Goal: Obtain resource: Obtain resource

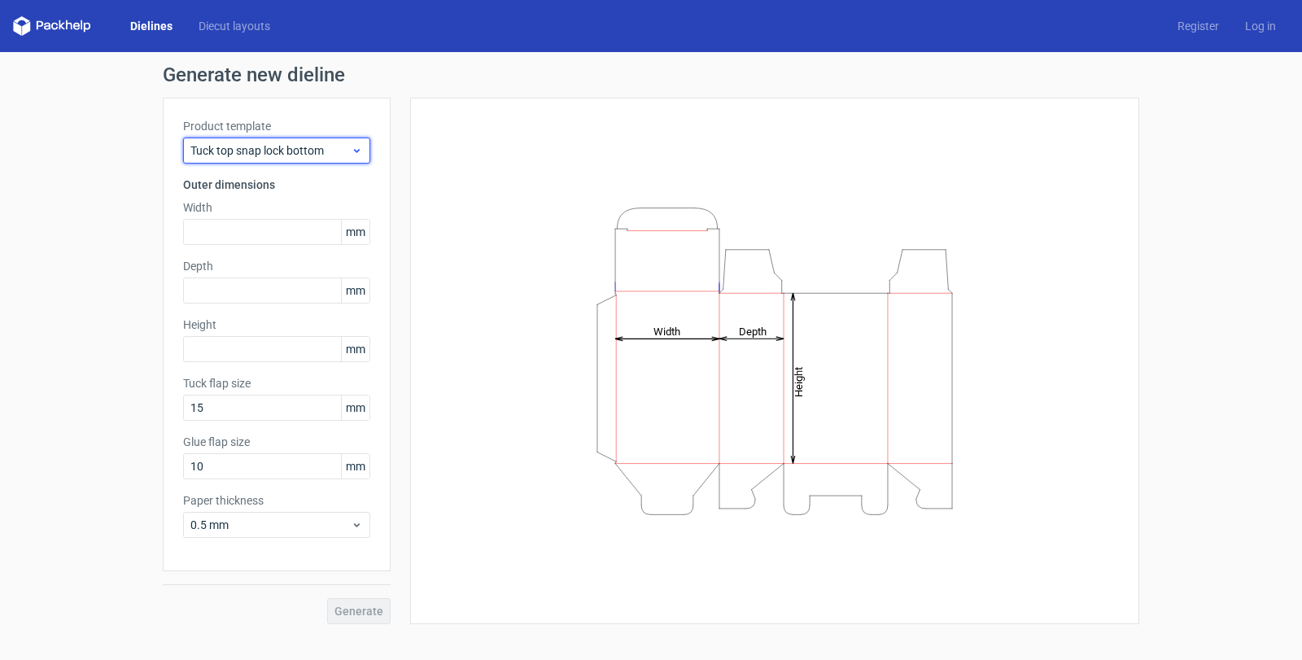
click at [263, 150] on span "Tuck top snap lock bottom" at bounding box center [270, 150] width 160 height 16
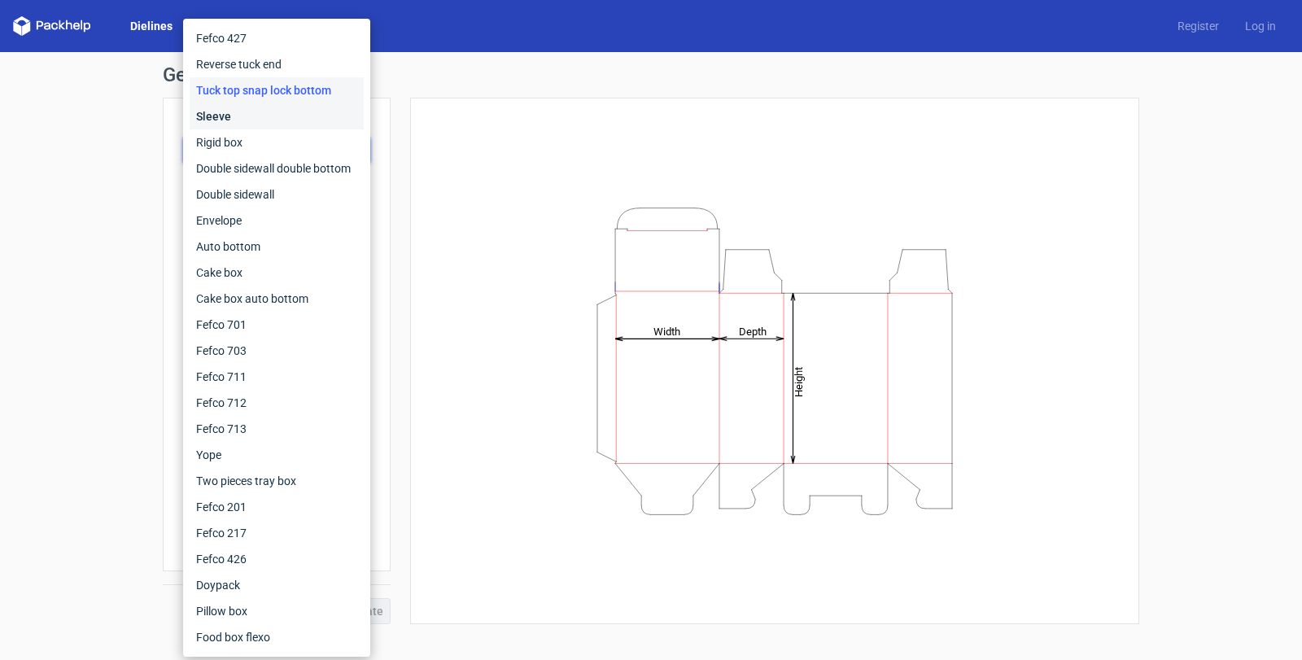
click at [220, 114] on div "Sleeve" at bounding box center [277, 116] width 174 height 26
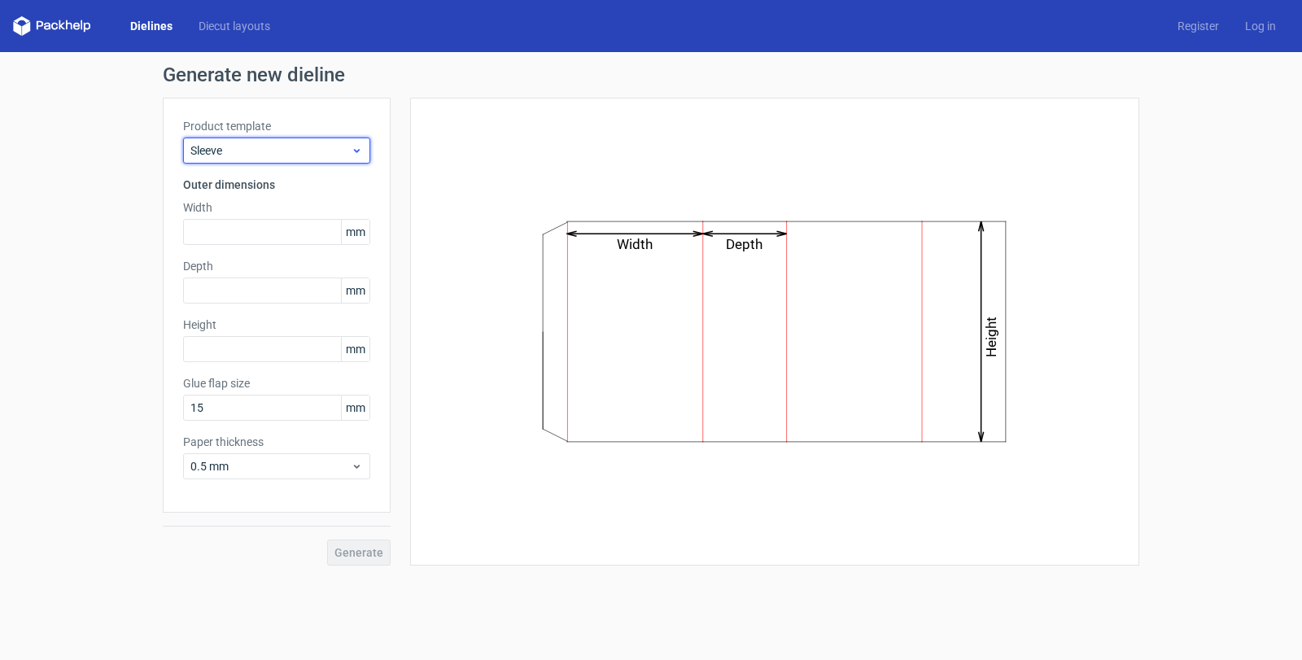
click at [239, 149] on span "Sleeve" at bounding box center [270, 150] width 160 height 16
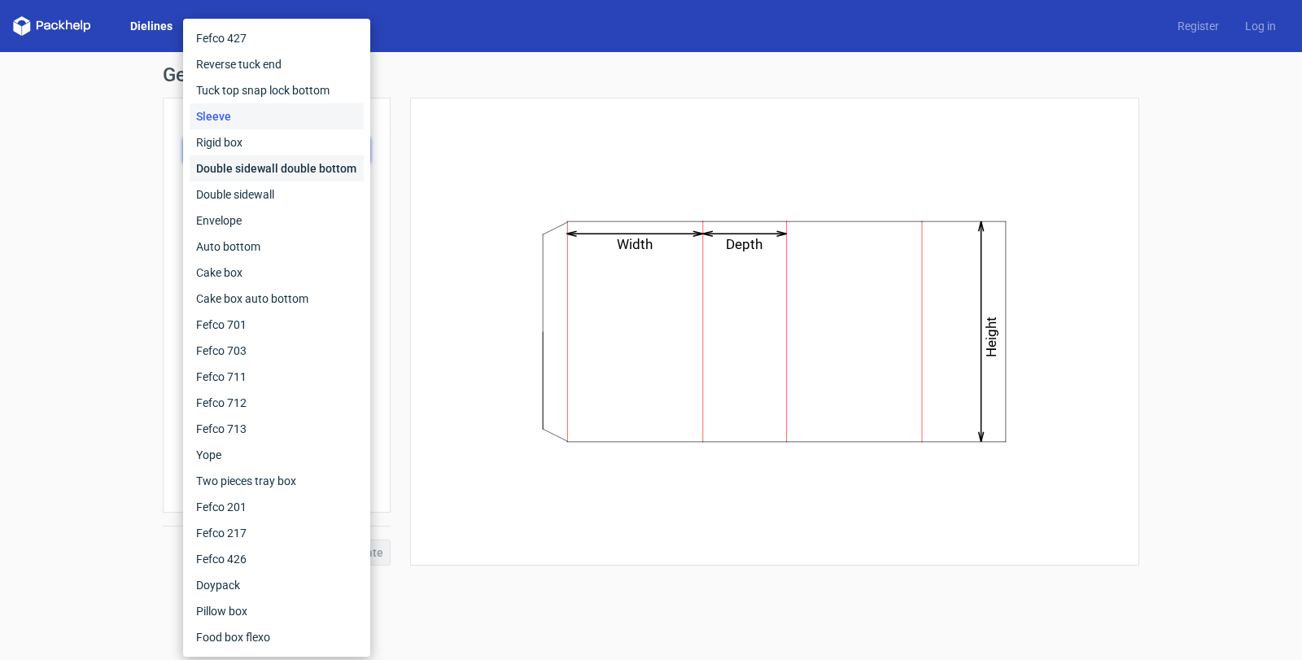
click at [234, 171] on div "Double sidewall double bottom" at bounding box center [277, 168] width 174 height 26
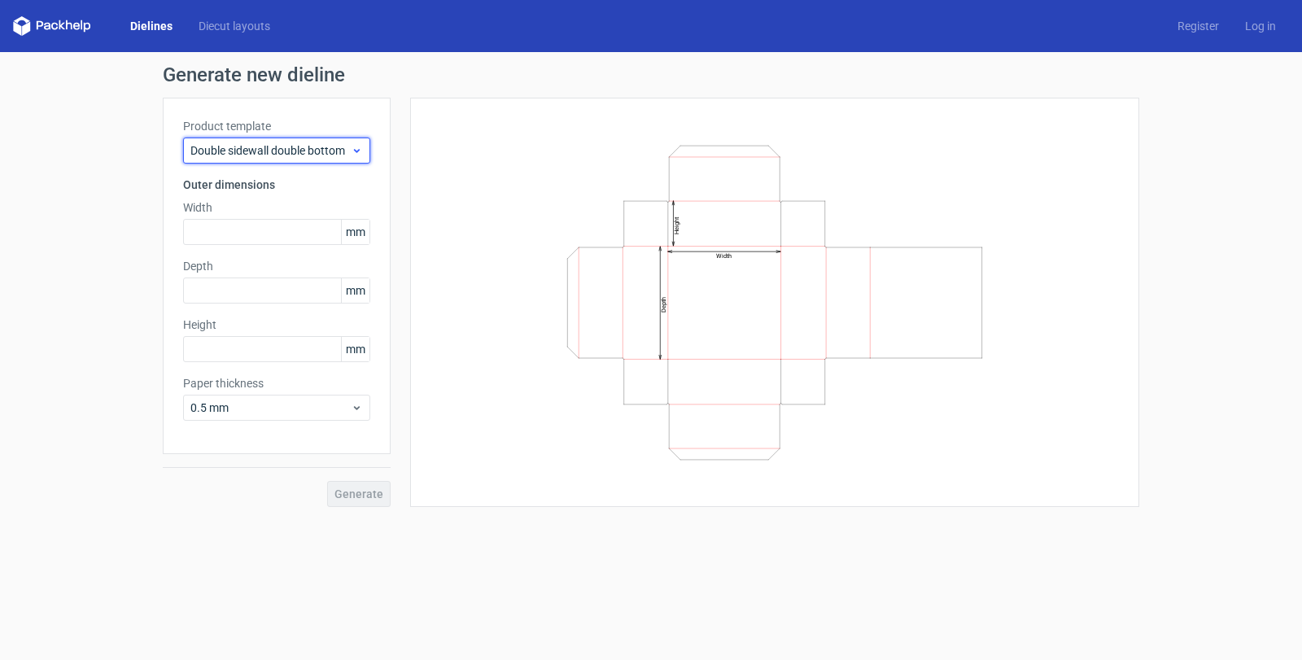
click at [247, 152] on span "Double sidewall double bottom" at bounding box center [270, 150] width 160 height 16
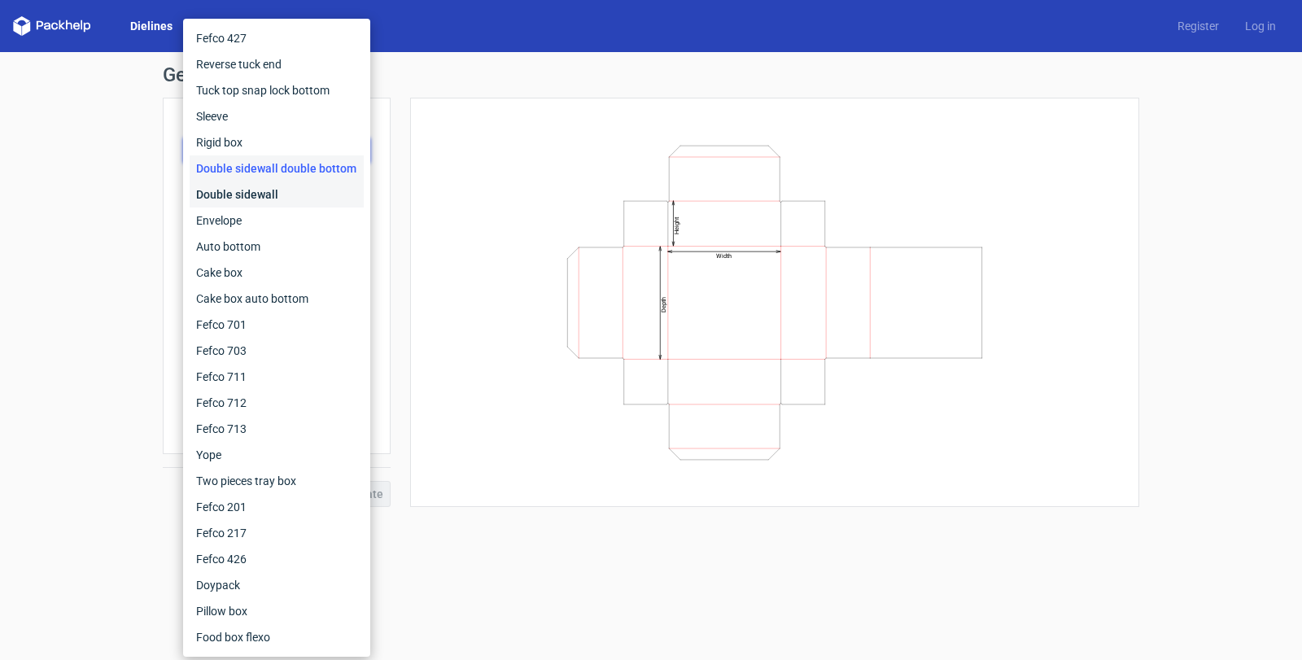
click at [233, 194] on div "Double sidewall" at bounding box center [277, 194] width 174 height 26
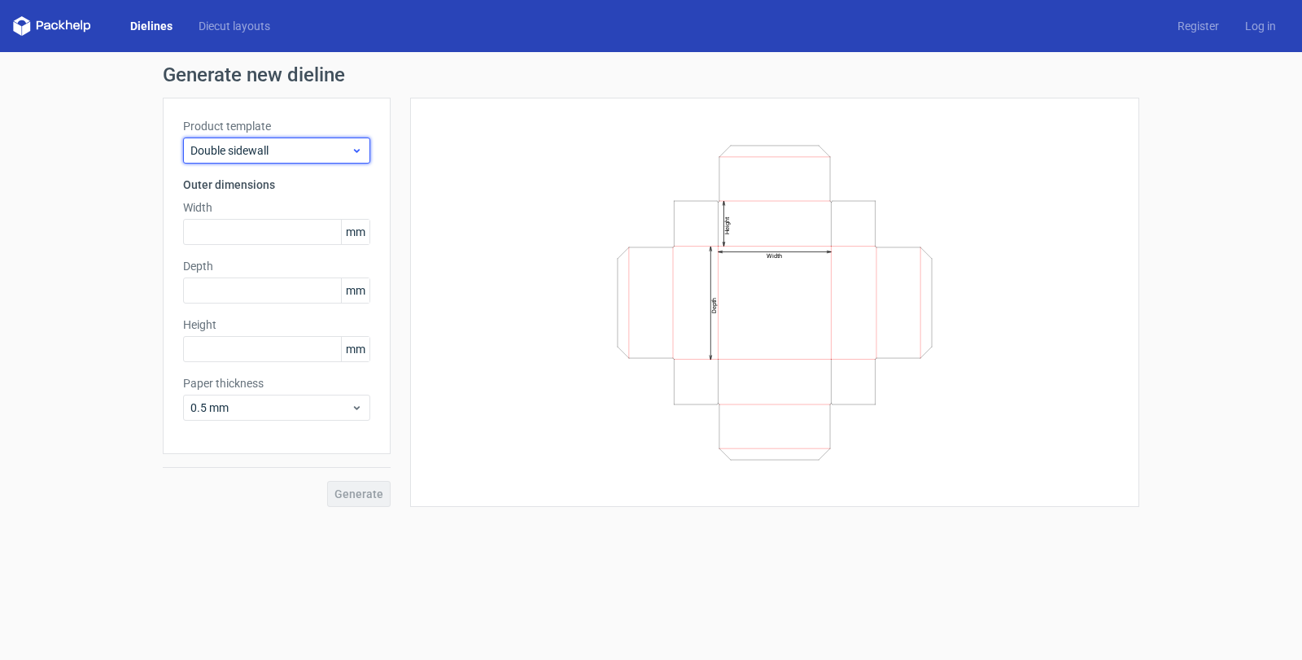
click at [250, 151] on span "Double sidewall" at bounding box center [270, 150] width 160 height 16
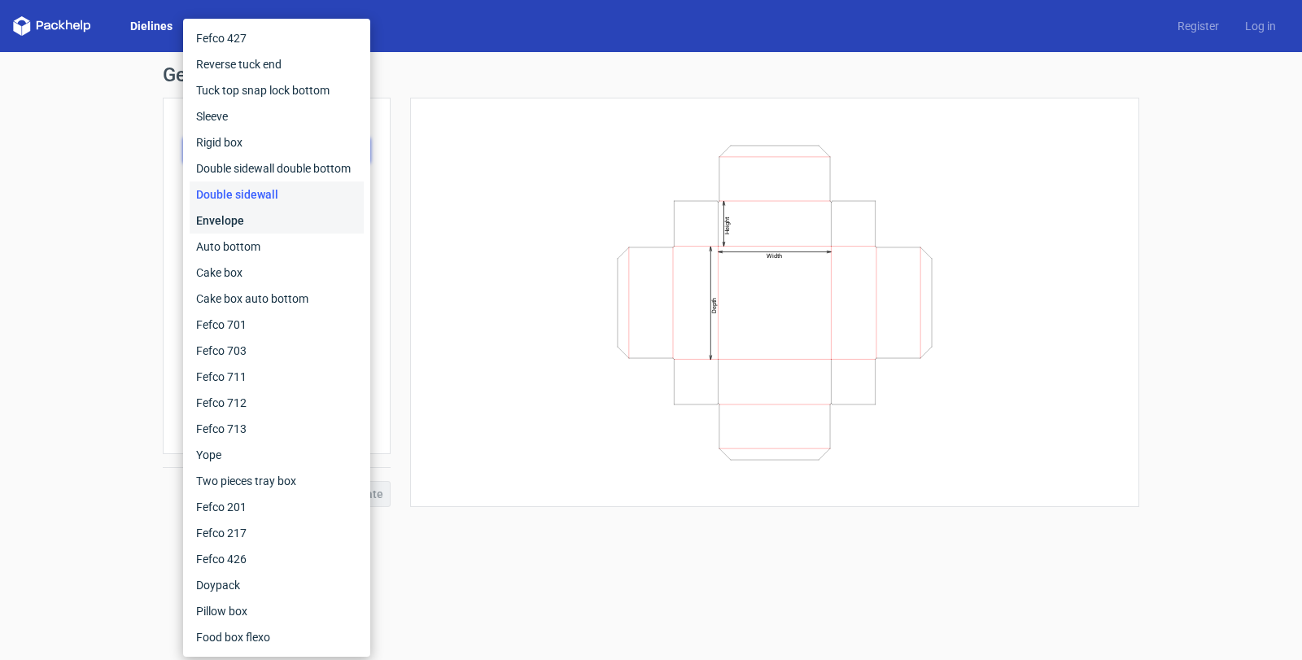
click at [230, 218] on div "Envelope" at bounding box center [277, 220] width 174 height 26
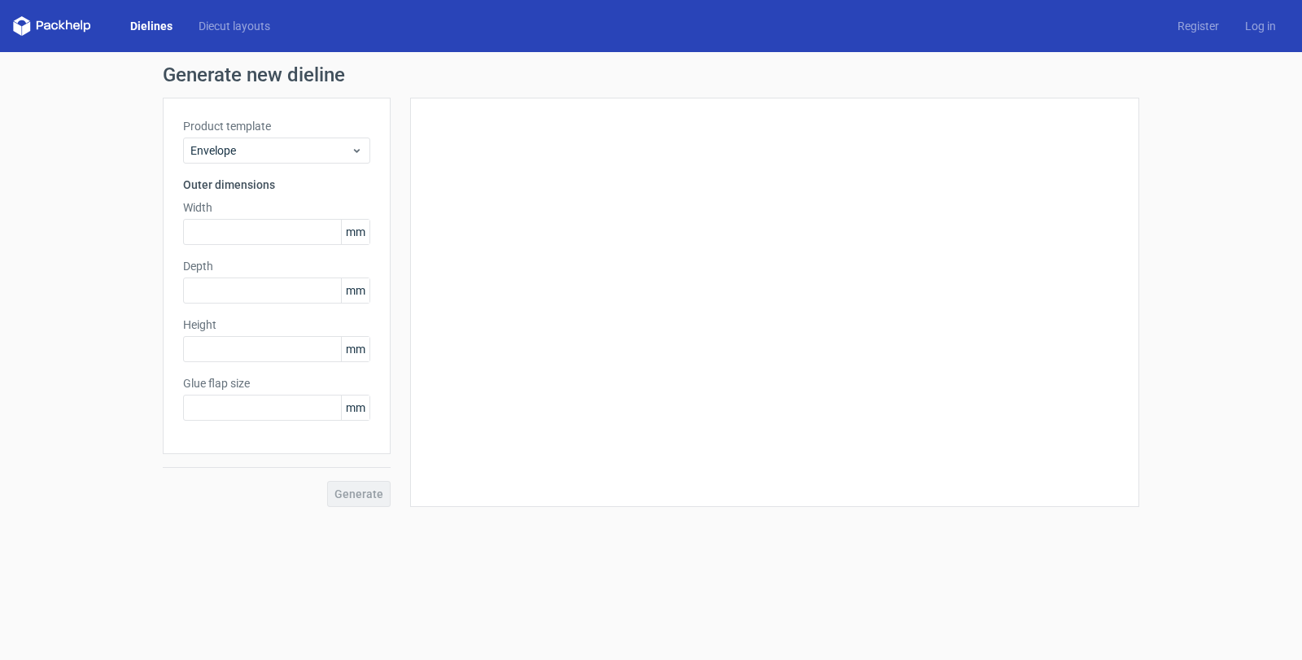
type input "20"
click at [247, 155] on span "Envelope" at bounding box center [270, 150] width 160 height 16
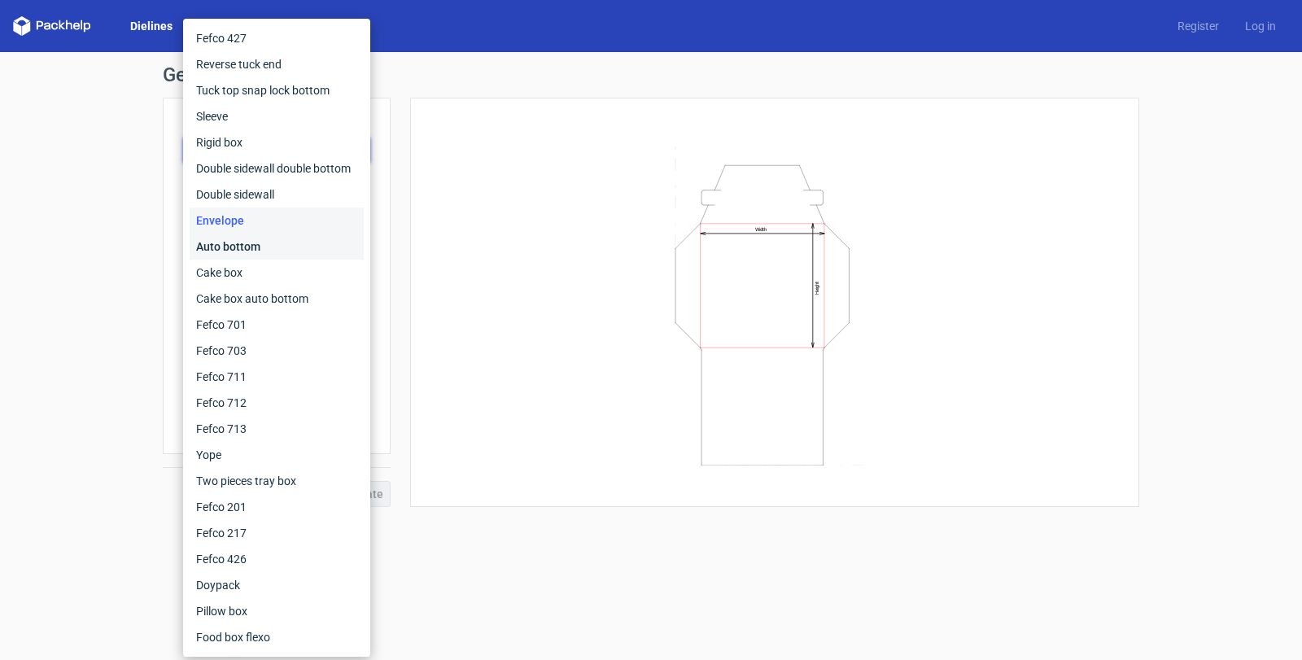
click at [229, 247] on div "Auto bottom" at bounding box center [277, 246] width 174 height 26
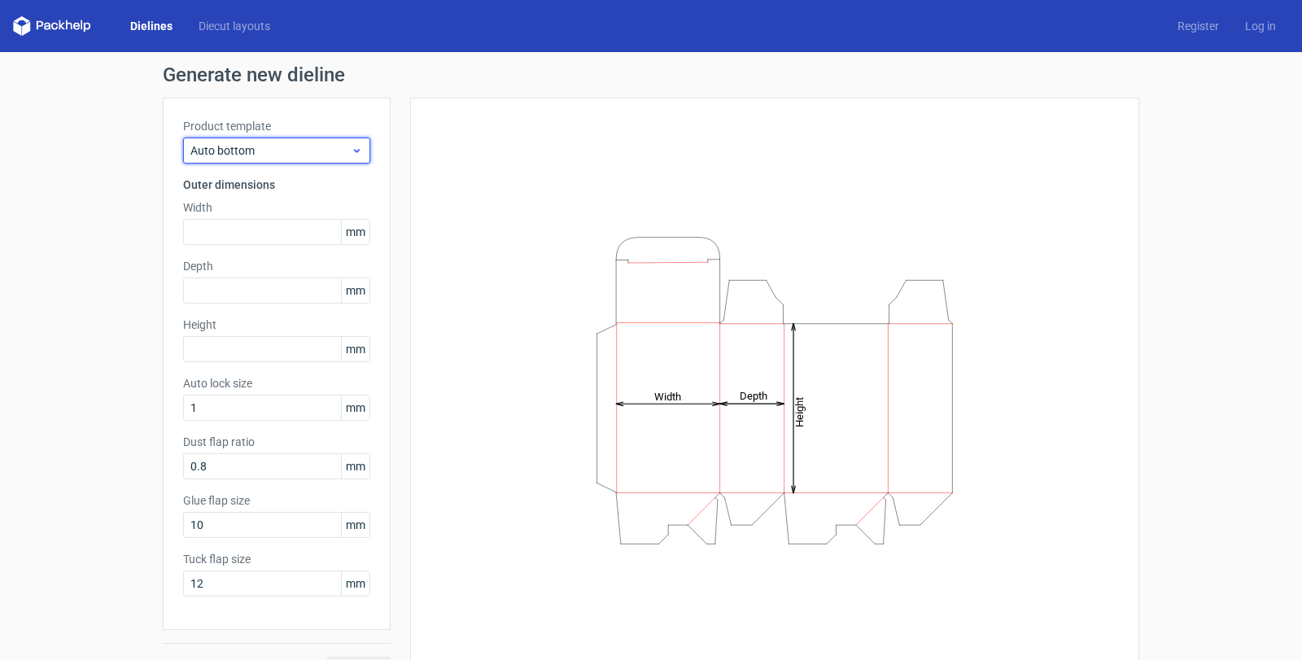
click at [238, 154] on span "Auto bottom" at bounding box center [270, 150] width 160 height 16
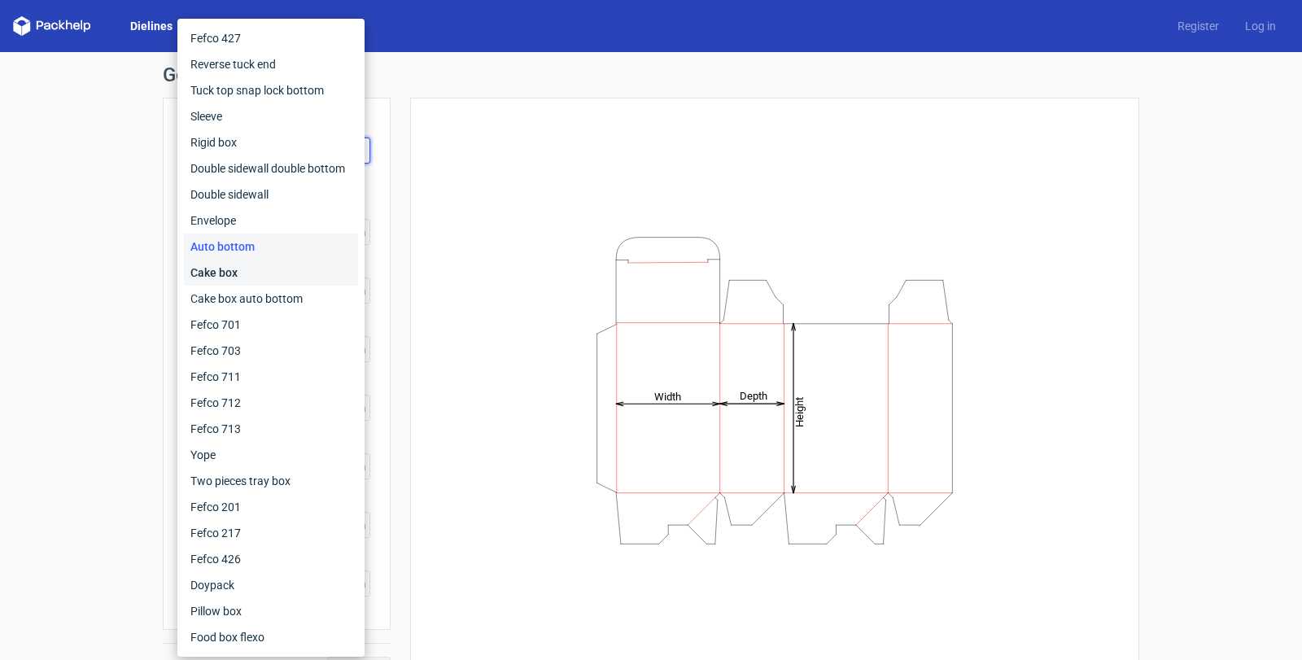
click at [224, 269] on div "Cake box" at bounding box center [271, 273] width 174 height 26
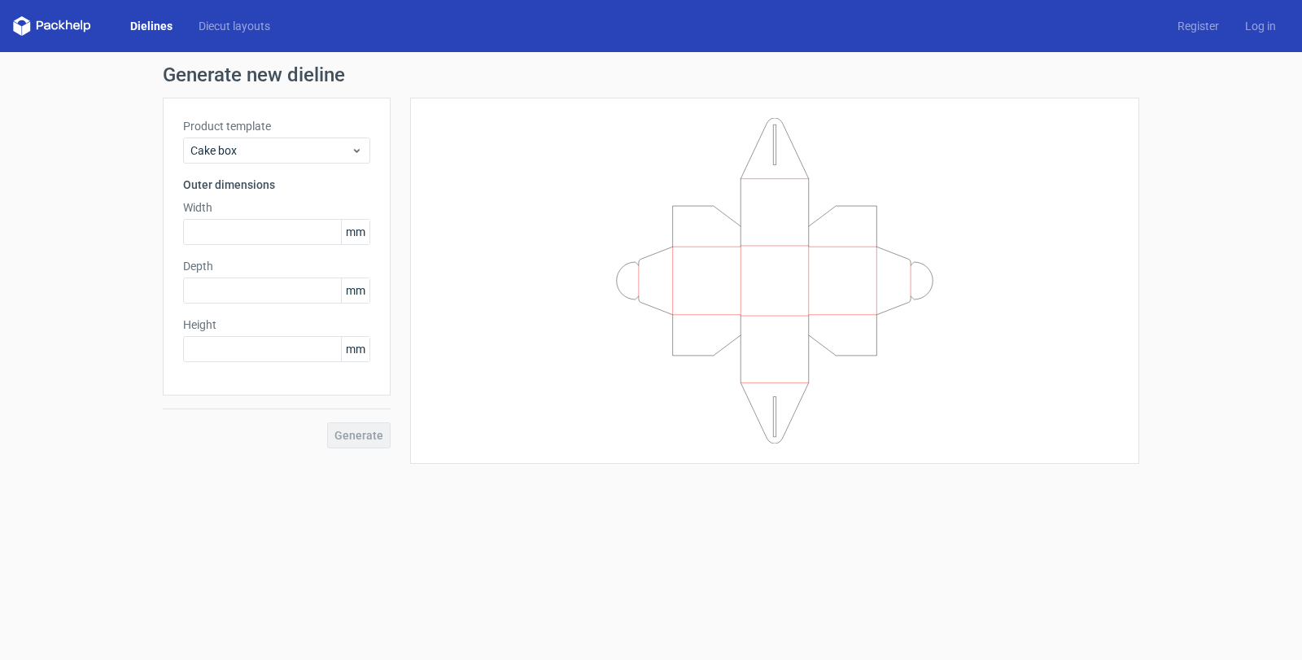
click at [233, 177] on h3 "Outer dimensions" at bounding box center [276, 185] width 187 height 16
click at [234, 157] on span "Cake box" at bounding box center [270, 150] width 160 height 16
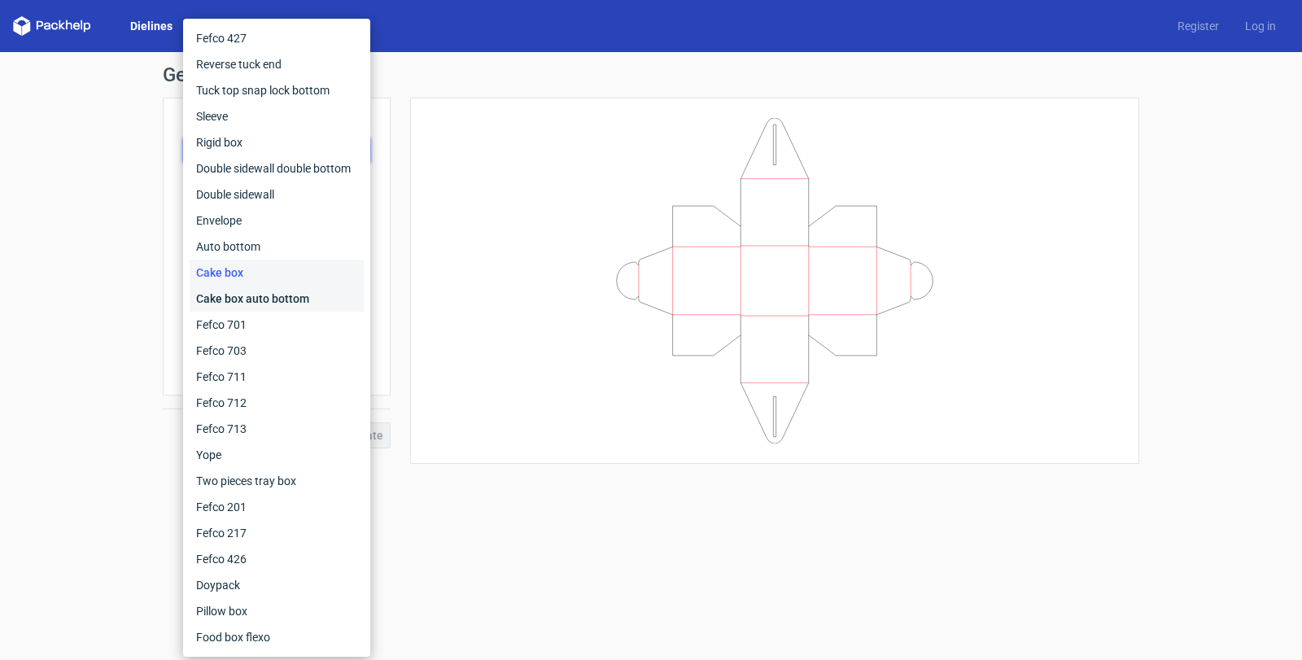
click at [234, 293] on div "Cake box auto bottom" at bounding box center [277, 299] width 174 height 26
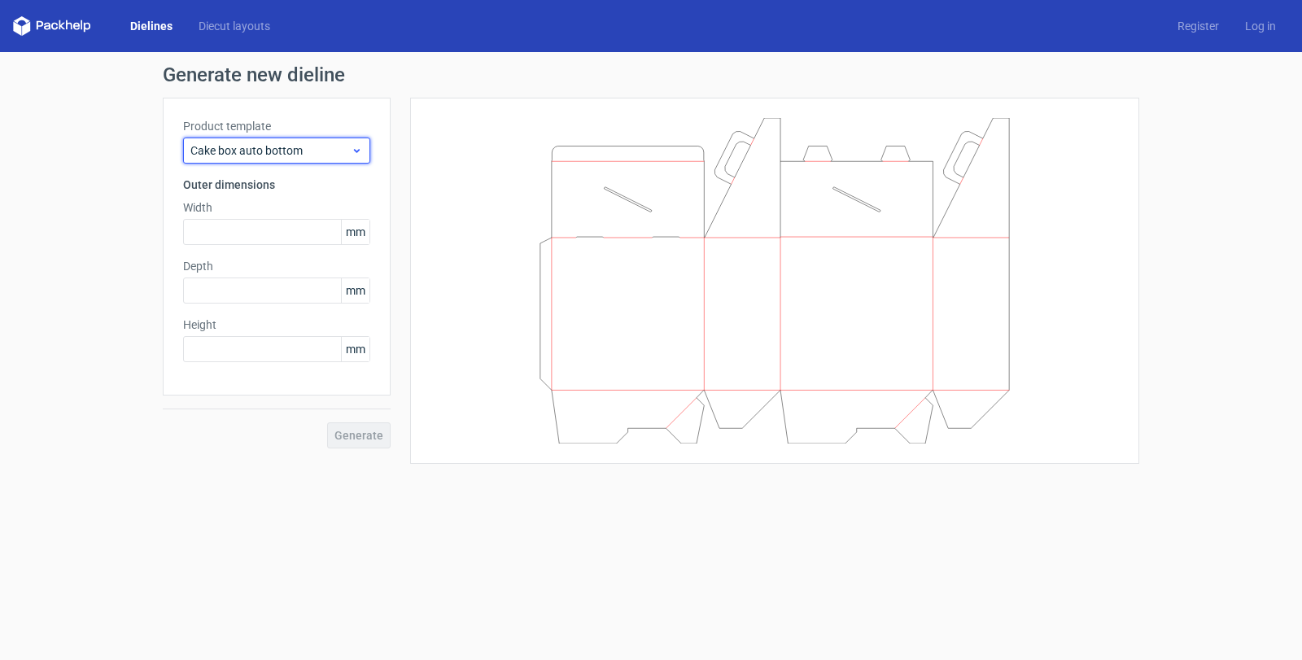
click at [247, 147] on span "Cake box auto bottom" at bounding box center [270, 150] width 160 height 16
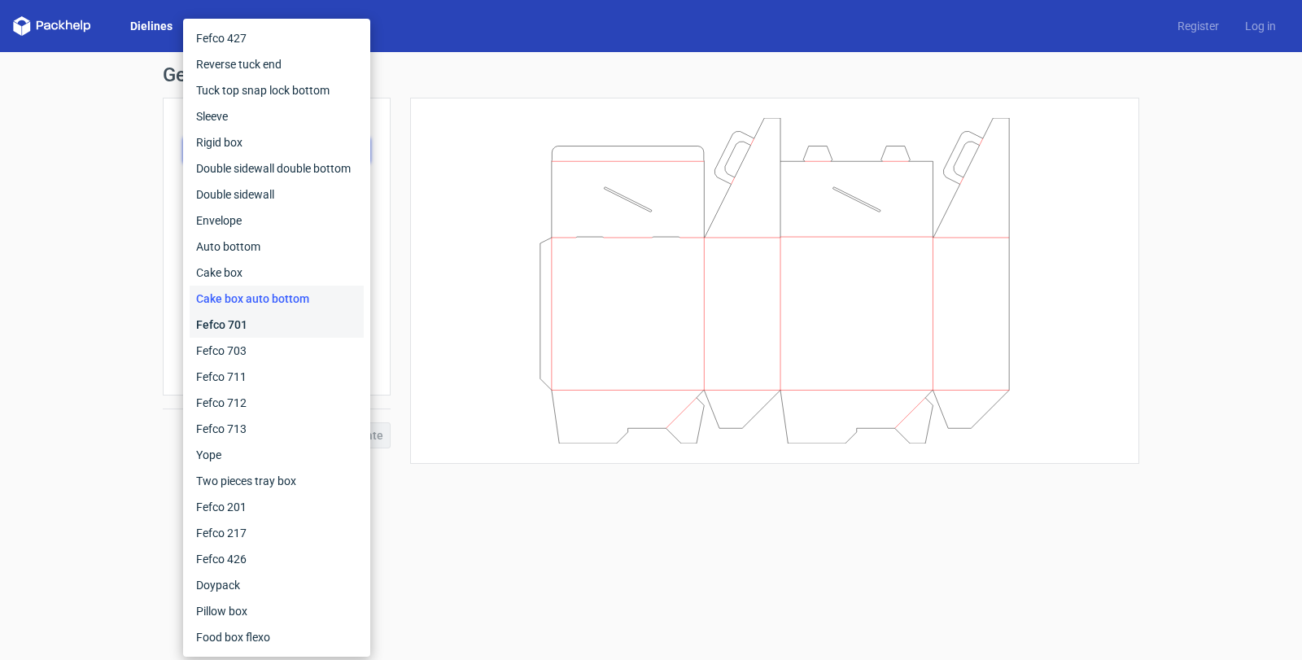
click at [232, 331] on div "Fefco 701" at bounding box center [277, 325] width 174 height 26
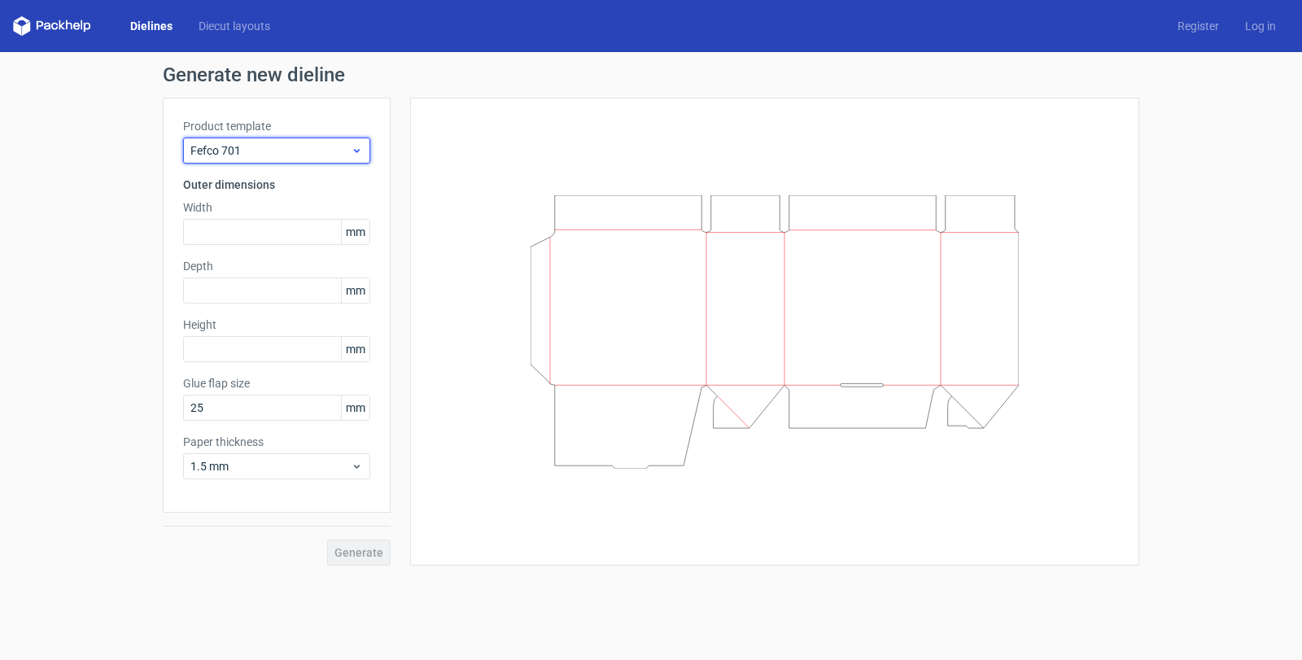
click at [255, 151] on span "Fefco 701" at bounding box center [270, 150] width 160 height 16
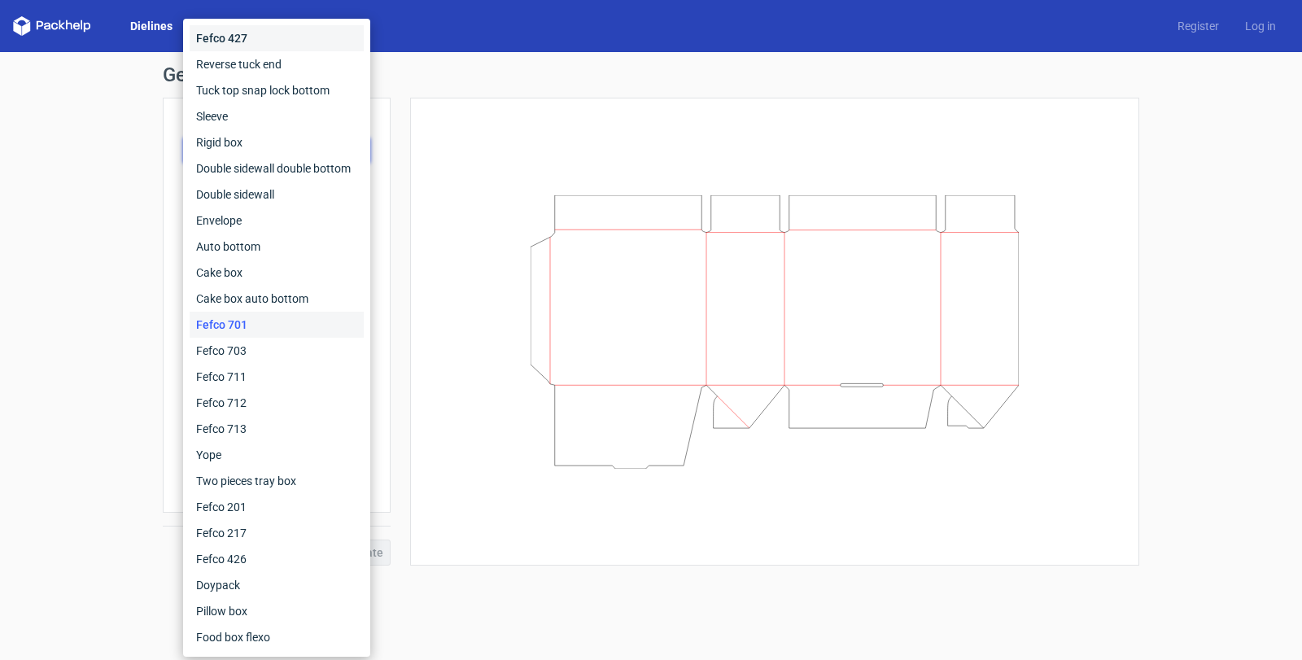
click at [246, 43] on div "Fefco 427" at bounding box center [277, 38] width 174 height 26
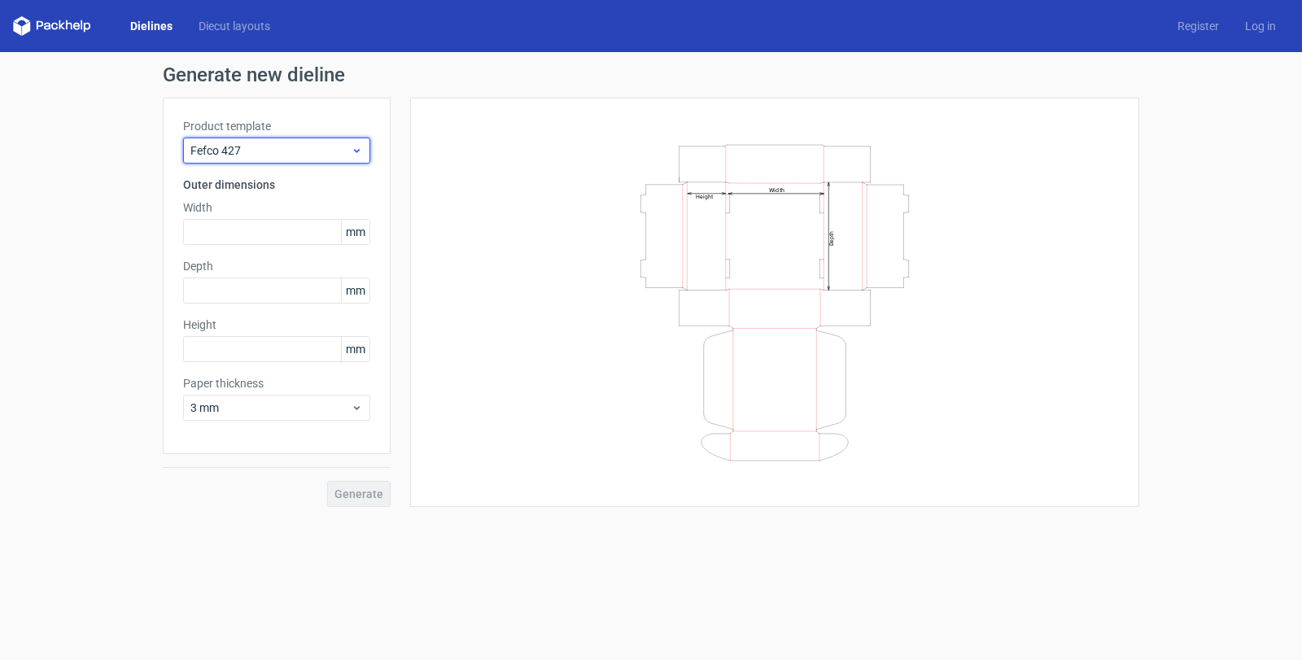
click at [236, 145] on span "Fefco 427" at bounding box center [270, 150] width 160 height 16
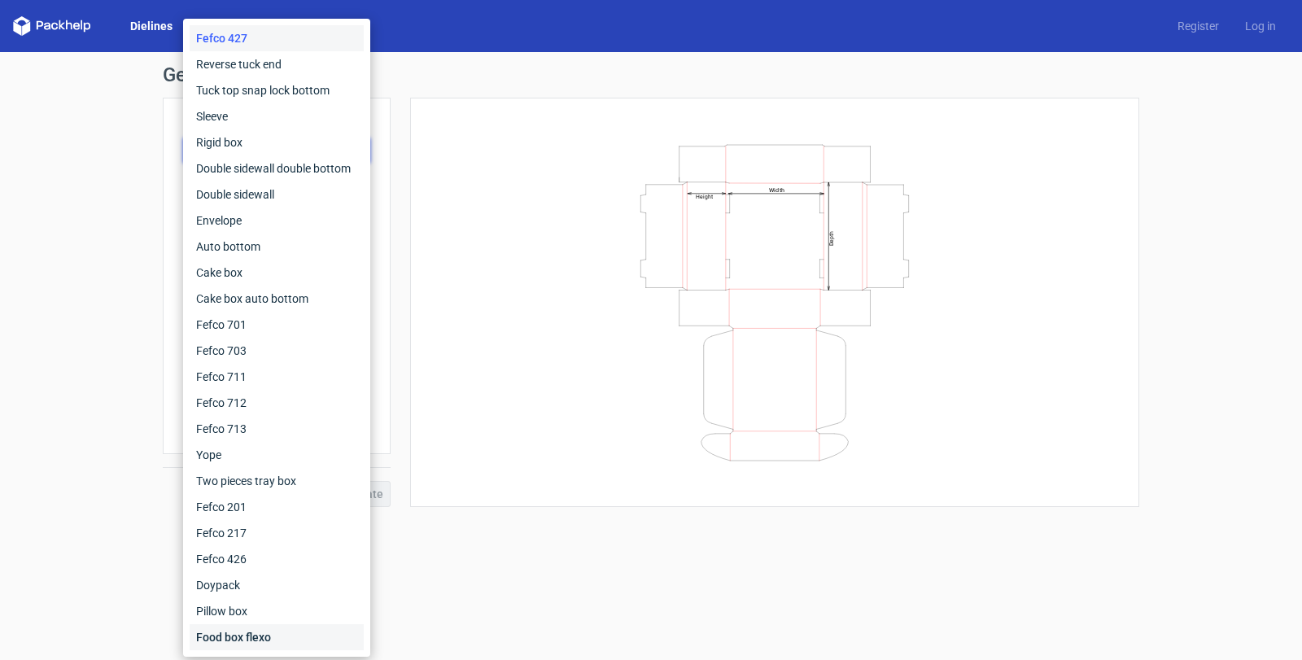
click at [252, 632] on div "Food box flexo" at bounding box center [277, 637] width 174 height 26
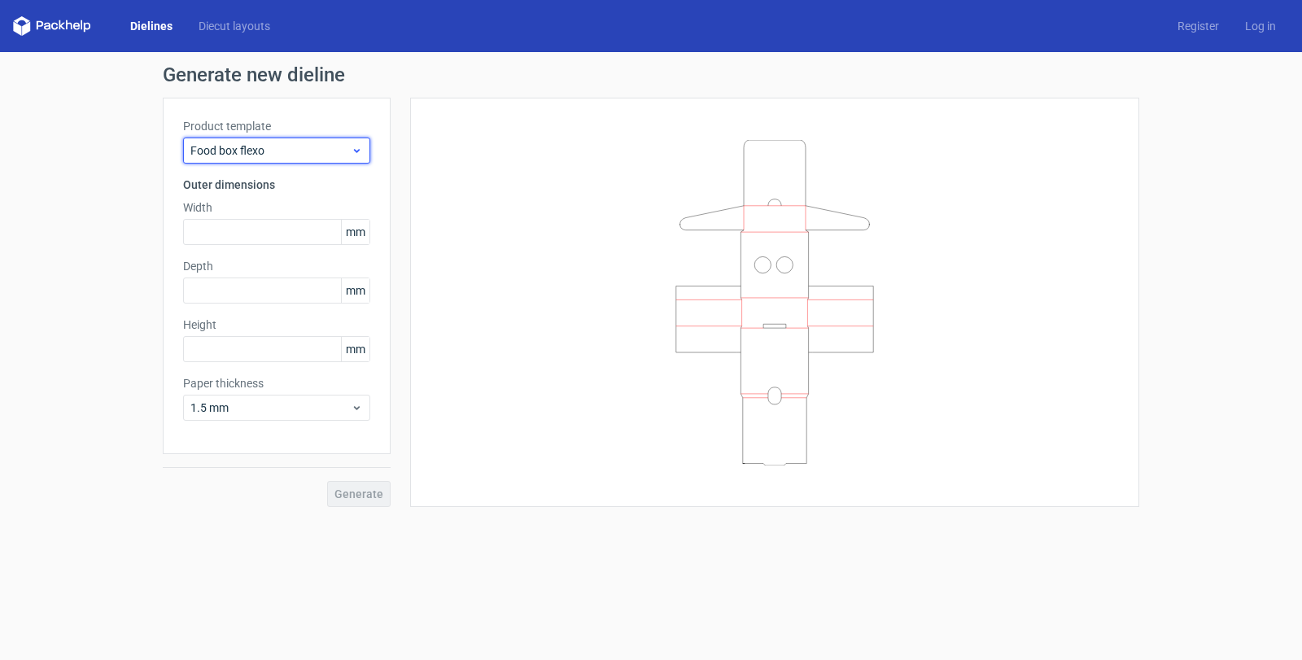
click at [229, 150] on span "Food box flexo" at bounding box center [270, 150] width 160 height 16
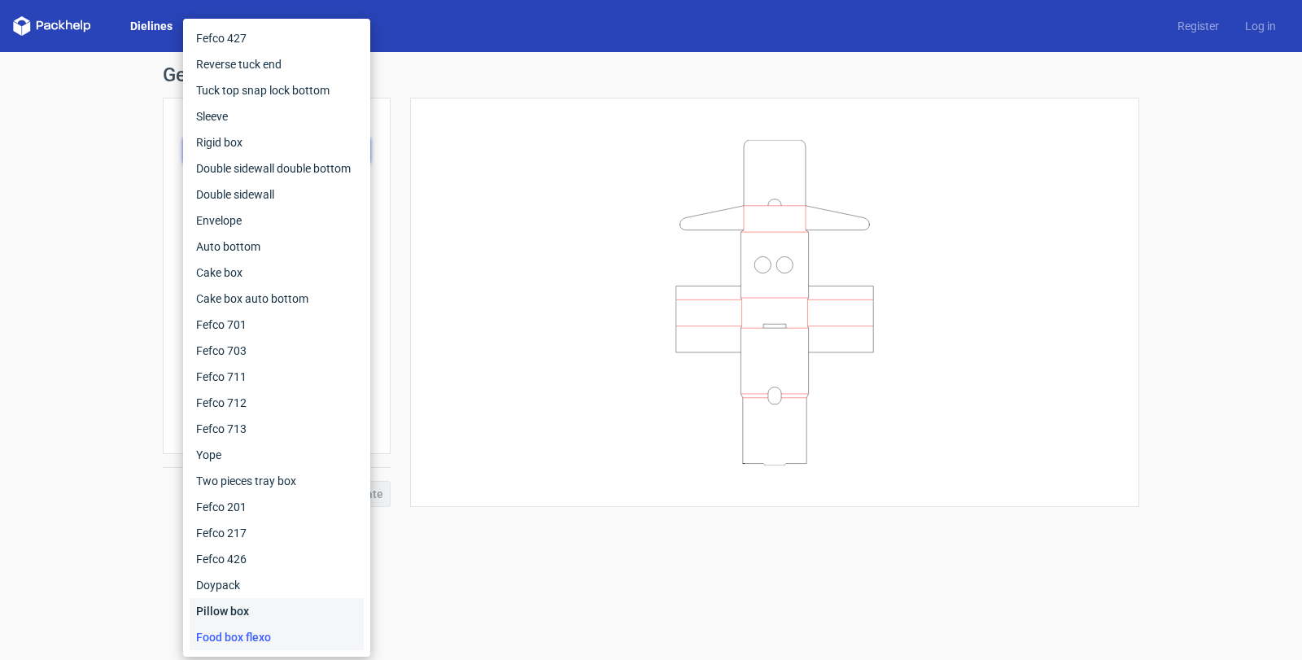
click at [226, 613] on div "Pillow box" at bounding box center [277, 611] width 174 height 26
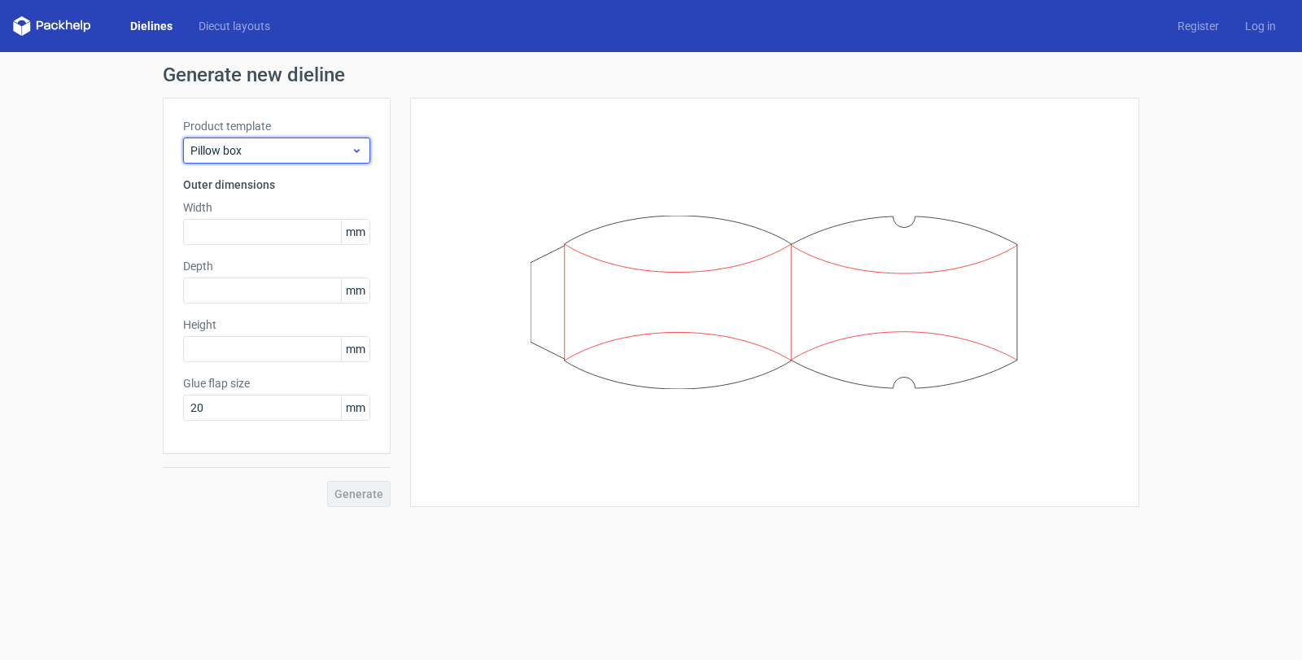
click at [225, 157] on span "Pillow box" at bounding box center [270, 150] width 160 height 16
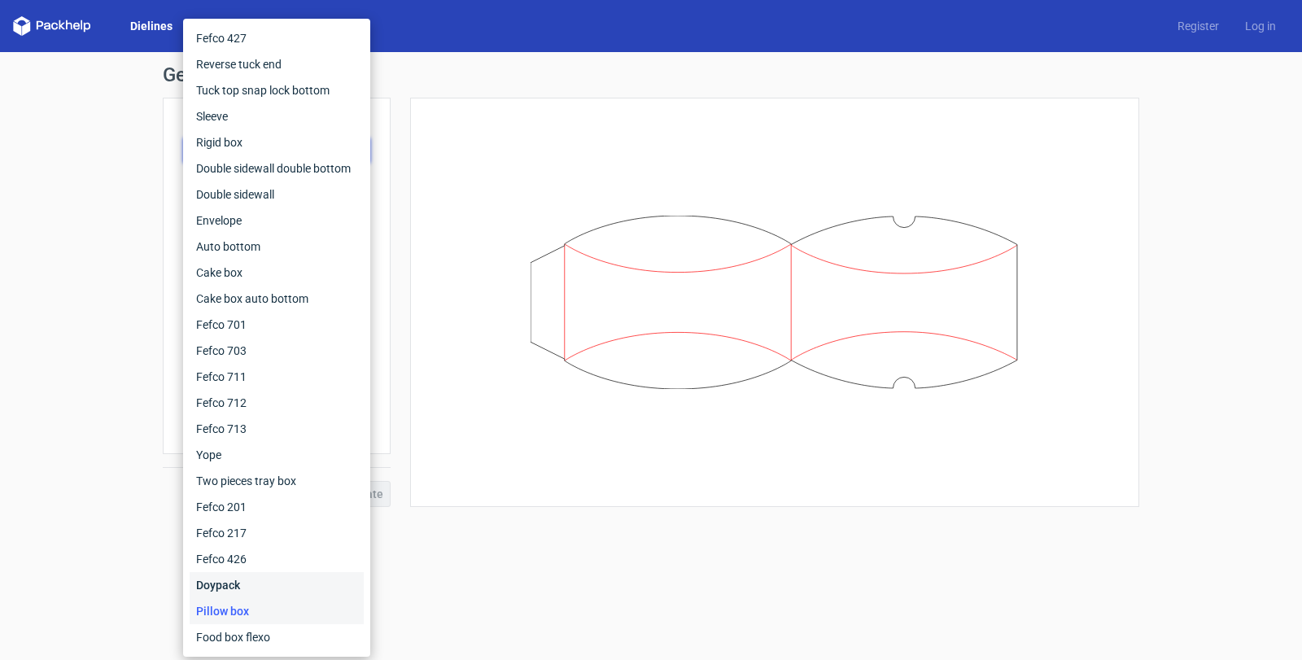
click at [218, 587] on div "Doypack" at bounding box center [277, 585] width 174 height 26
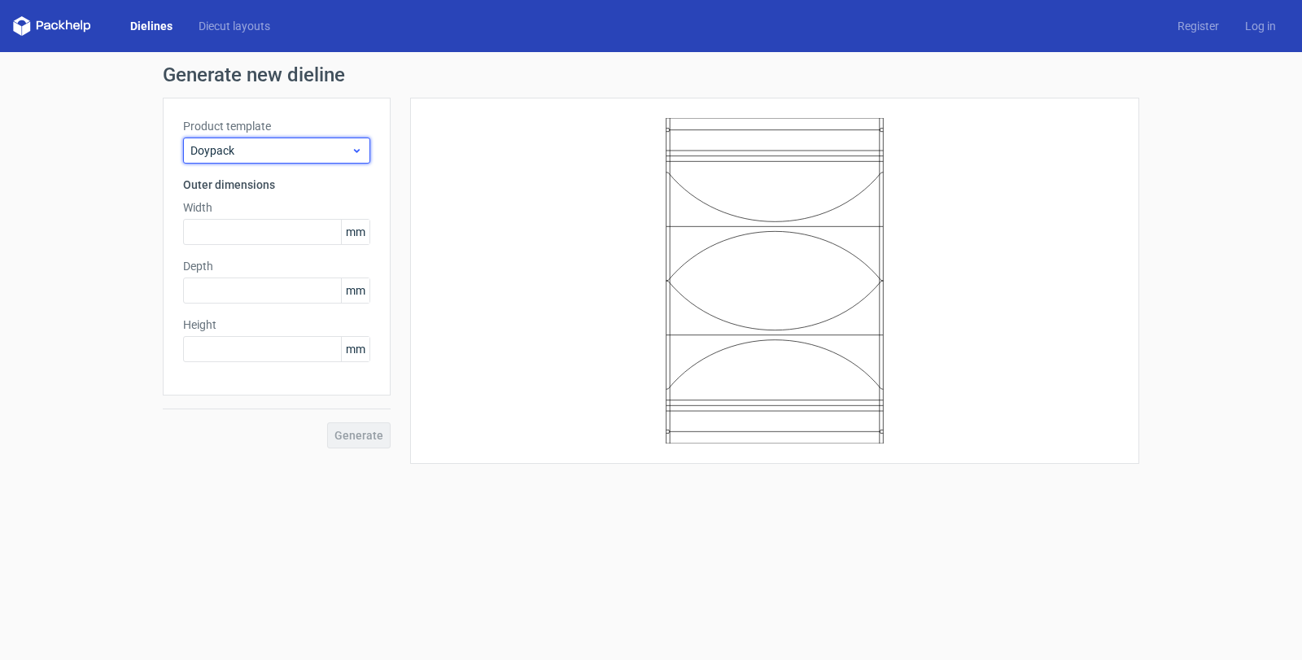
click at [253, 151] on span "Doypack" at bounding box center [270, 150] width 160 height 16
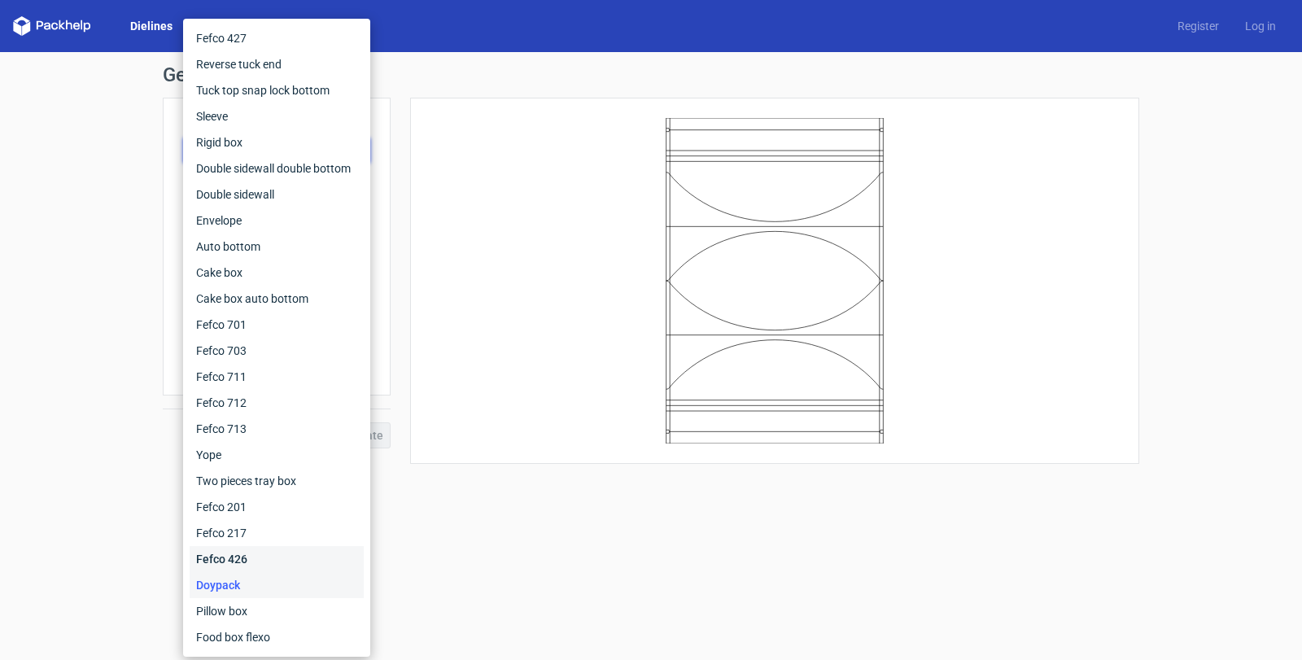
click at [226, 565] on div "Fefco 426" at bounding box center [277, 559] width 174 height 26
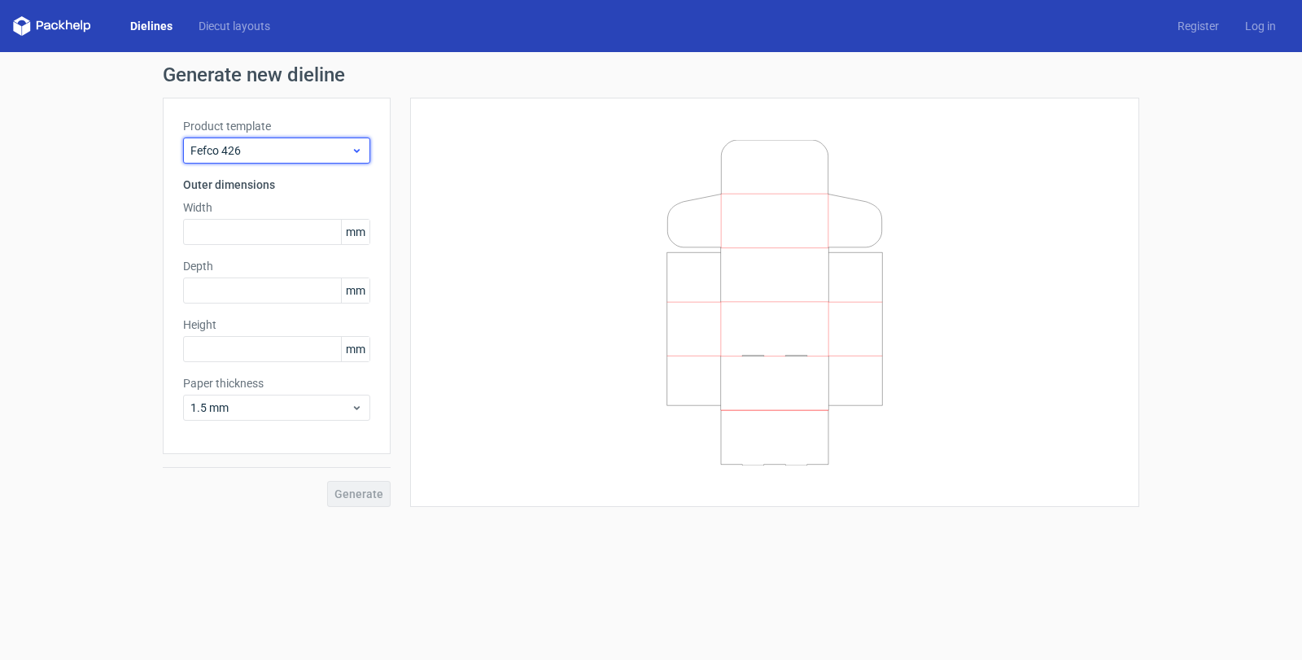
click at [233, 146] on span "Fefco 426" at bounding box center [270, 150] width 160 height 16
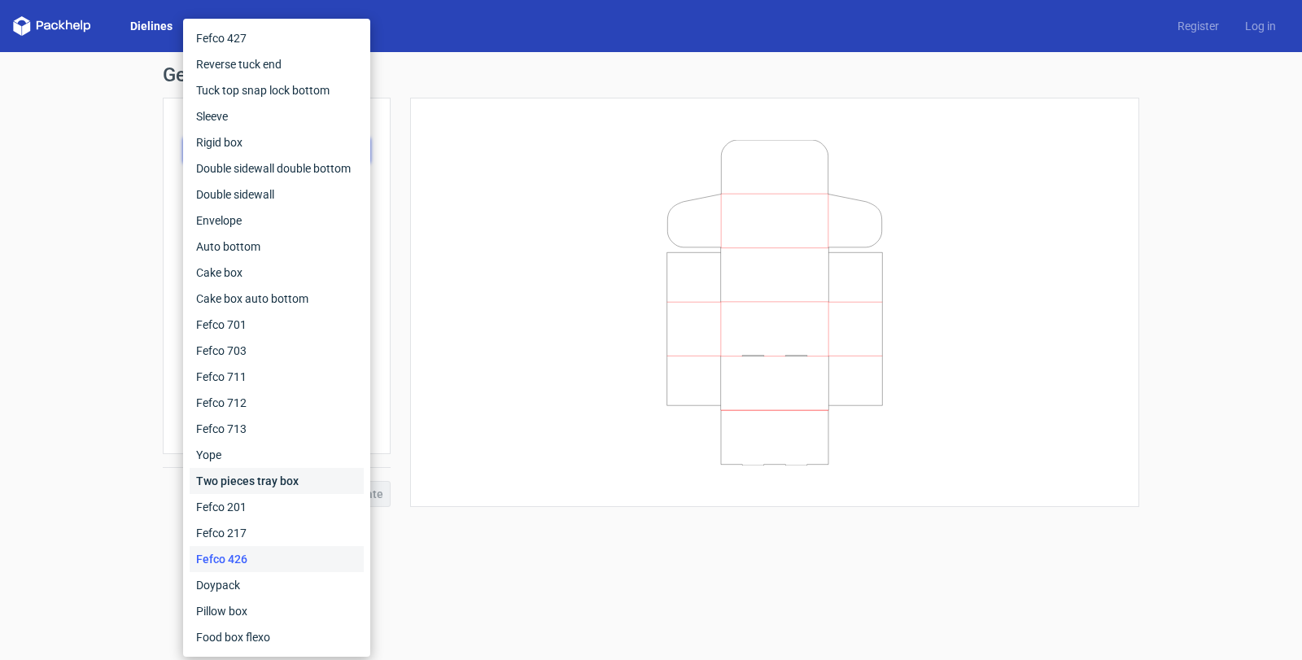
click at [231, 483] on div "Two pieces tray box" at bounding box center [277, 481] width 174 height 26
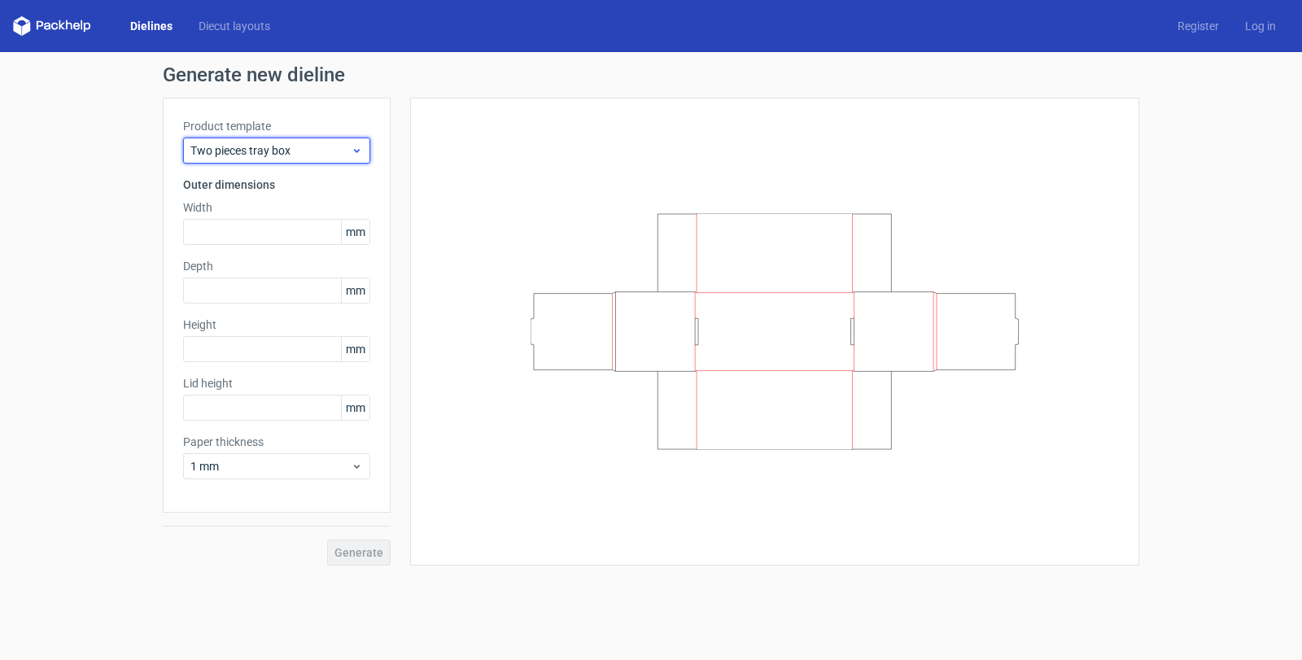
click at [238, 155] on span "Two pieces tray box" at bounding box center [270, 150] width 160 height 16
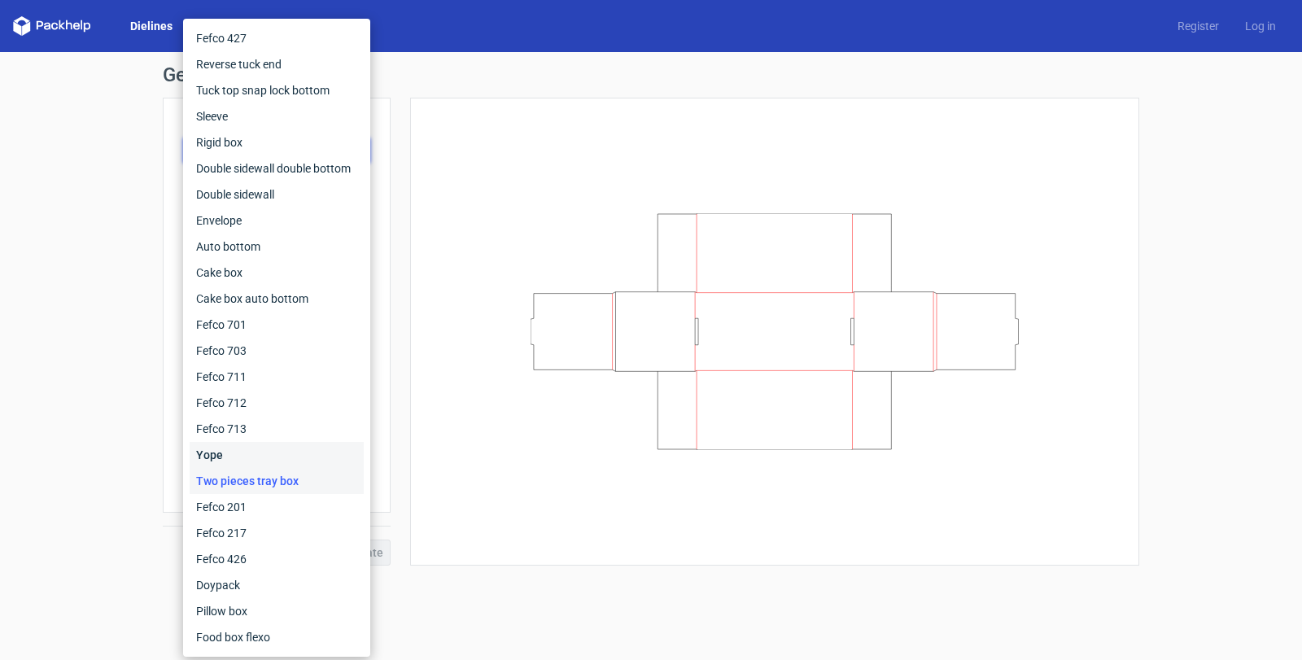
click at [217, 459] on div "Yope" at bounding box center [277, 455] width 174 height 26
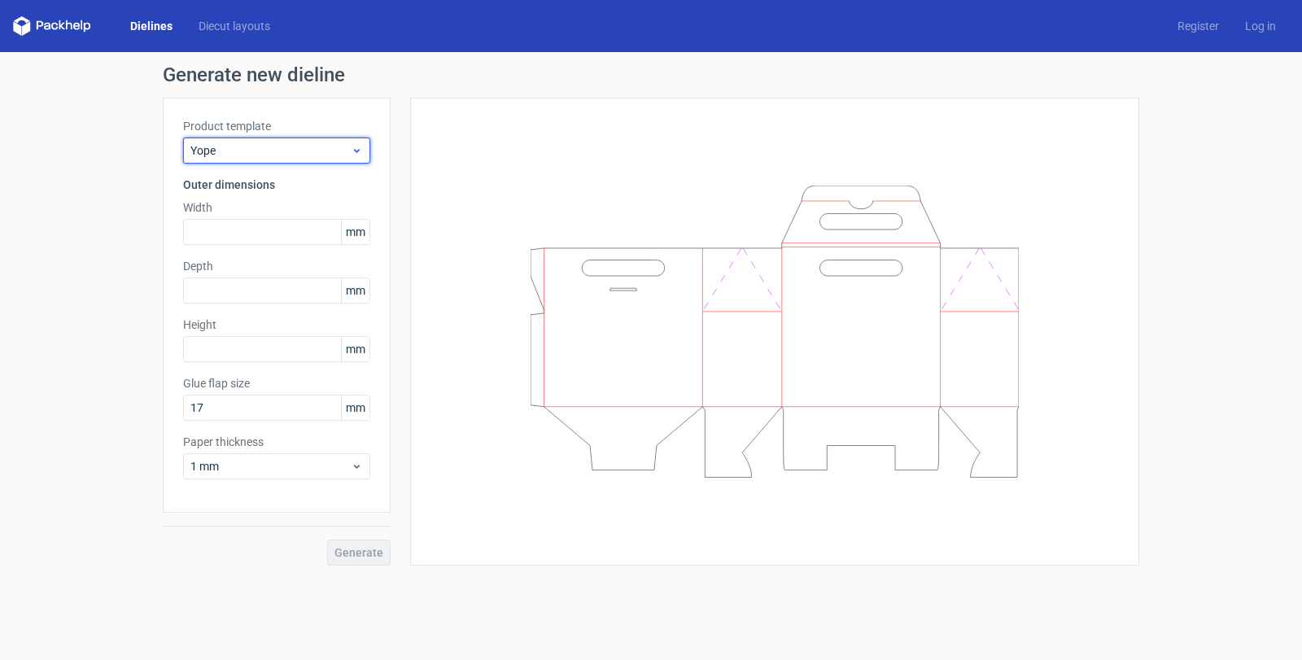
click at [247, 146] on span "Yope" at bounding box center [270, 150] width 160 height 16
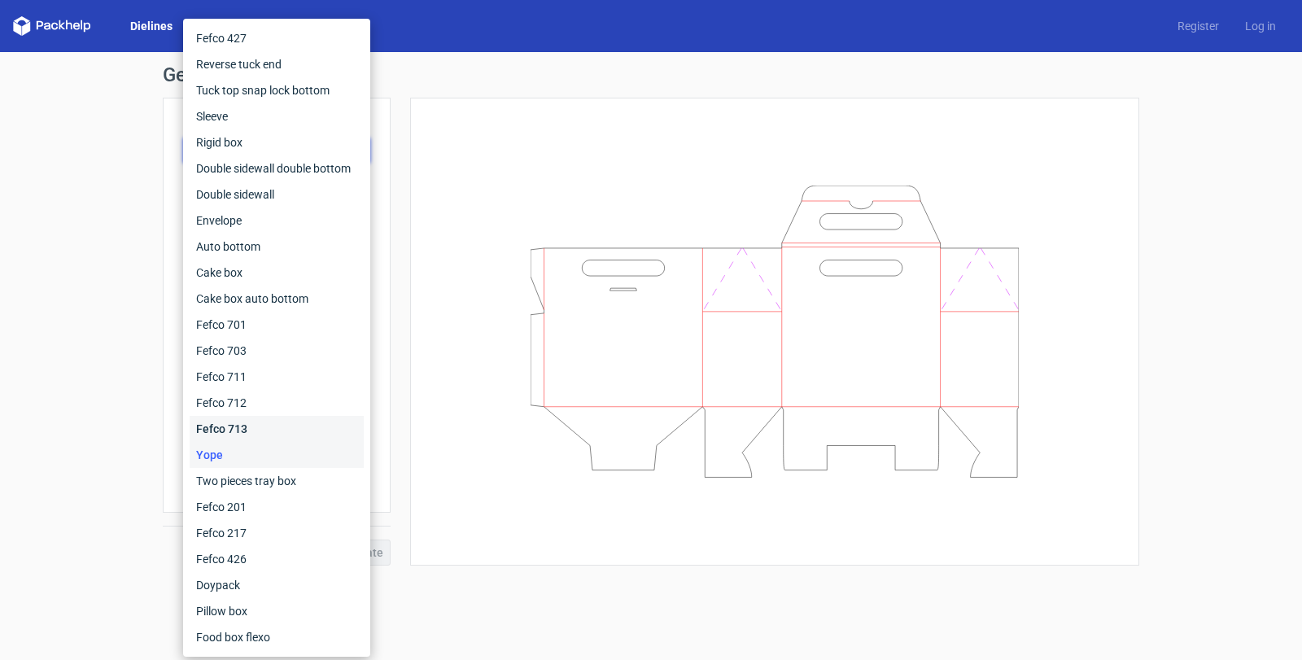
click at [216, 426] on div "Fefco 713" at bounding box center [277, 429] width 174 height 26
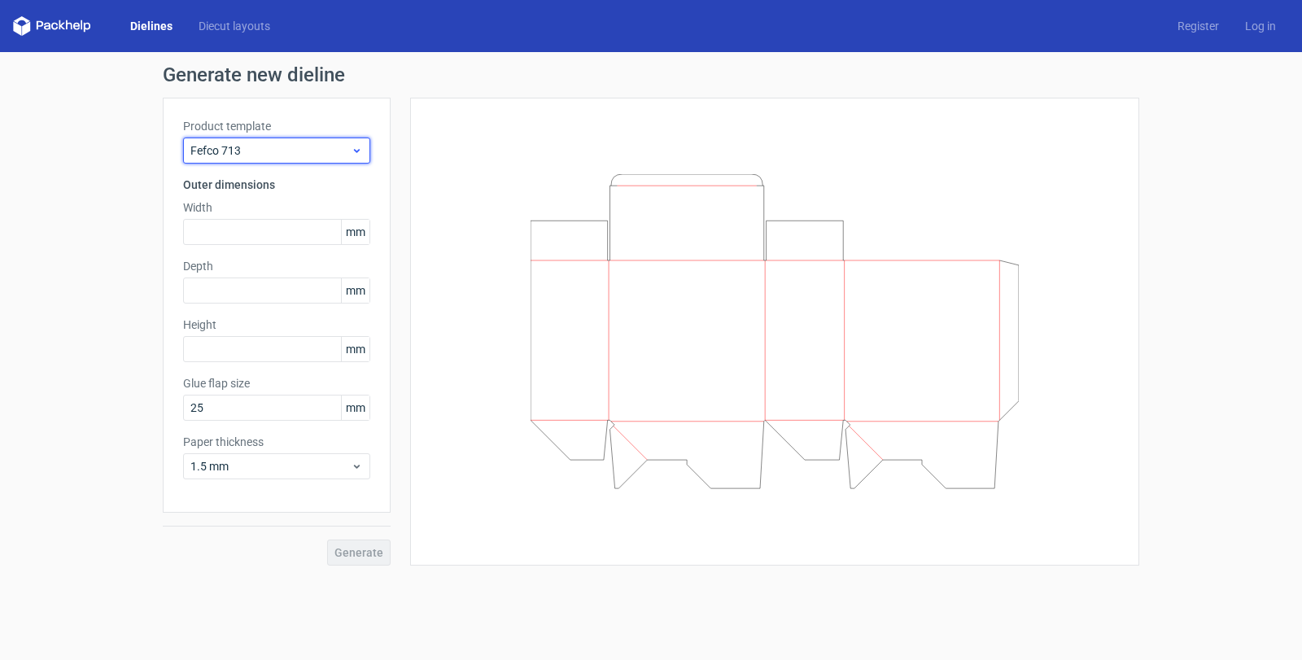
click at [249, 137] on div "Fefco 713" at bounding box center [276, 150] width 187 height 26
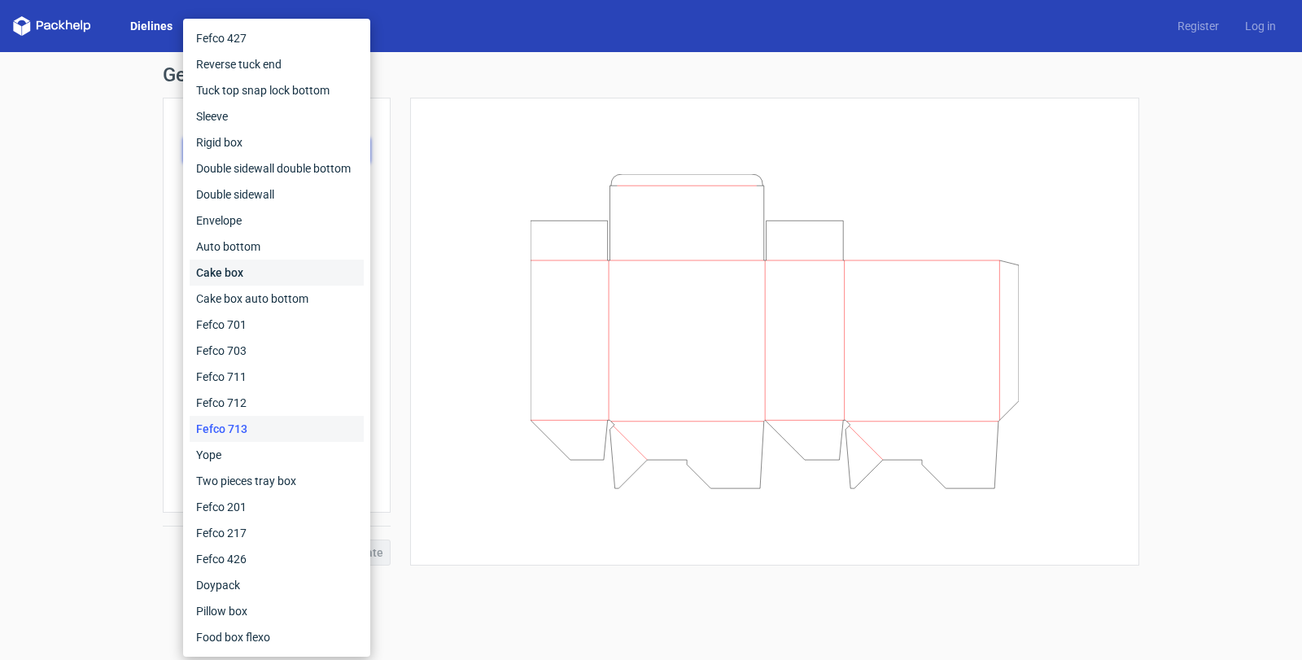
click at [237, 280] on div "Cake box" at bounding box center [277, 273] width 174 height 26
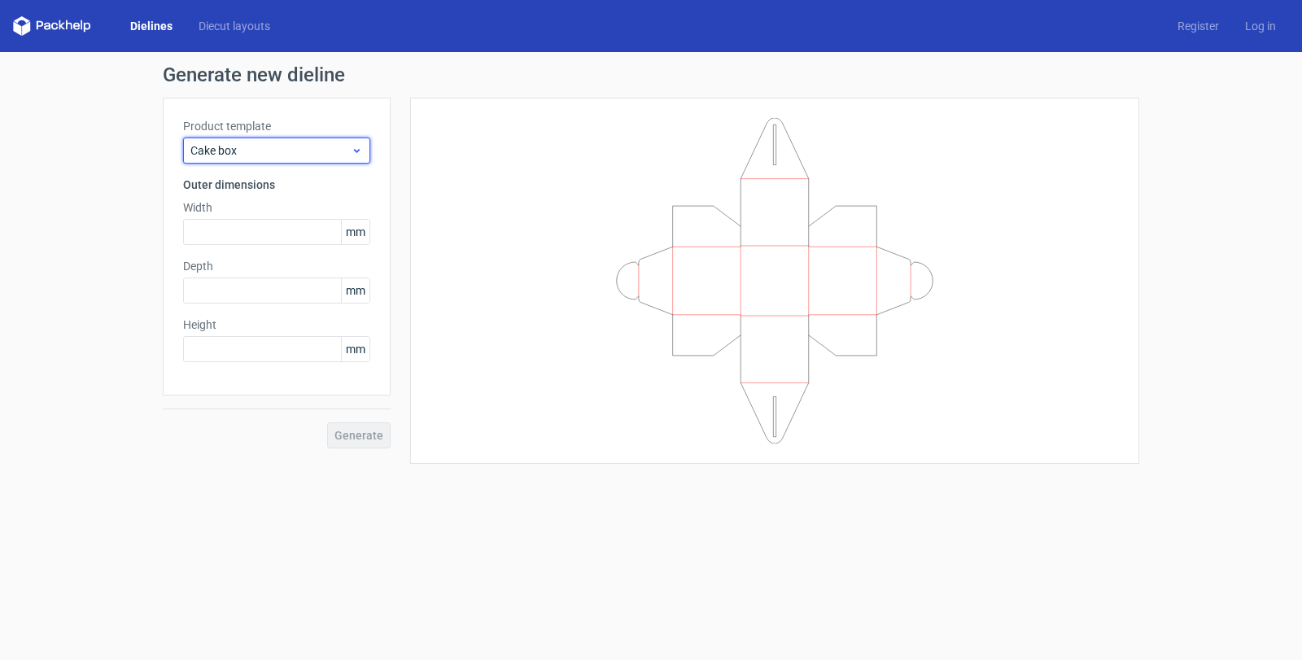
click at [236, 160] on div "Cake box" at bounding box center [276, 150] width 187 height 26
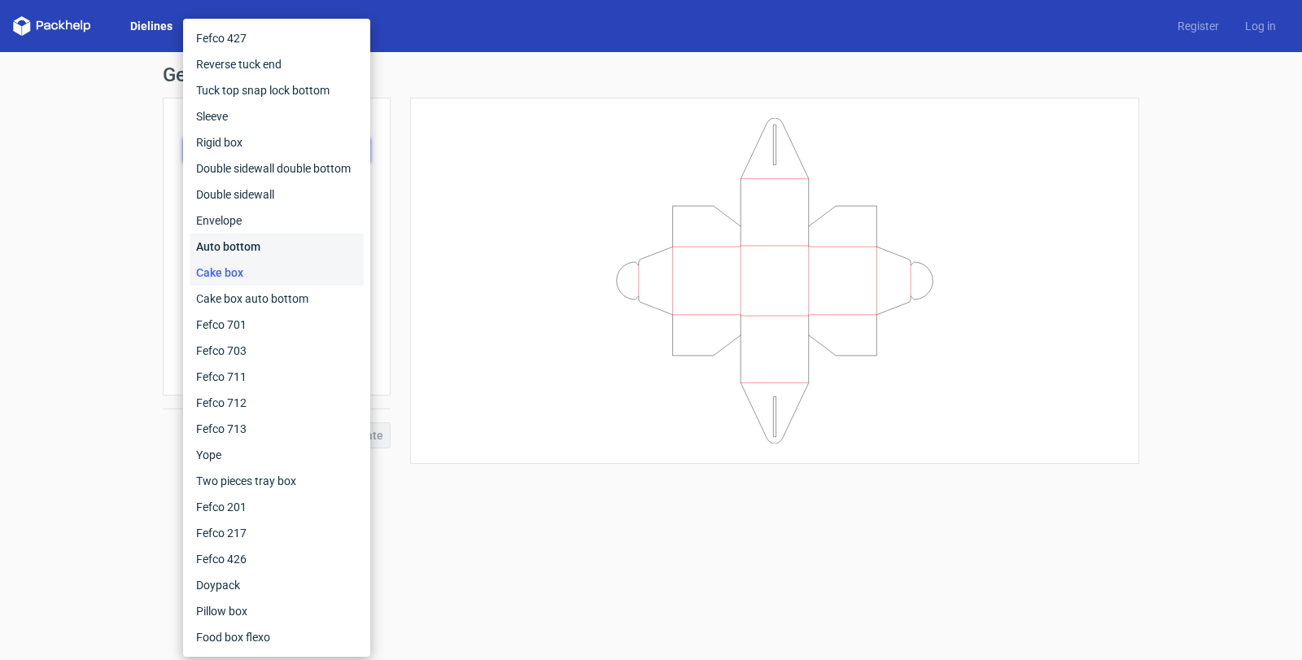
click at [245, 251] on div "Auto bottom" at bounding box center [277, 246] width 174 height 26
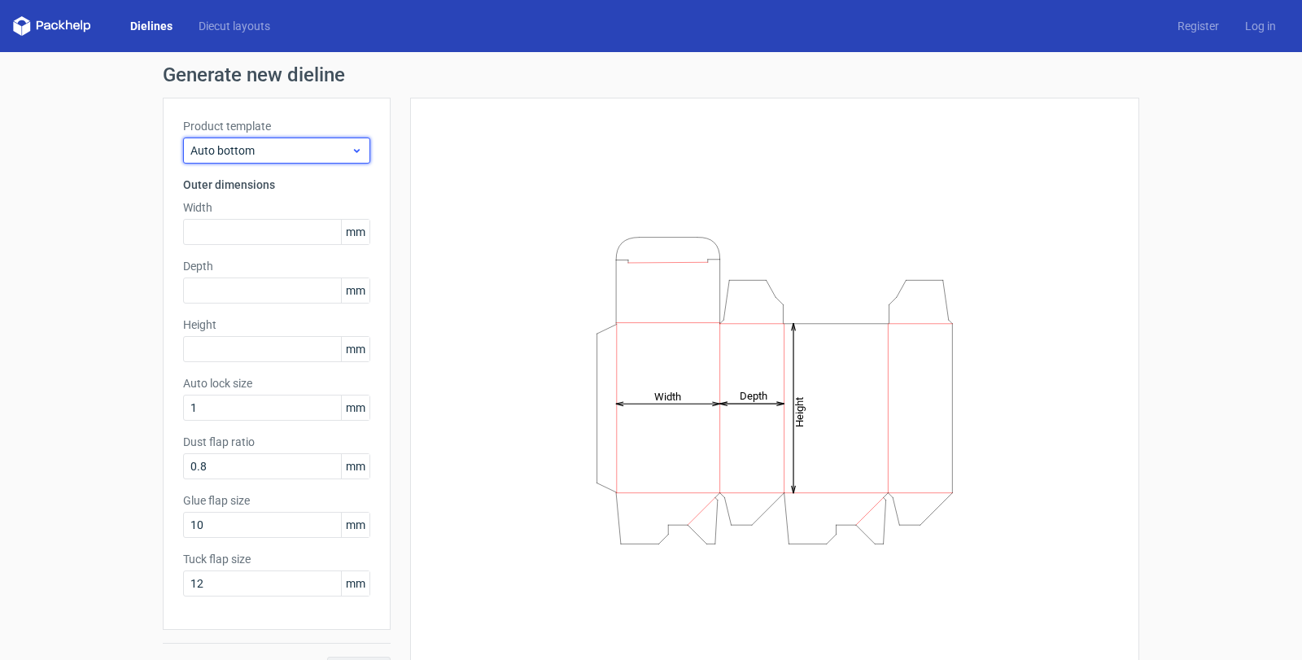
click at [229, 151] on span "Auto bottom" at bounding box center [270, 150] width 160 height 16
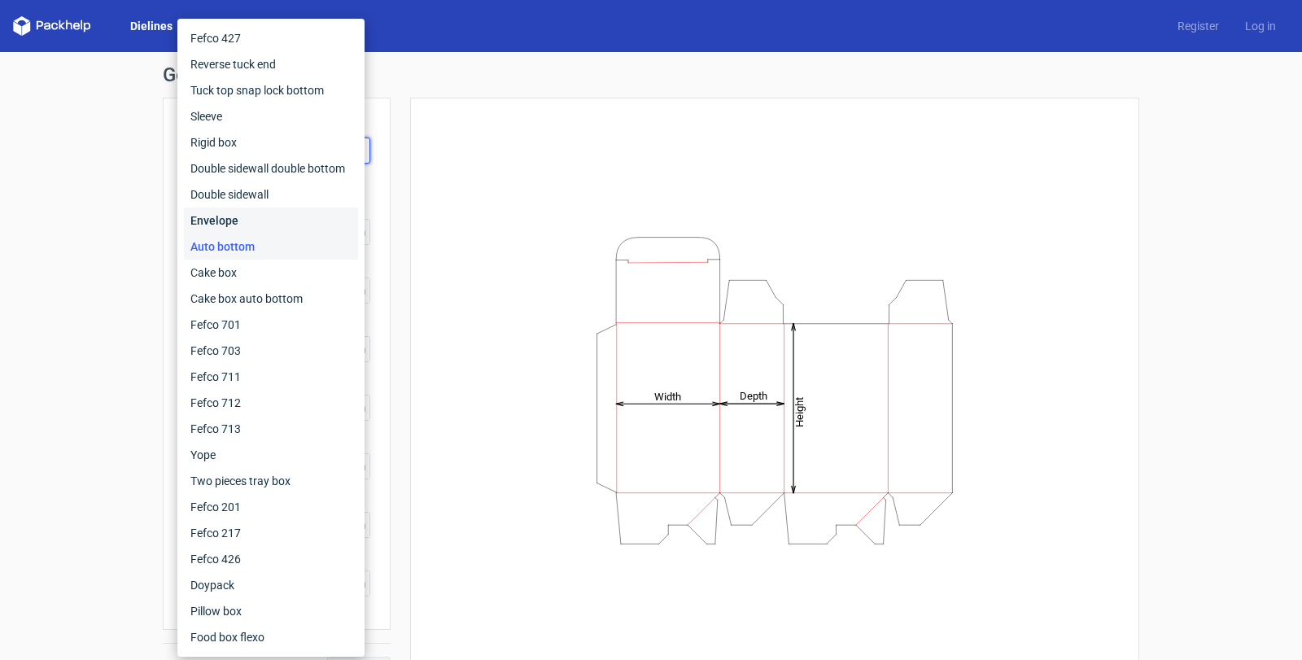
click at [221, 220] on div "Envelope" at bounding box center [271, 220] width 174 height 26
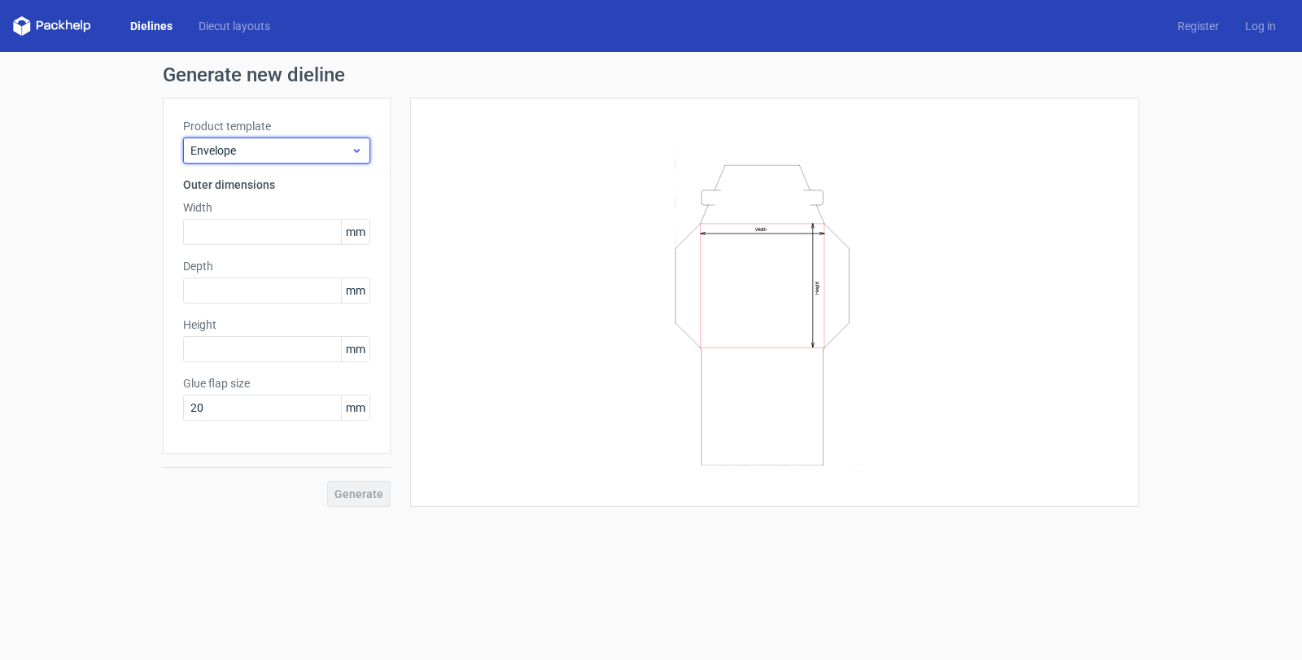
click at [248, 151] on span "Envelope" at bounding box center [270, 150] width 160 height 16
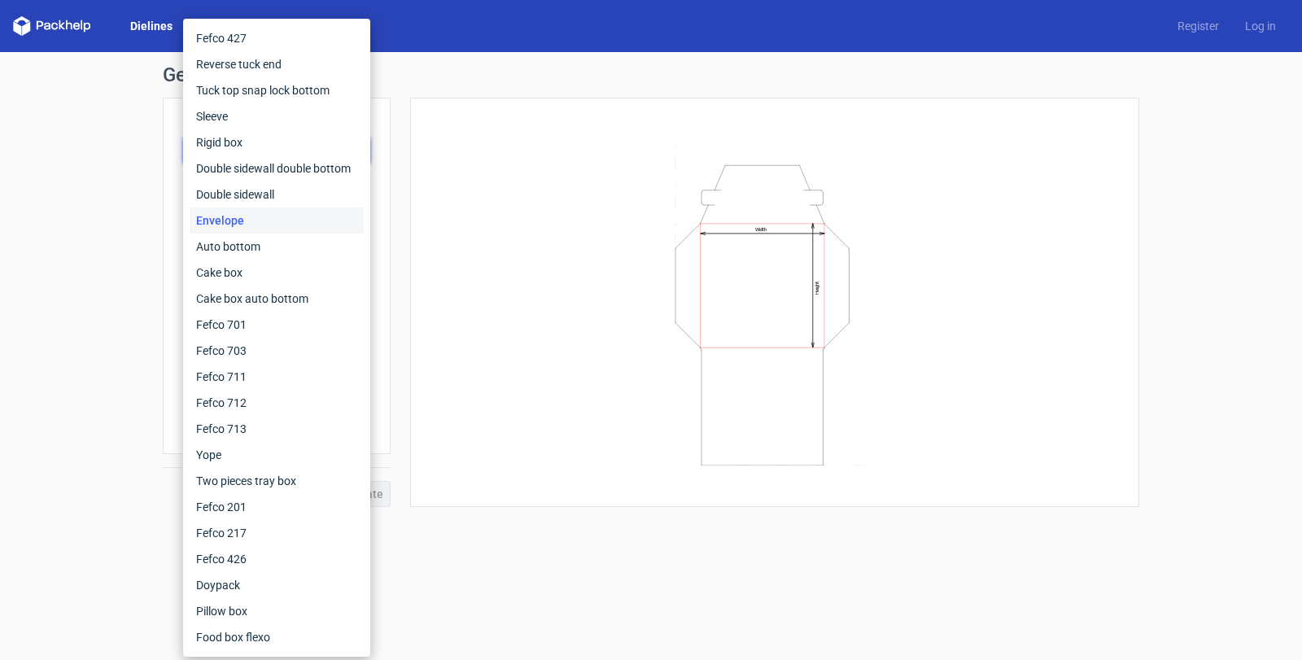
click at [111, 334] on div "Generate new dieline Product template Envelope Outer dimensions Width mm Depth …" at bounding box center [651, 286] width 1302 height 468
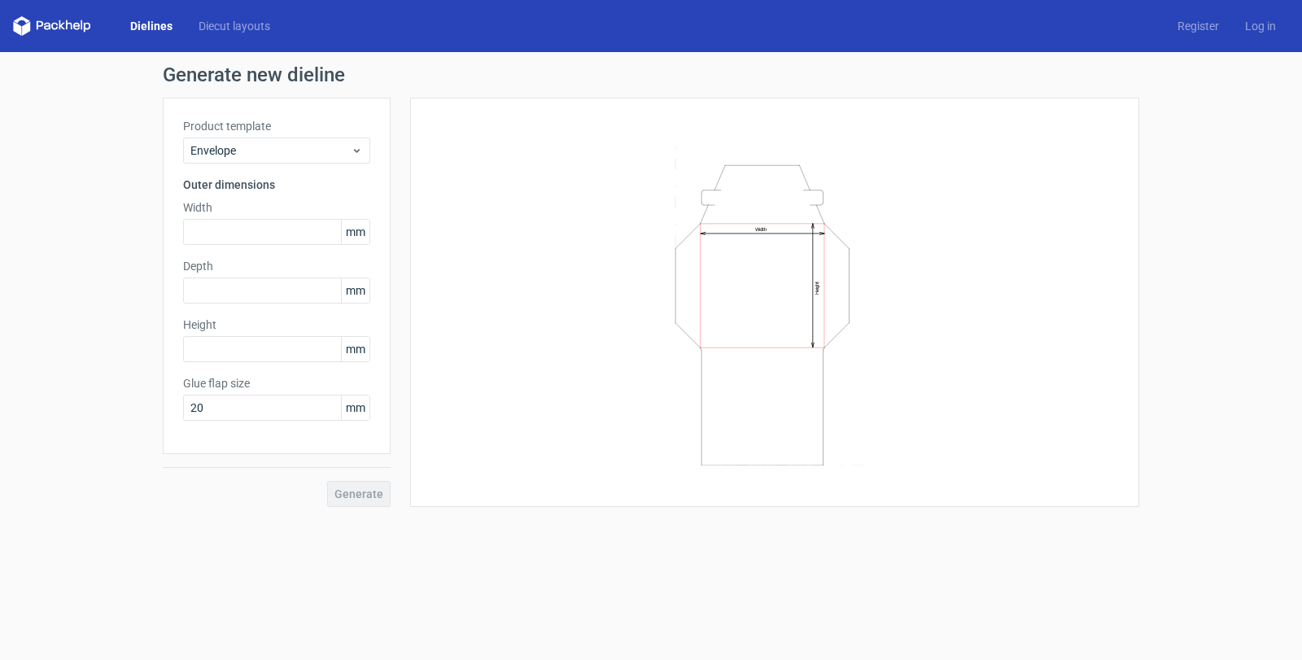
click at [157, 24] on link "Dielines" at bounding box center [151, 26] width 68 height 16
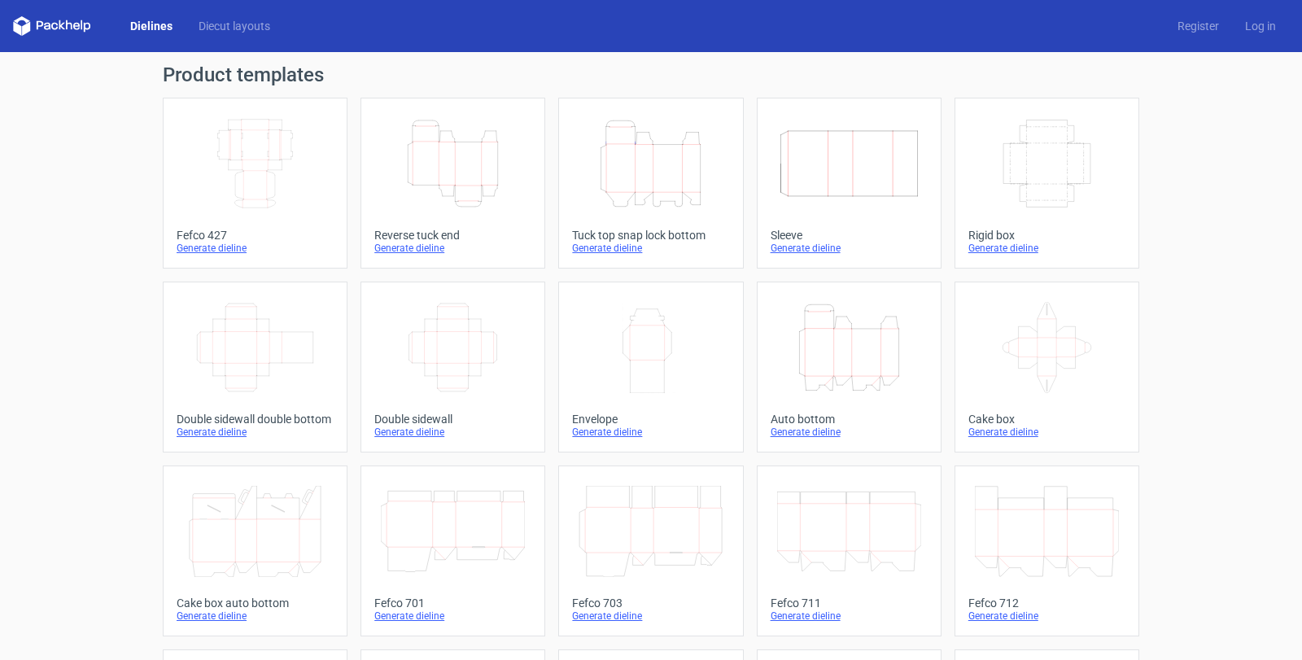
click at [456, 149] on icon "Height Depth Width" at bounding box center [453, 163] width 144 height 91
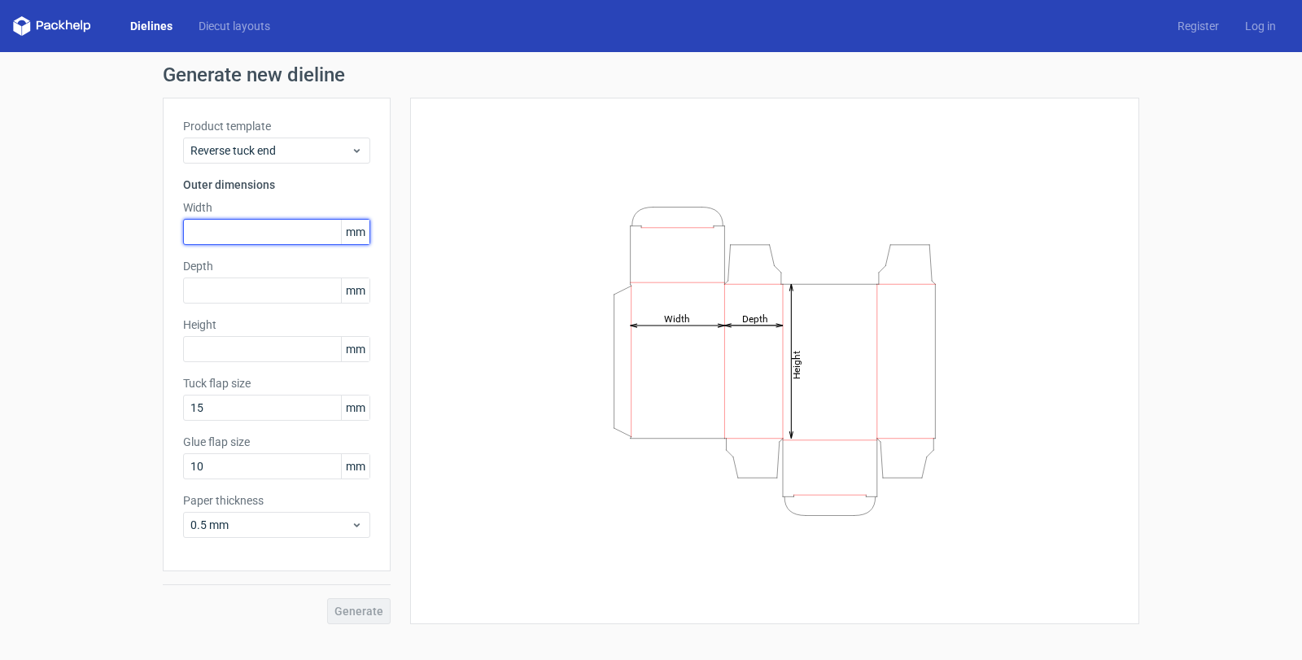
click at [229, 230] on input "text" at bounding box center [276, 232] width 187 height 26
type input "53"
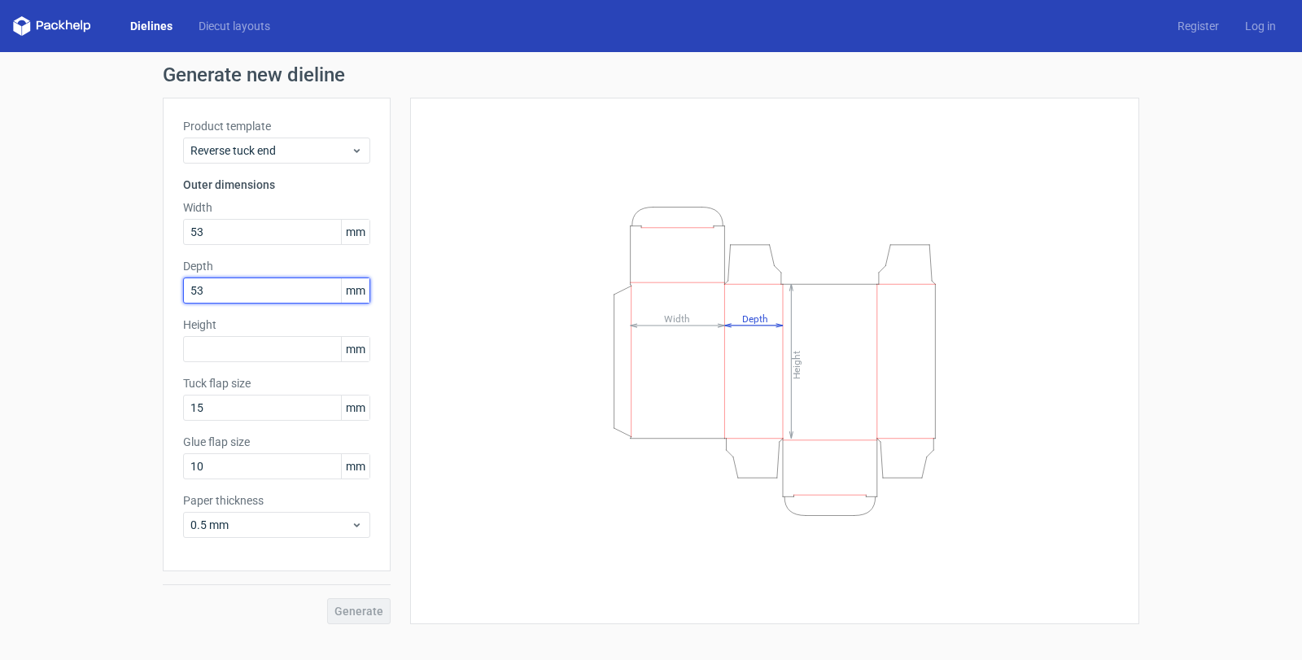
type input "53"
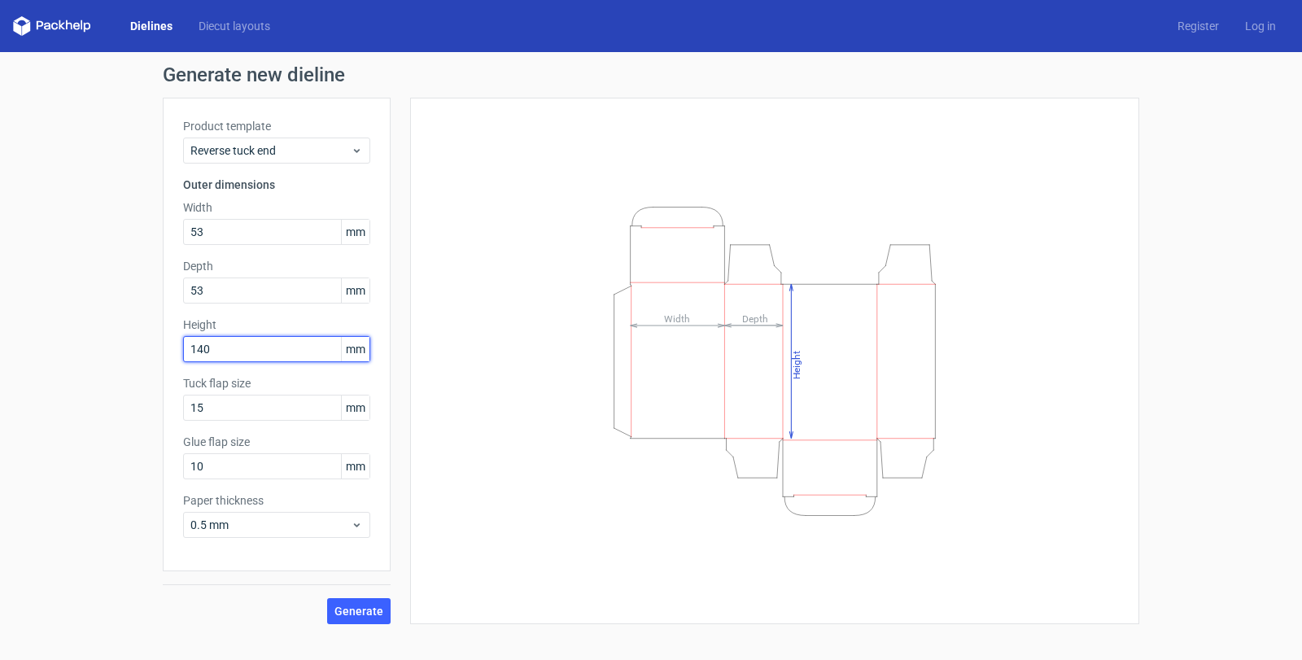
type input "140"
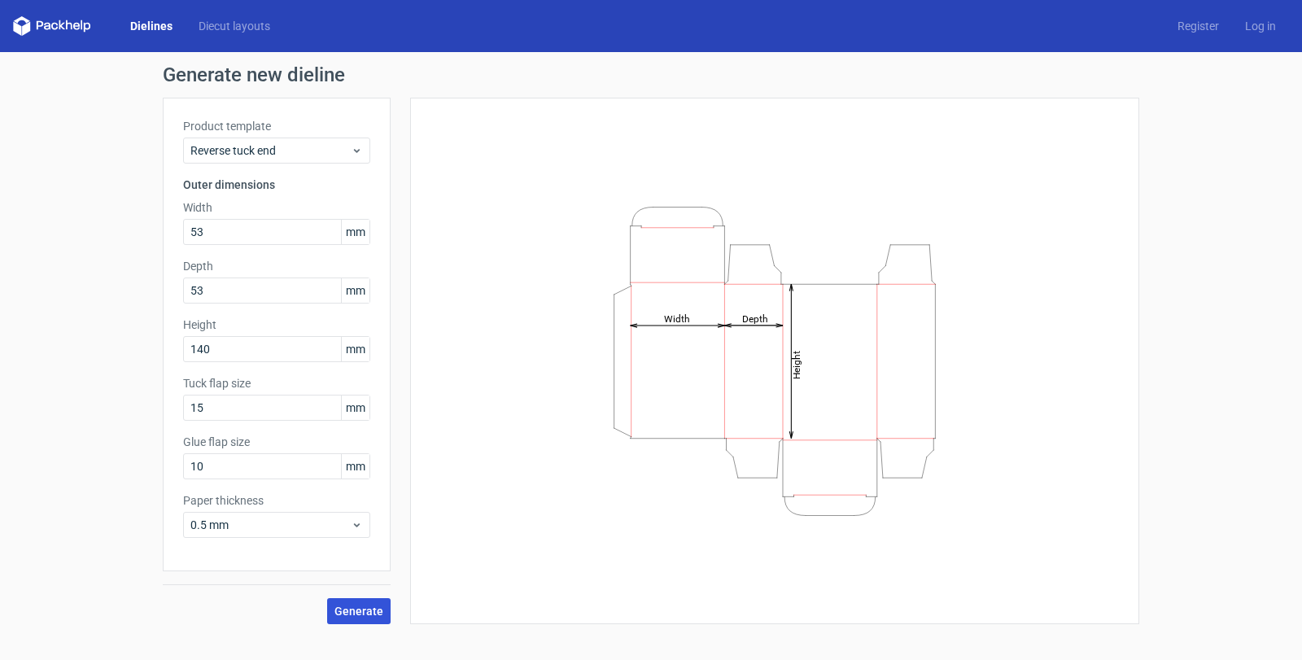
click at [355, 613] on span "Generate" at bounding box center [358, 610] width 49 height 11
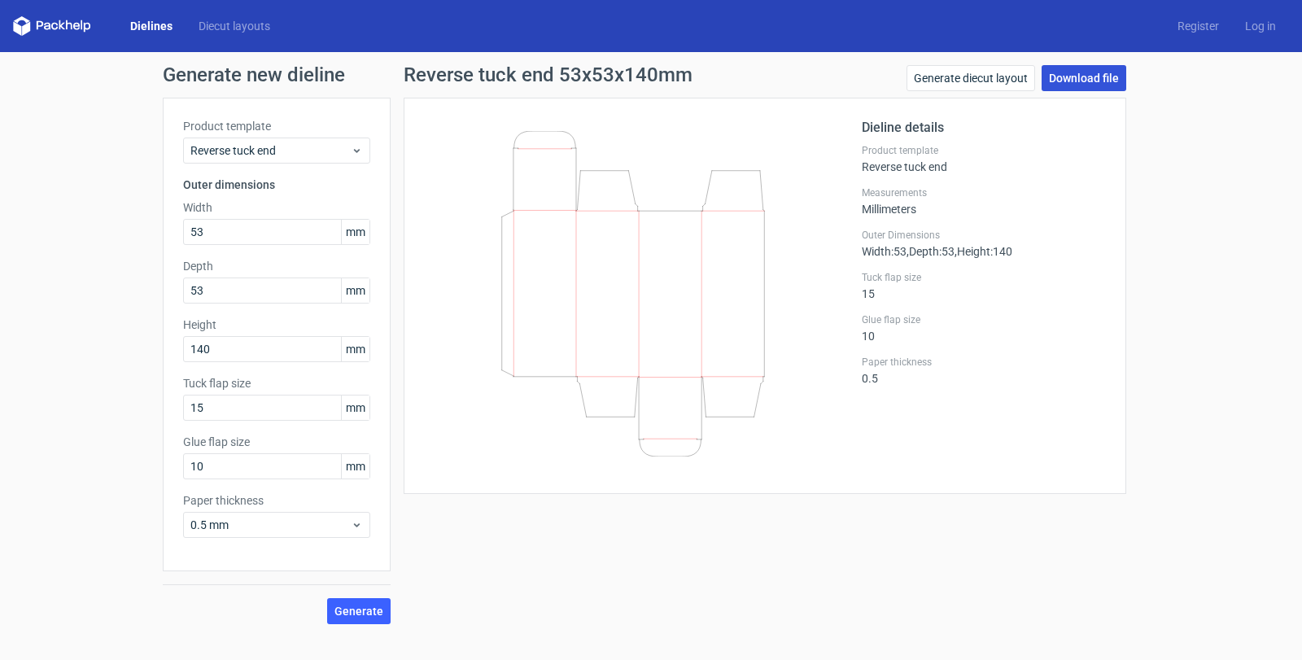
click at [1110, 74] on link "Download file" at bounding box center [1083, 78] width 85 height 26
click at [1201, 101] on div "Generate new dieline Product template Reverse tuck end Outer dimensions Width 5…" at bounding box center [651, 344] width 1302 height 585
click at [353, 610] on span "Generate" at bounding box center [358, 610] width 49 height 11
click at [1076, 82] on link "Download file" at bounding box center [1083, 78] width 85 height 26
click at [281, 155] on span "Reverse tuck end" at bounding box center [270, 150] width 160 height 16
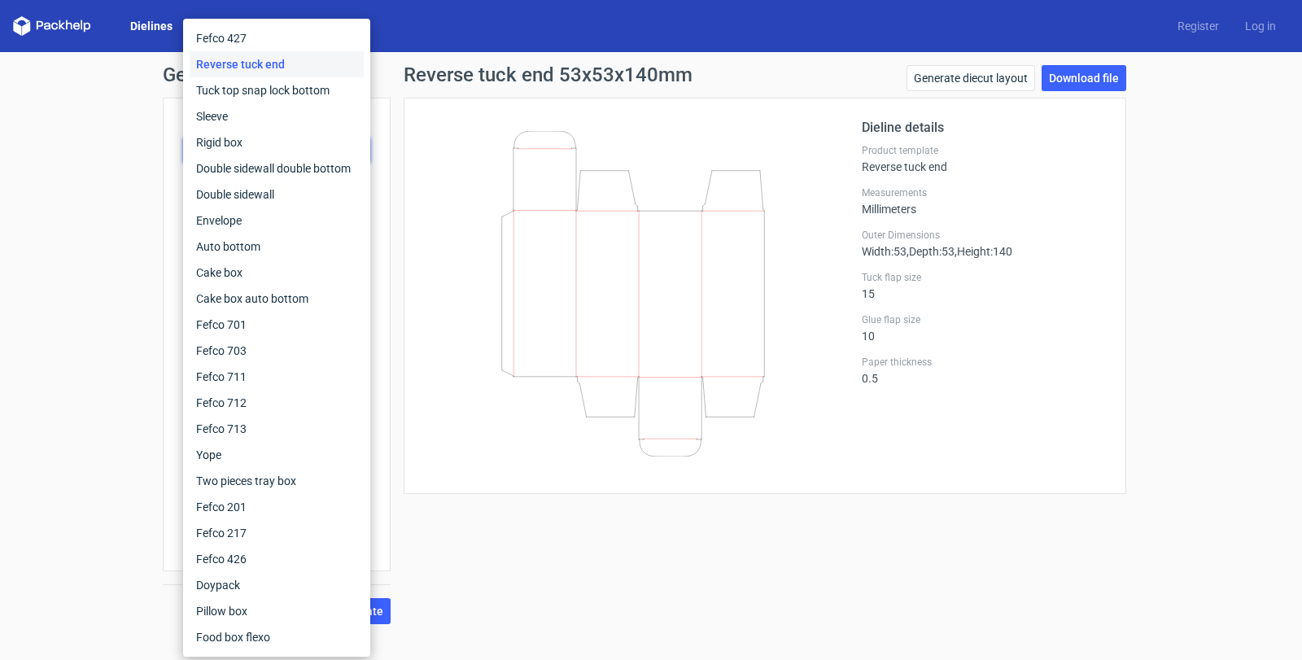
click at [1080, 419] on div "Dieline details Product template Reverse tuck end Measurements Millimeters Oute…" at bounding box center [984, 296] width 244 height 356
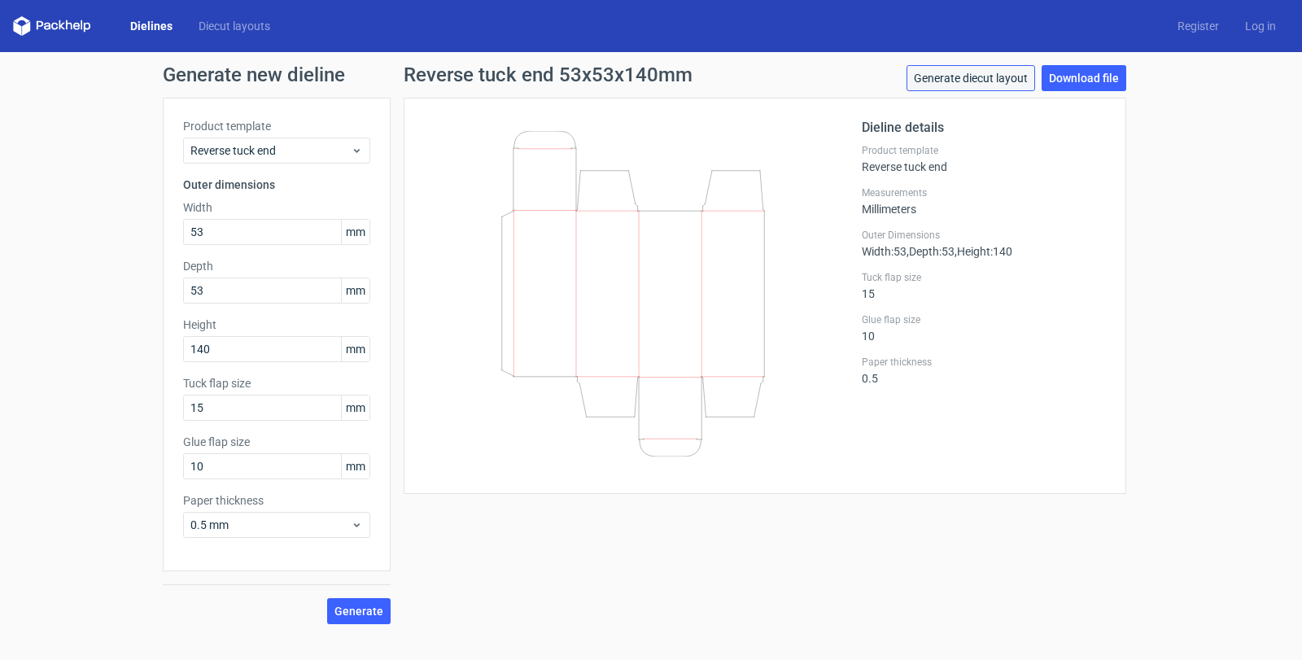
click at [975, 74] on link "Generate diecut layout" at bounding box center [970, 78] width 129 height 26
click at [1260, 22] on link "Log in" at bounding box center [1260, 26] width 57 height 16
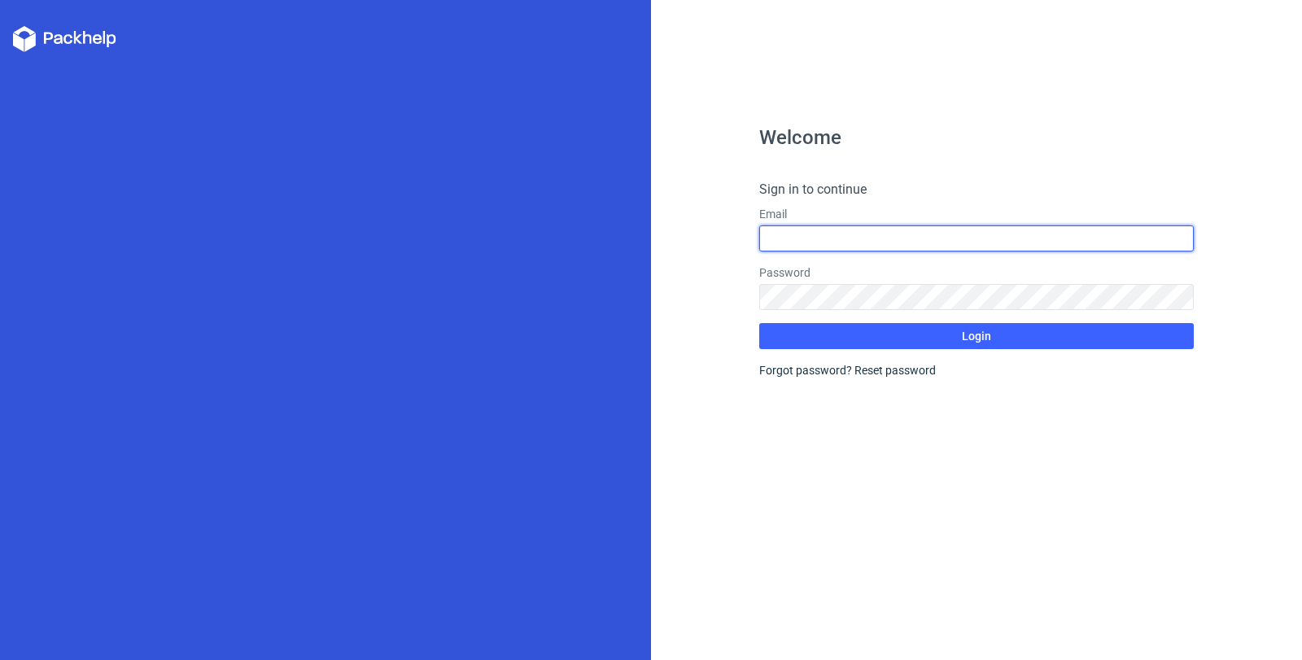
click at [823, 242] on input "text" at bounding box center [976, 238] width 434 height 26
type input "[EMAIL_ADDRESS][DOMAIN_NAME]"
click at [833, 237] on input "[EMAIL_ADDRESS][DOMAIN_NAME]" at bounding box center [976, 238] width 434 height 26
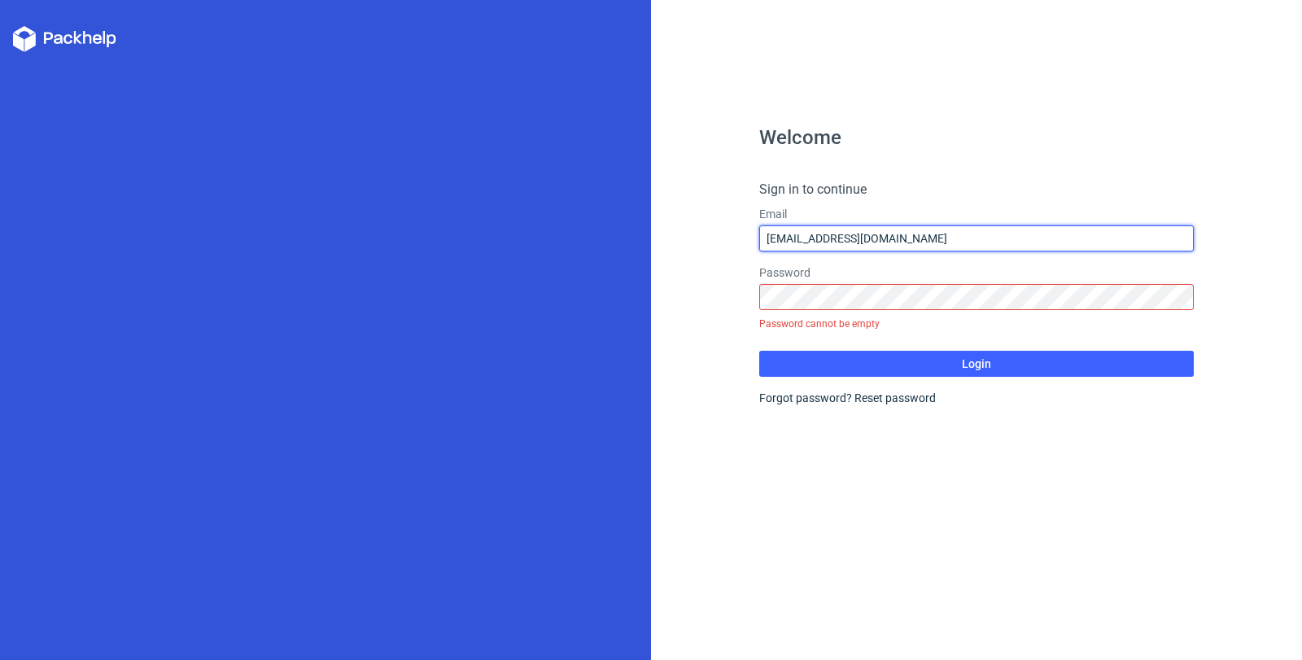
click at [910, 241] on input "[EMAIL_ADDRESS][DOMAIN_NAME]" at bounding box center [976, 238] width 434 height 26
drag, startPoint x: 934, startPoint y: 241, endPoint x: 649, endPoint y: 225, distance: 285.2
click at [649, 225] on div "Welcome Sign in to continue Email [EMAIL_ADDRESS][DOMAIN_NAME] Password Passwor…" at bounding box center [651, 330] width 1302 height 660
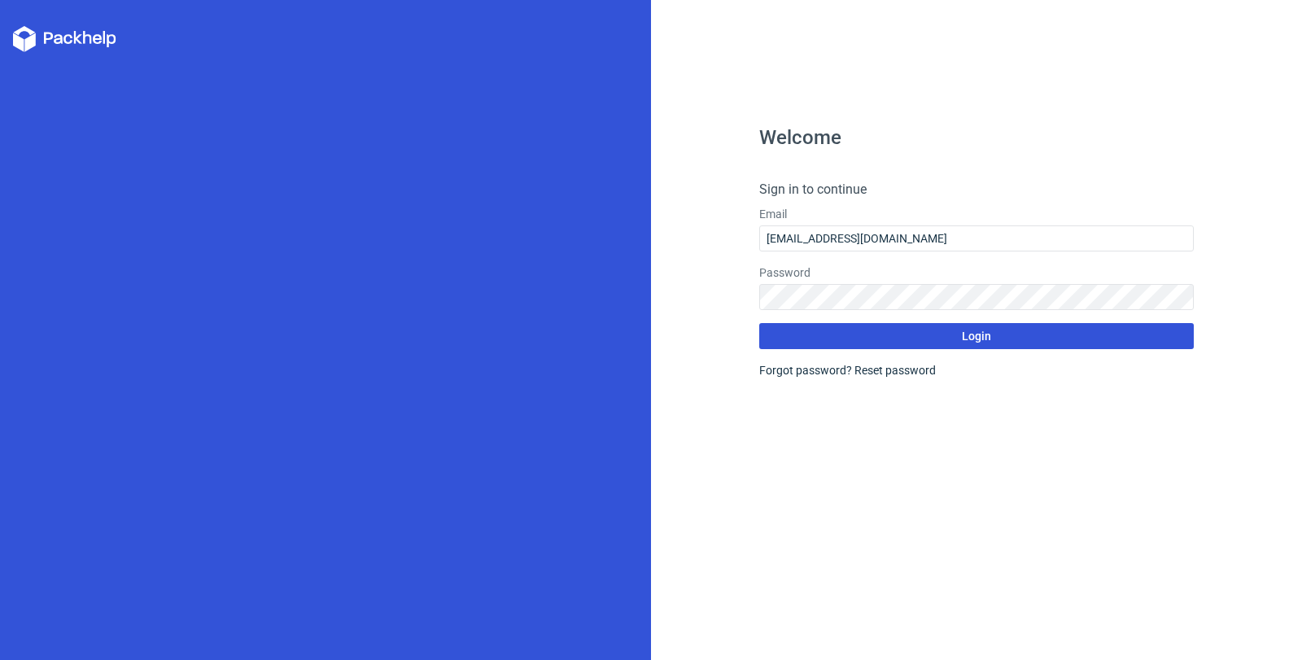
click at [1004, 330] on button "Login" at bounding box center [976, 336] width 434 height 26
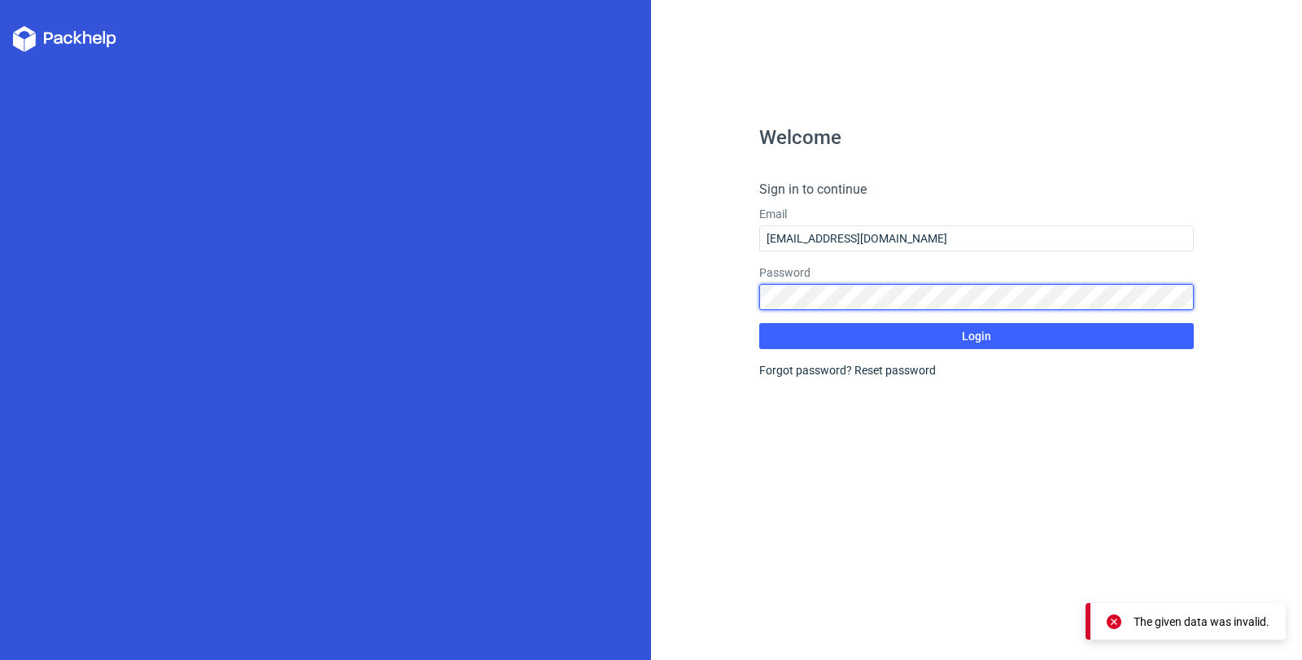
click at [732, 280] on div "Welcome Sign in to continue Email [EMAIL_ADDRESS][DOMAIN_NAME] Password Login F…" at bounding box center [976, 330] width 651 height 660
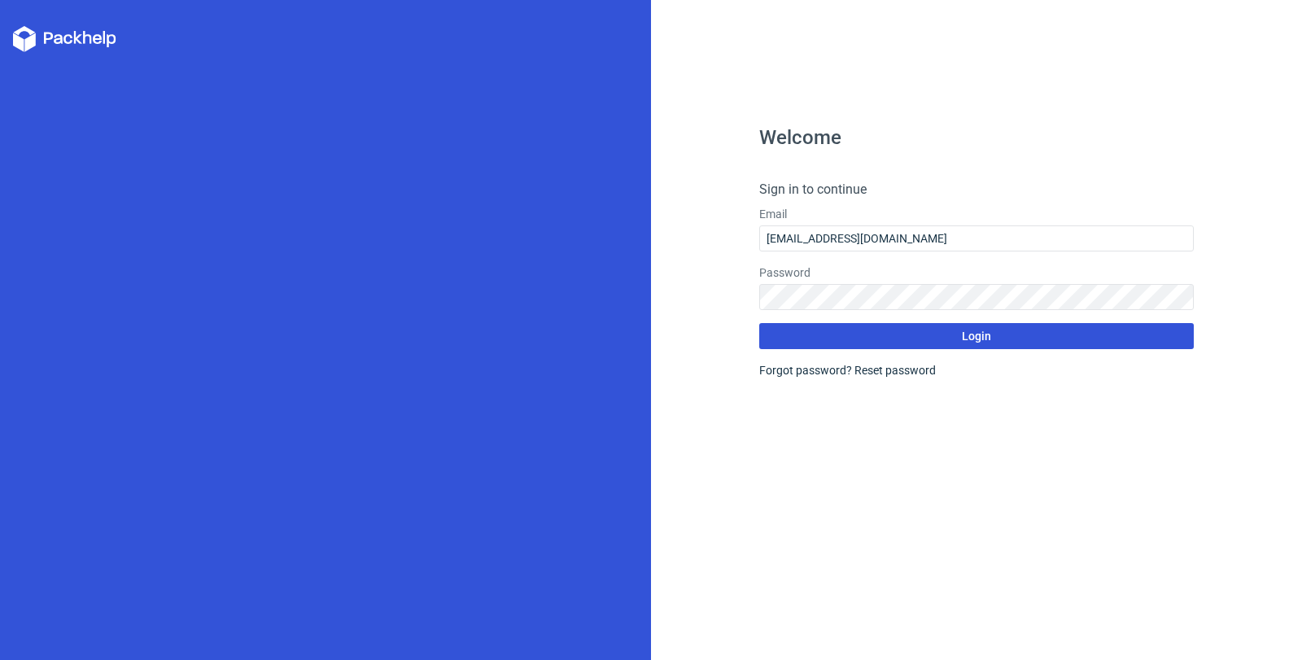
drag, startPoint x: 927, startPoint y: 355, endPoint x: 936, endPoint y: 343, distance: 15.6
click at [927, 355] on form "Sign in to continue Email [EMAIL_ADDRESS][DOMAIN_NAME] Password Login Forgot pa…" at bounding box center [976, 279] width 434 height 199
click at [943, 332] on button "Login" at bounding box center [976, 336] width 434 height 26
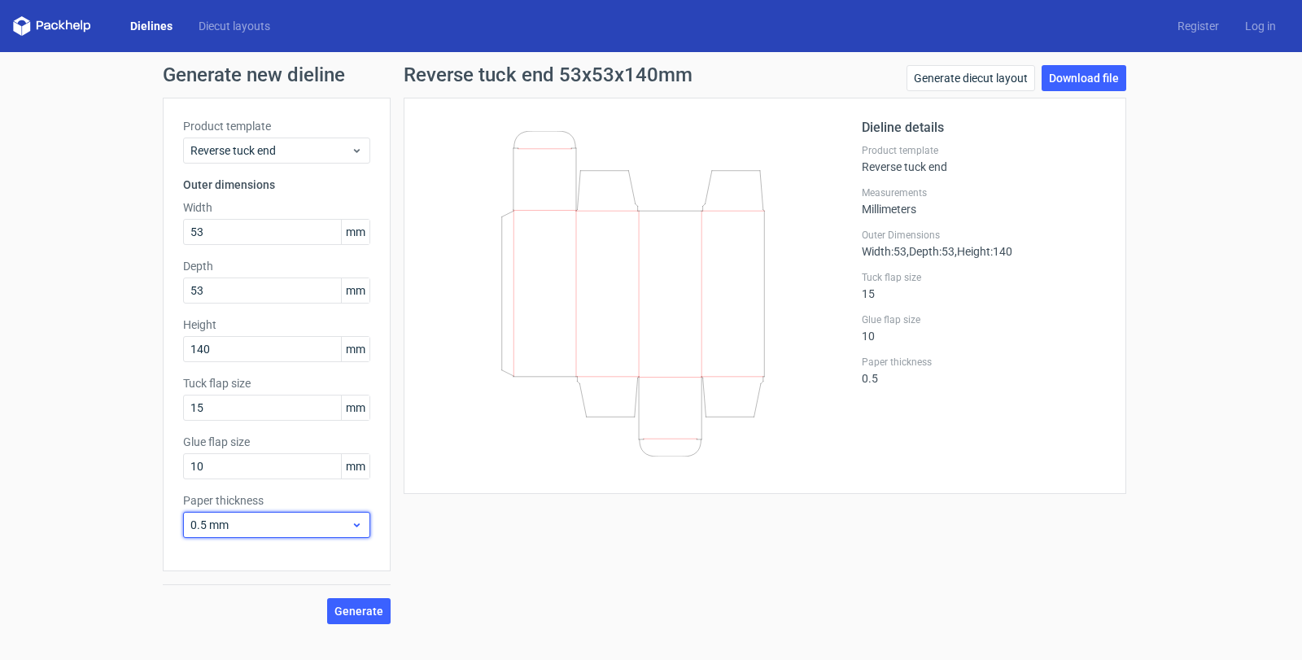
click at [245, 520] on span "0.5 mm" at bounding box center [270, 525] width 160 height 16
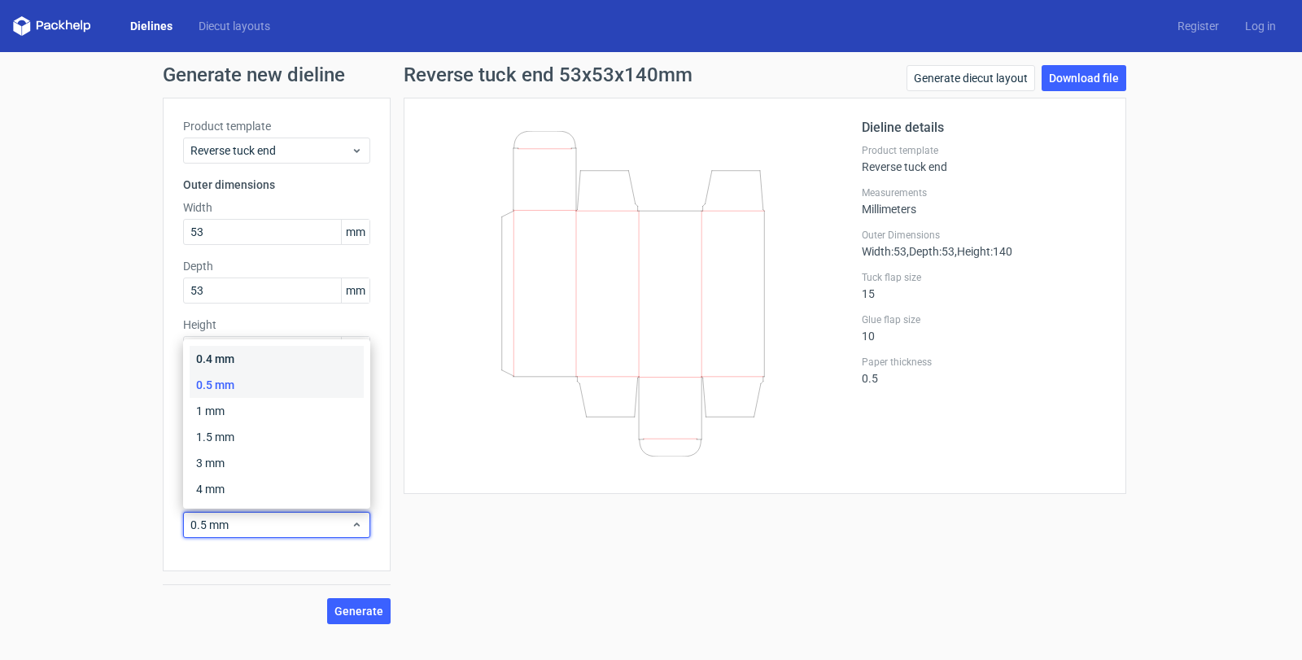
click at [212, 353] on div "0.4 mm" at bounding box center [277, 359] width 174 height 26
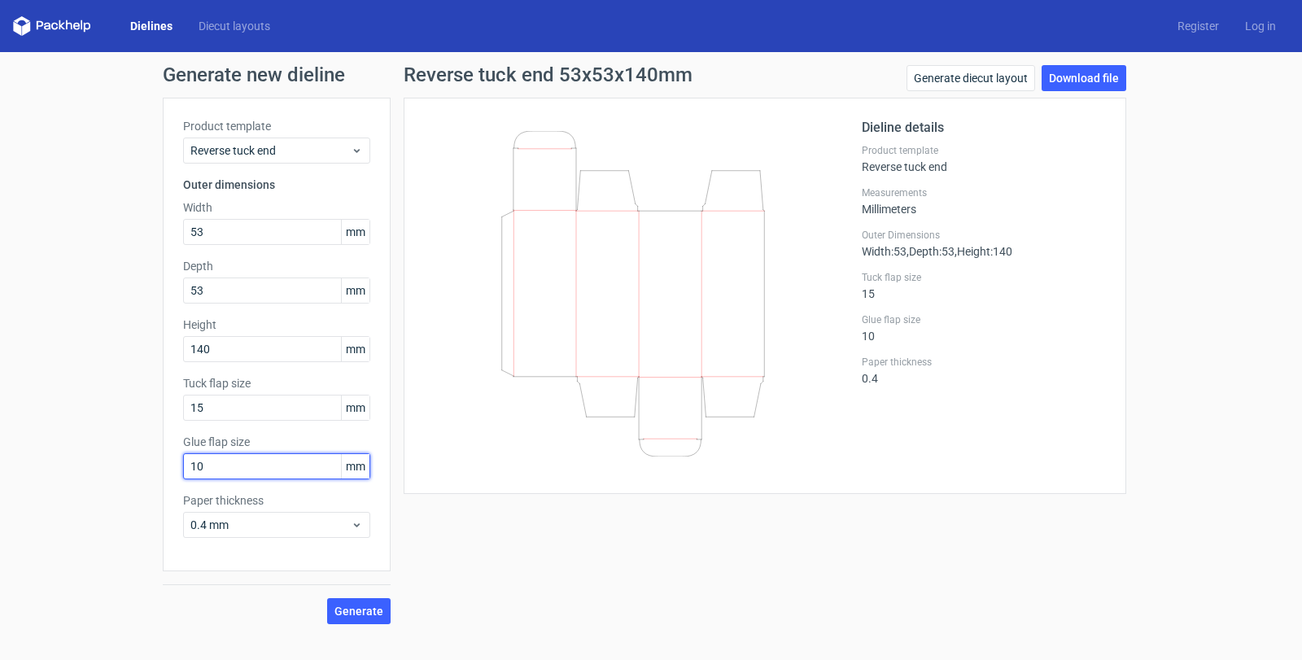
drag, startPoint x: 233, startPoint y: 464, endPoint x: 161, endPoint y: 465, distance: 72.4
click at [163, 465] on div "Product template Reverse tuck end Outer dimensions Width 53 mm Depth 53 mm Heig…" at bounding box center [277, 334] width 228 height 473
click at [216, 408] on input "15" at bounding box center [276, 408] width 187 height 26
click at [1101, 69] on link "Download file" at bounding box center [1083, 78] width 85 height 26
click at [268, 155] on span "Reverse tuck end" at bounding box center [270, 150] width 160 height 16
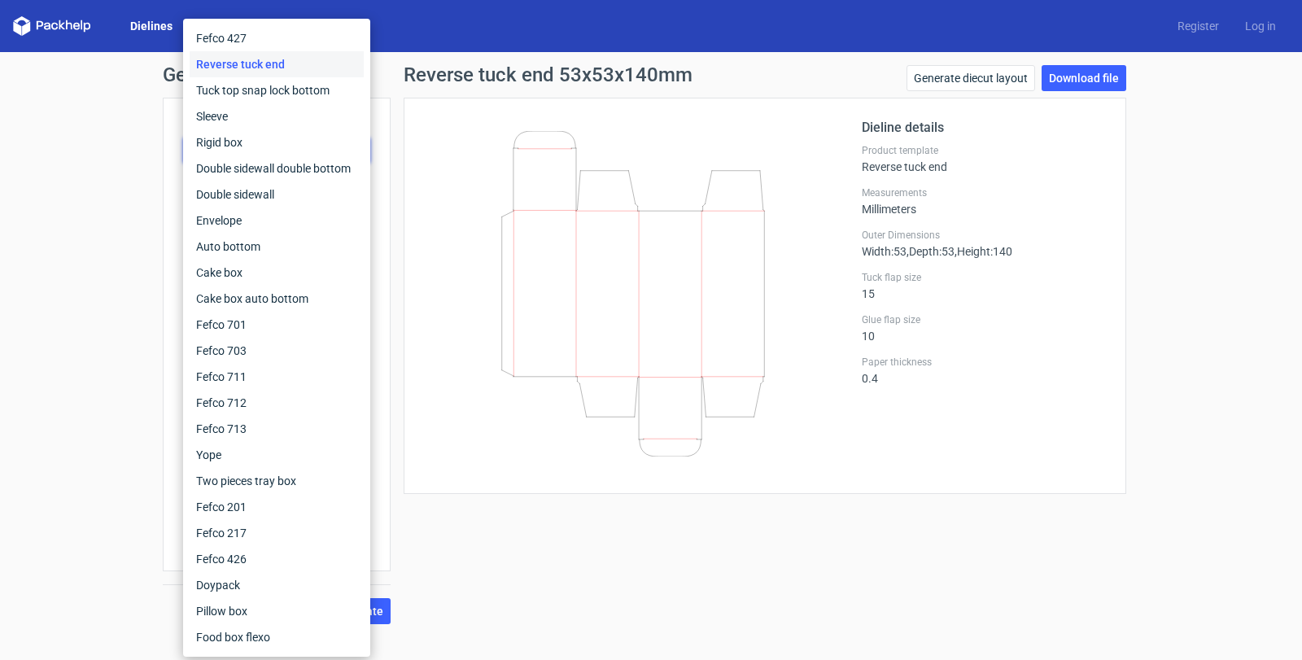
click at [1213, 346] on div "Generate new dieline Product template Reverse tuck end Outer dimensions Width 5…" at bounding box center [651, 344] width 1302 height 585
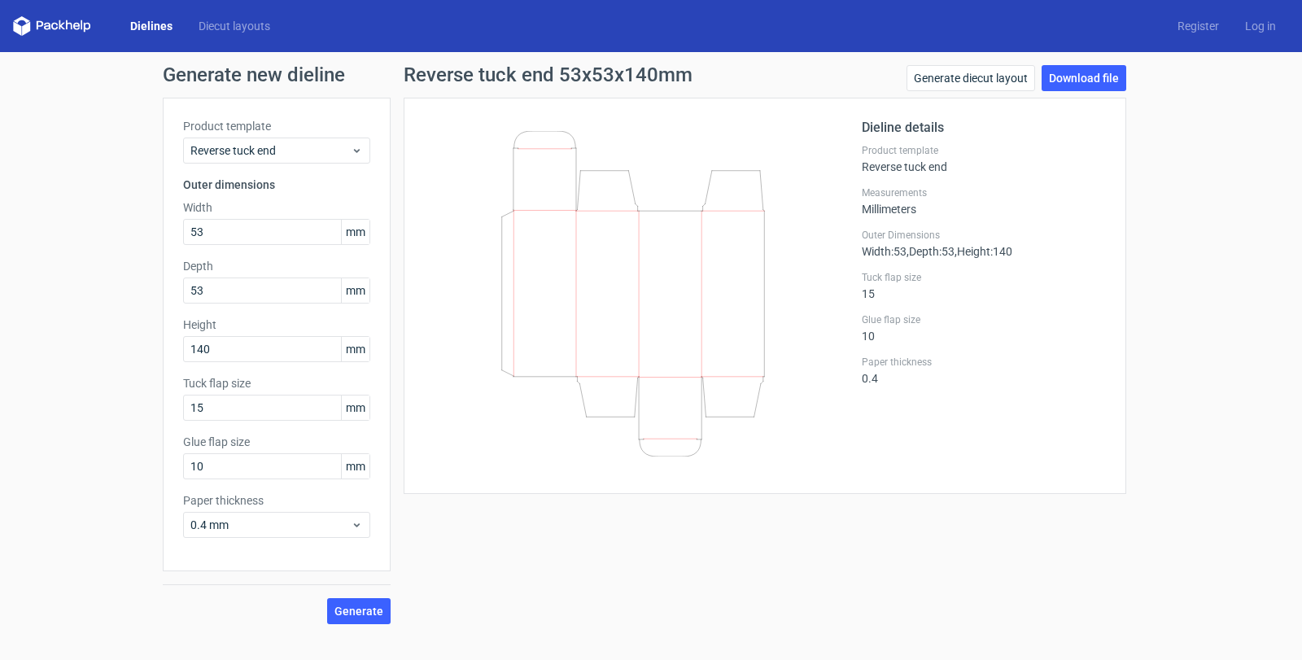
click at [161, 27] on link "Dielines" at bounding box center [151, 26] width 68 height 16
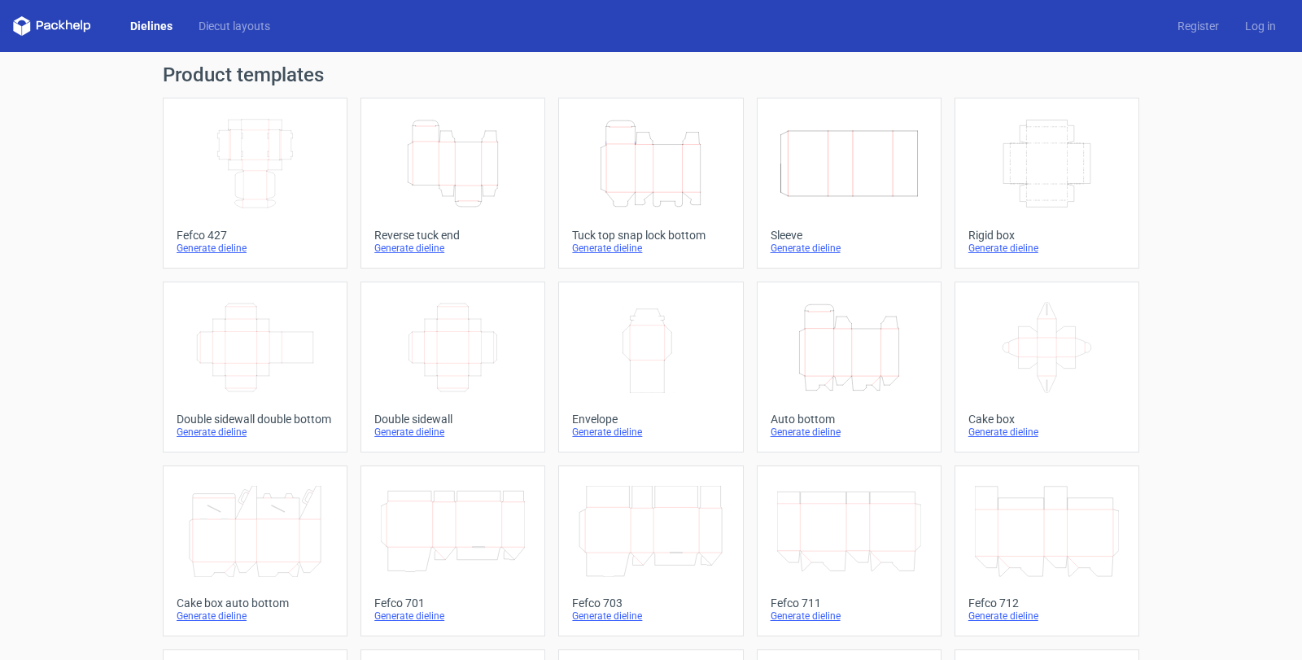
click at [452, 170] on icon "Height Depth Width" at bounding box center [453, 163] width 144 height 91
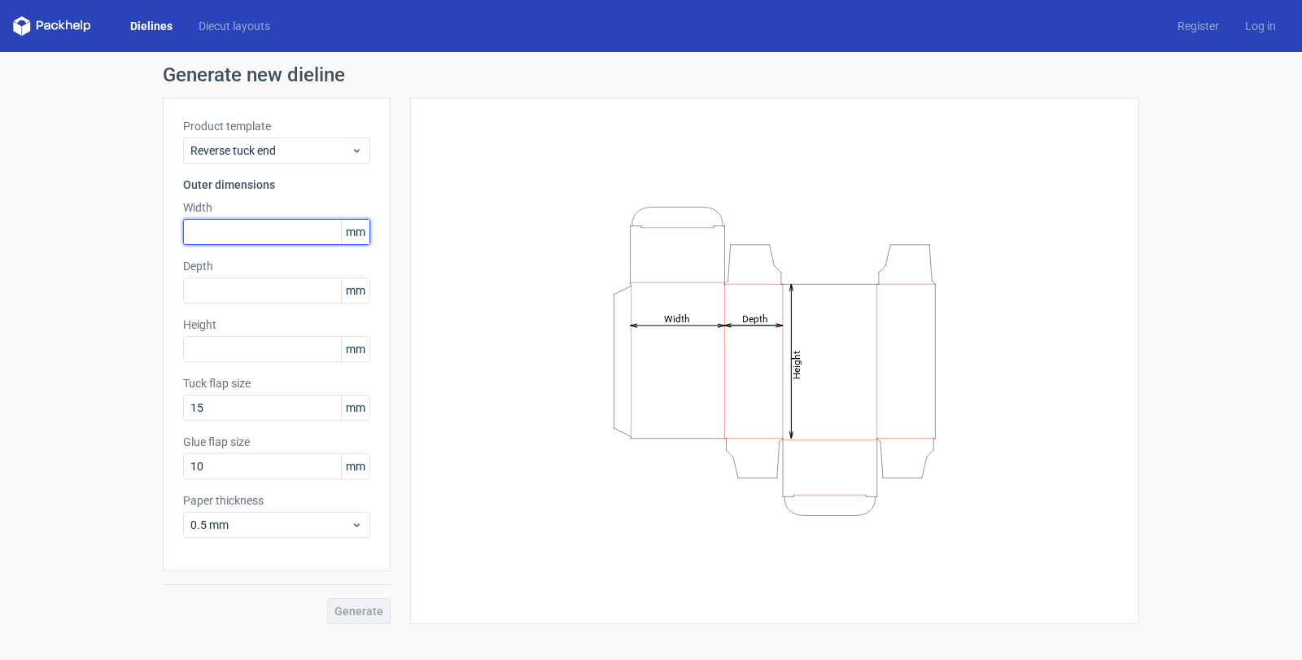
click at [235, 228] on input "text" at bounding box center [276, 232] width 187 height 26
type input "53"
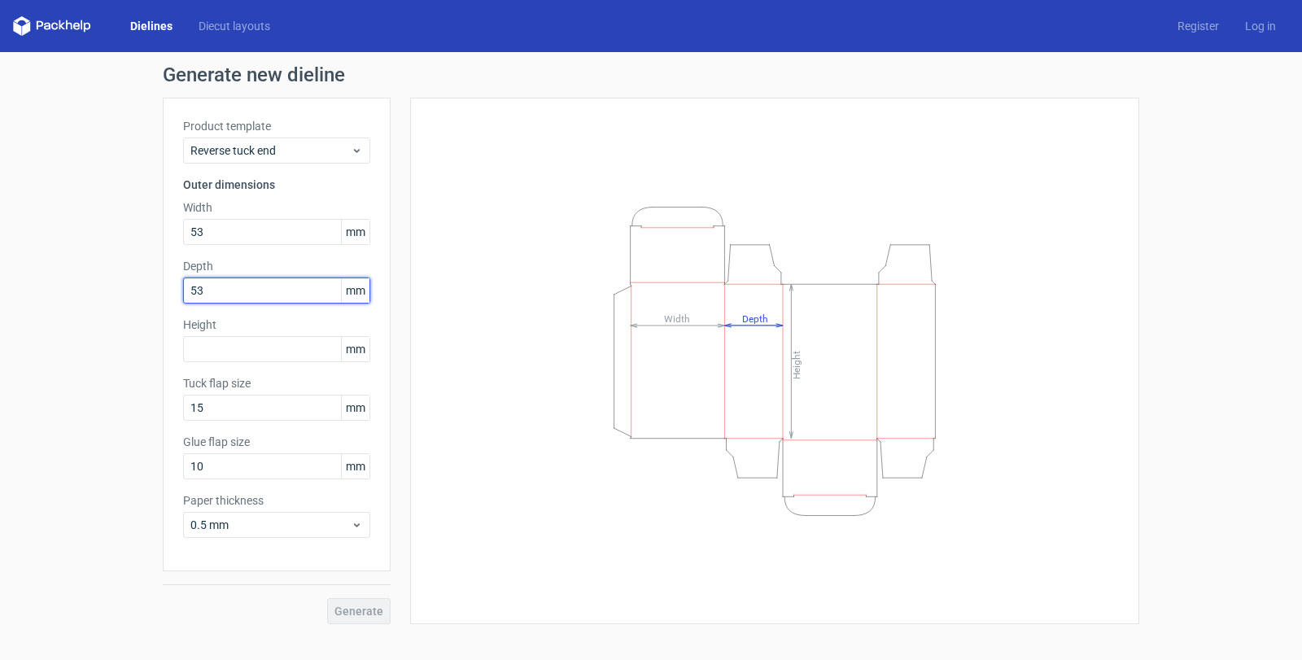
type input "53"
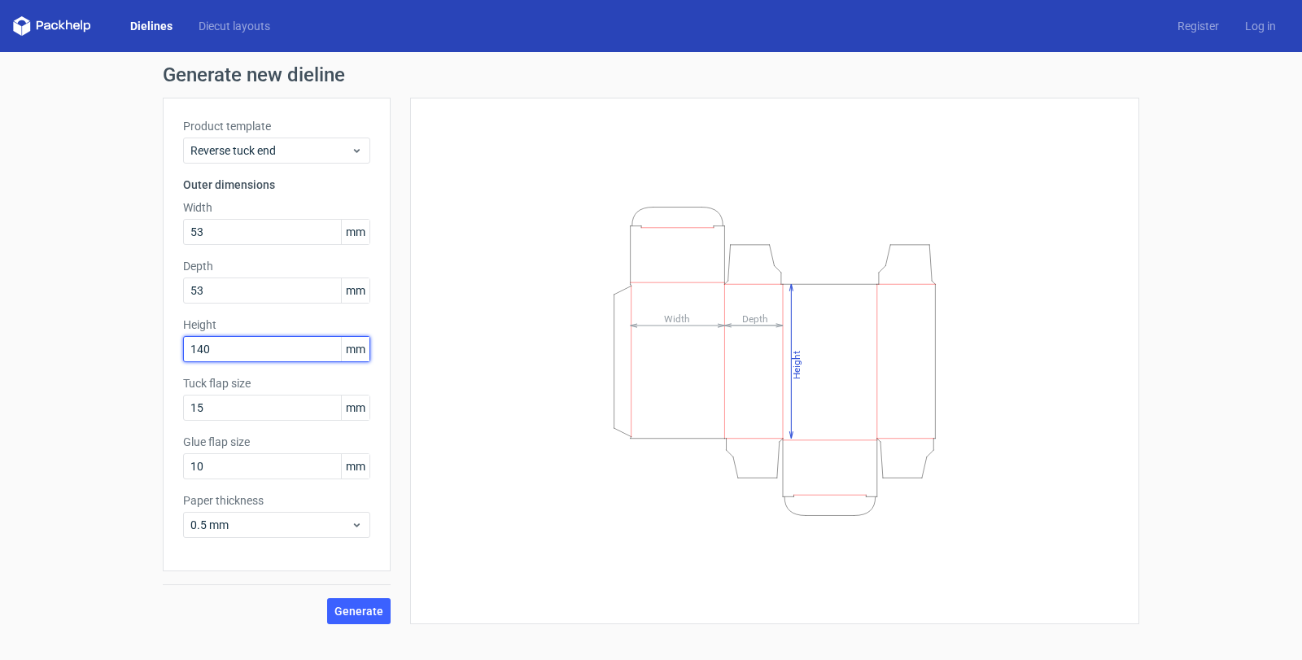
type input "140"
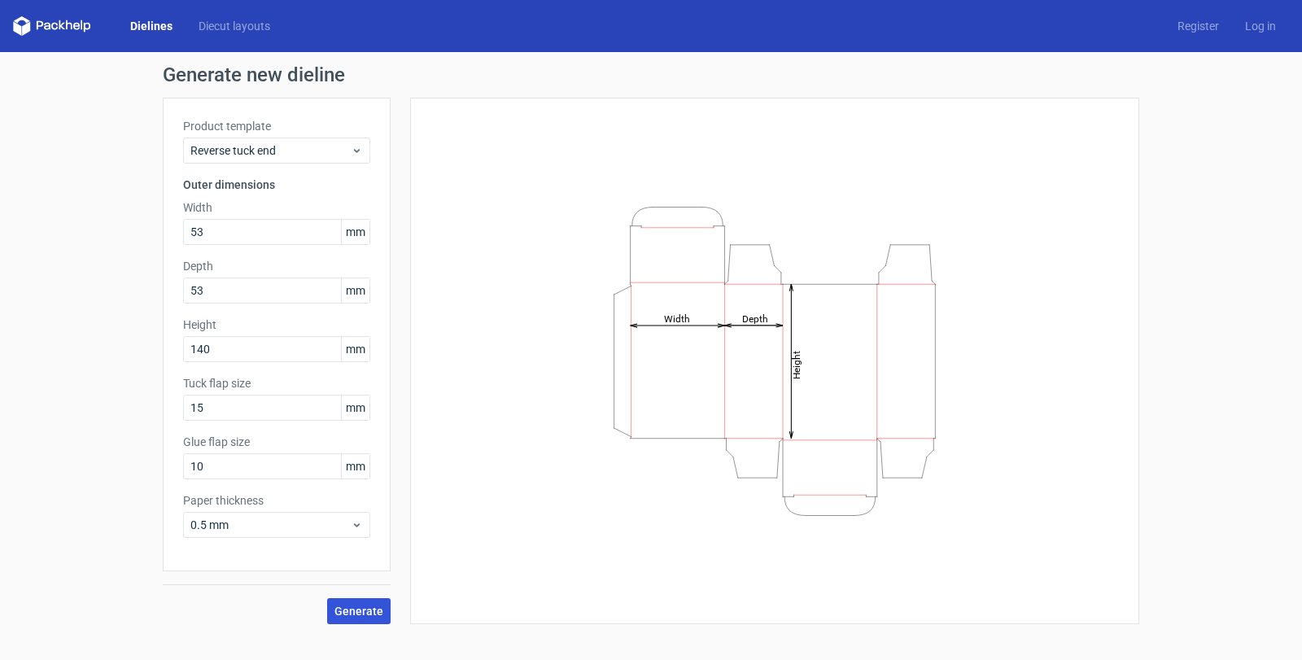
click at [362, 609] on span "Generate" at bounding box center [358, 610] width 49 height 11
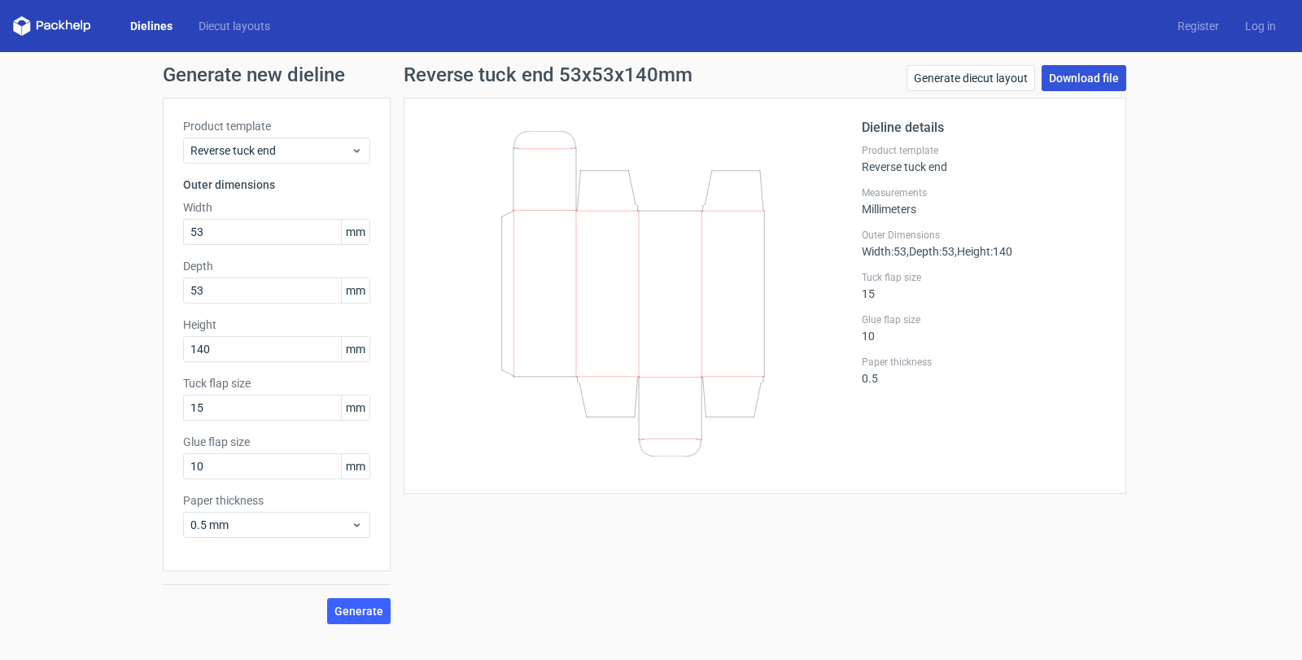
click at [1080, 76] on link "Download file" at bounding box center [1083, 78] width 85 height 26
click at [237, 31] on link "Diecut layouts" at bounding box center [234, 26] width 98 height 16
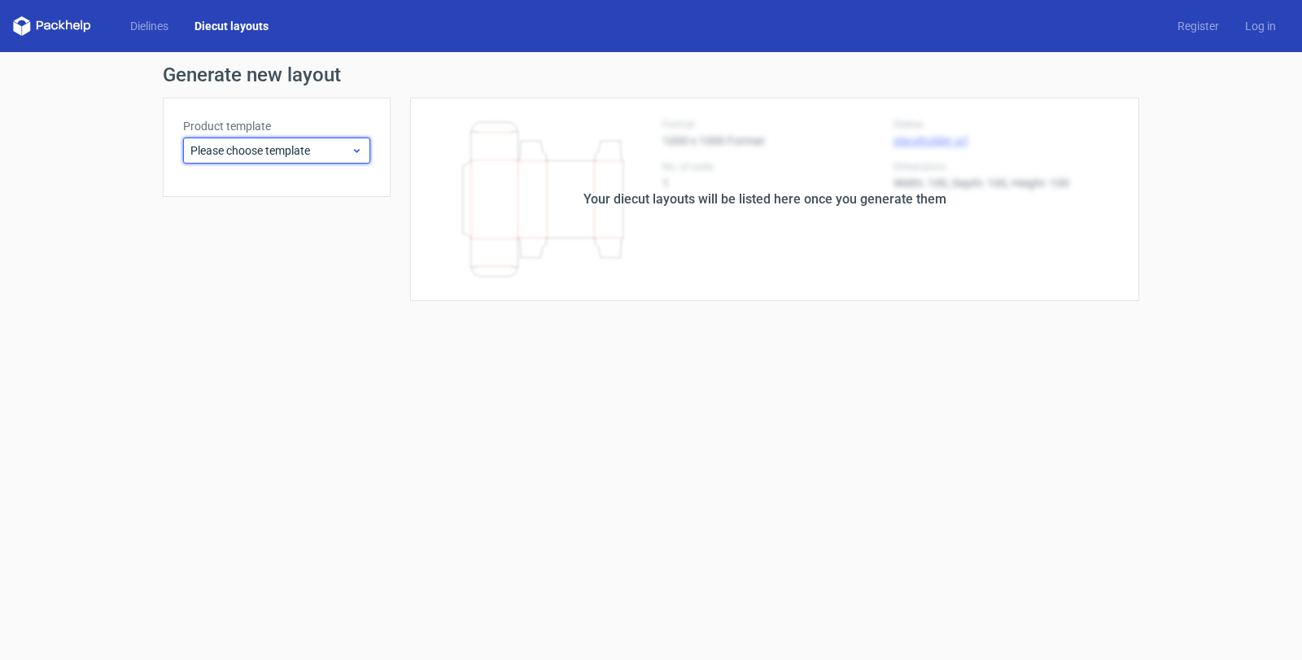
click at [242, 148] on span "Please choose template" at bounding box center [270, 150] width 160 height 16
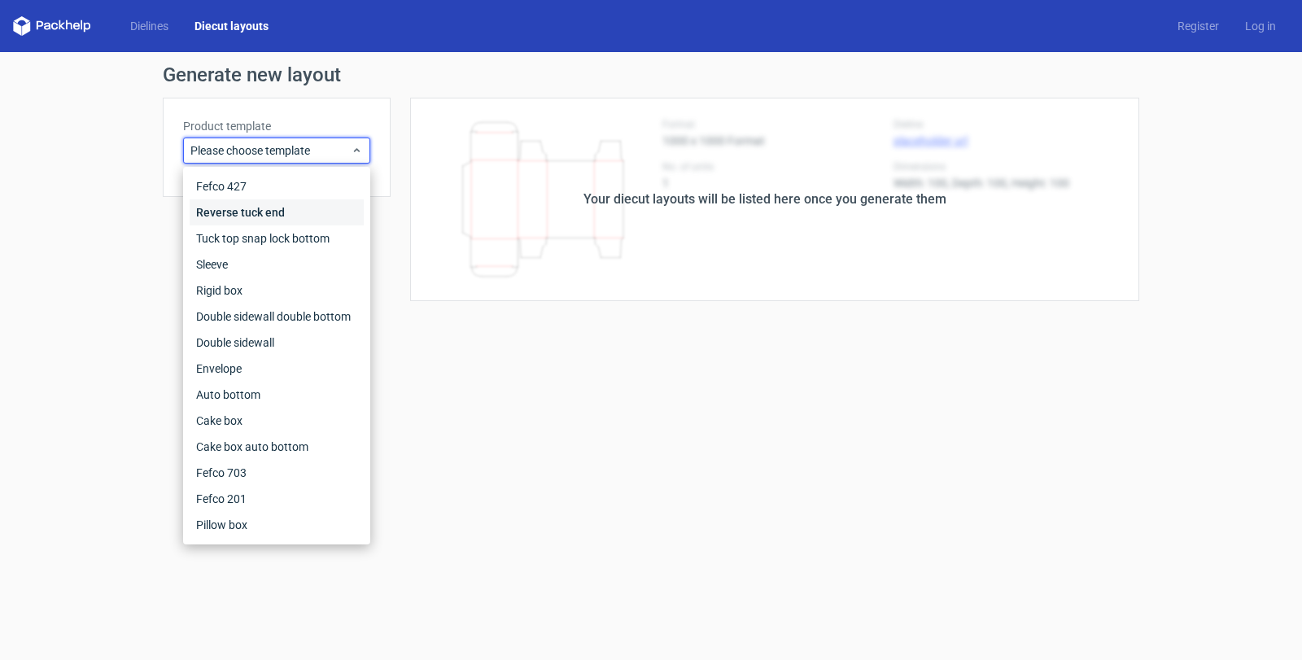
click at [256, 213] on div "Reverse tuck end" at bounding box center [277, 212] width 174 height 26
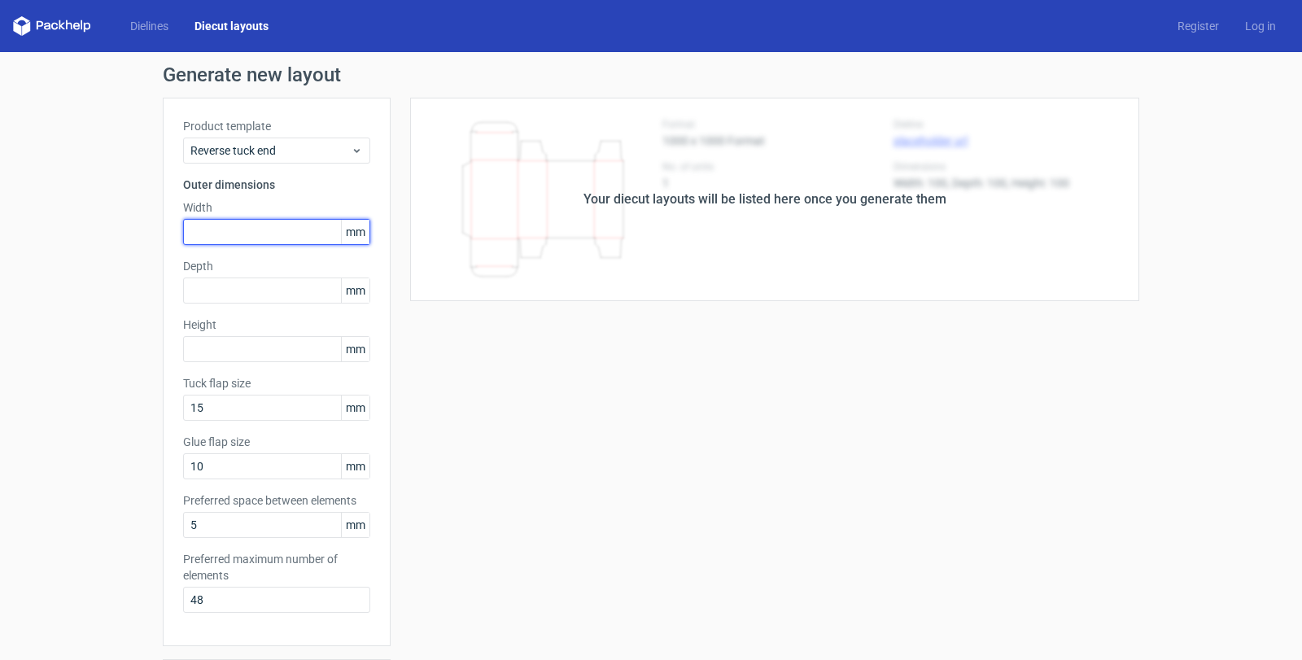
click at [243, 230] on input "text" at bounding box center [276, 232] width 187 height 26
type input "53"
type input "140"
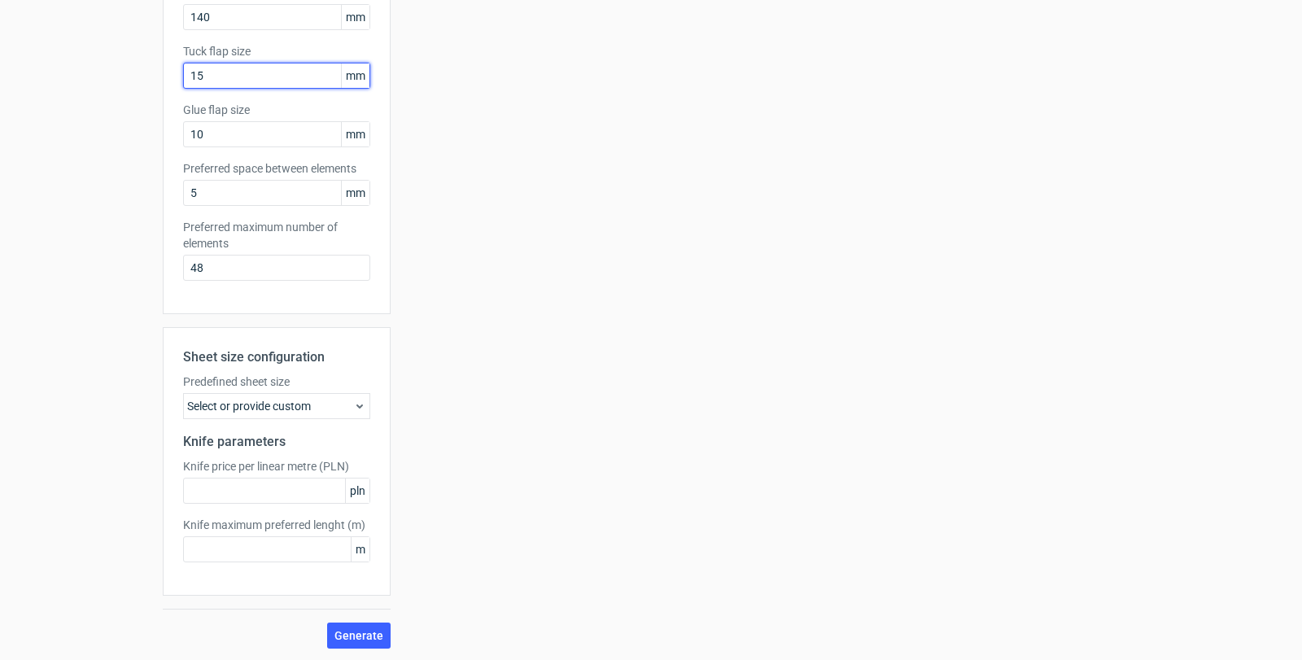
scroll to position [334, 0]
click at [348, 625] on button "Generate" at bounding box center [358, 634] width 63 height 26
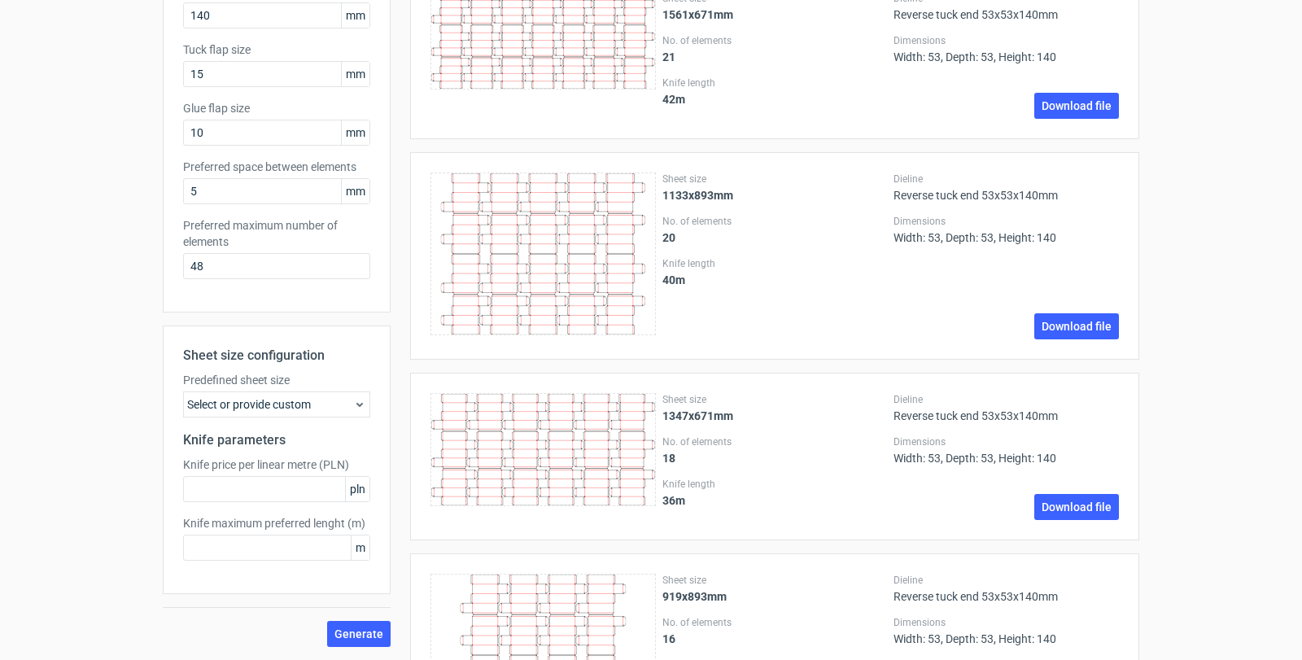
scroll to position [0, 0]
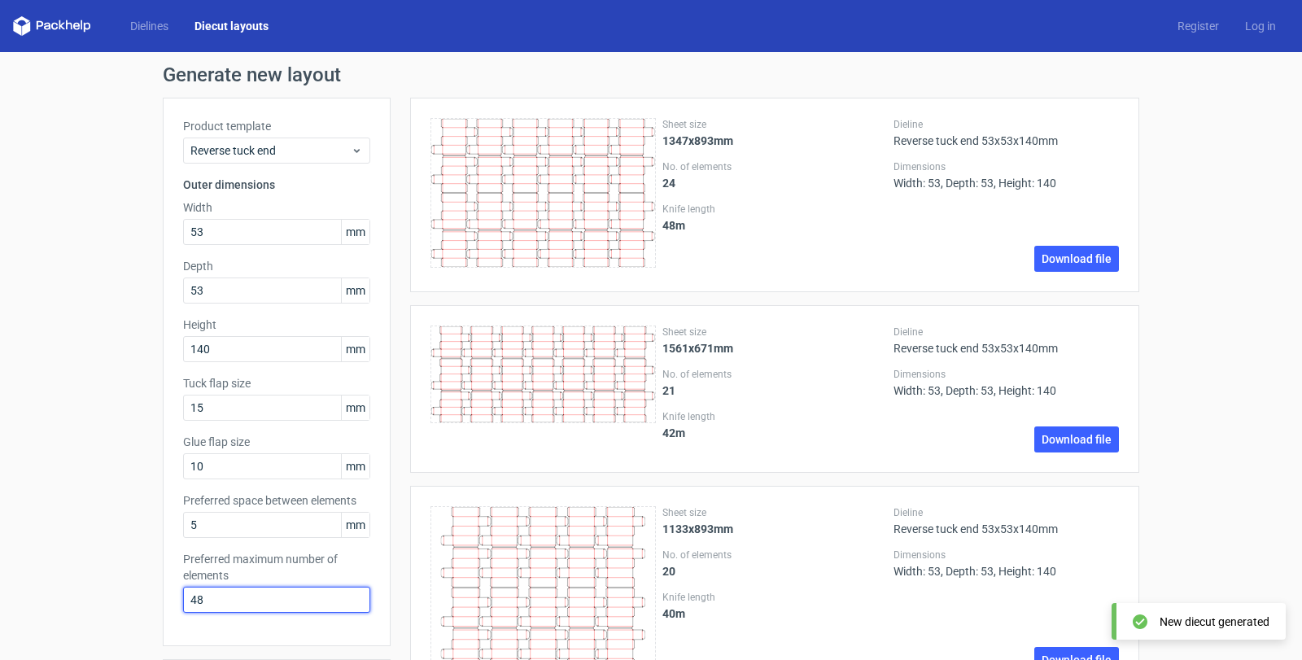
drag, startPoint x: 212, startPoint y: 599, endPoint x: 149, endPoint y: 548, distance: 81.1
click at [155, 29] on link "Dielines" at bounding box center [149, 26] width 64 height 16
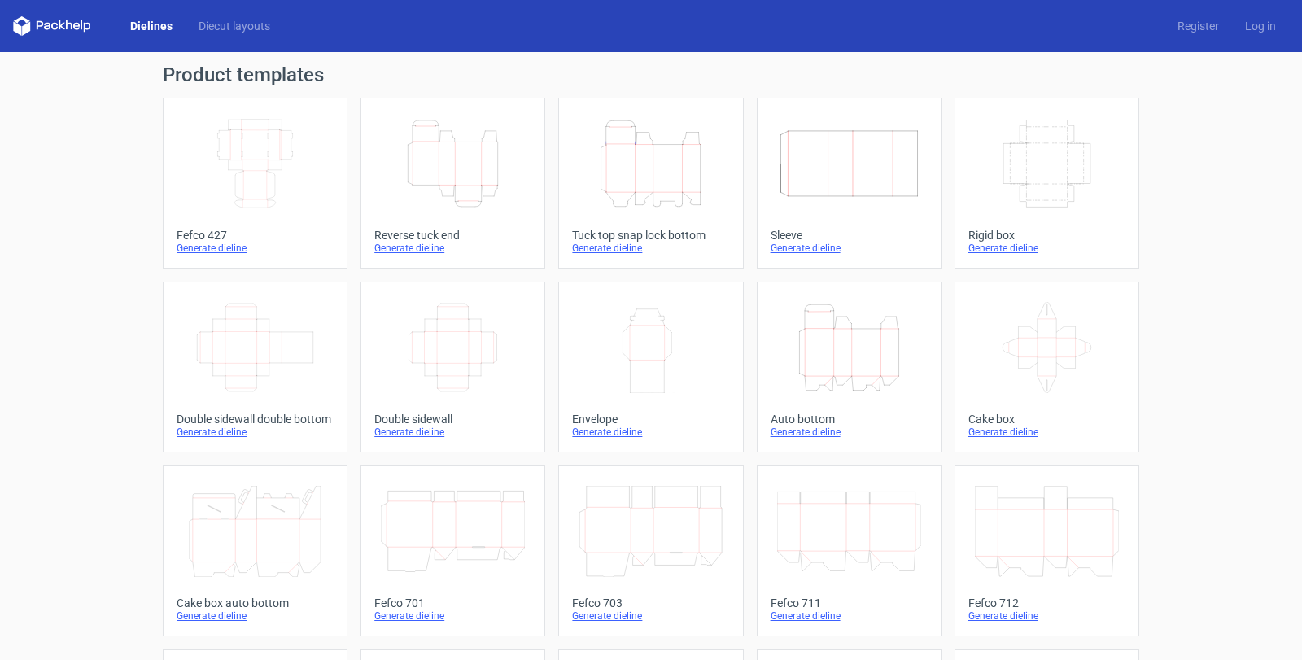
click at [400, 245] on div "Generate dieline" at bounding box center [452, 248] width 157 height 13
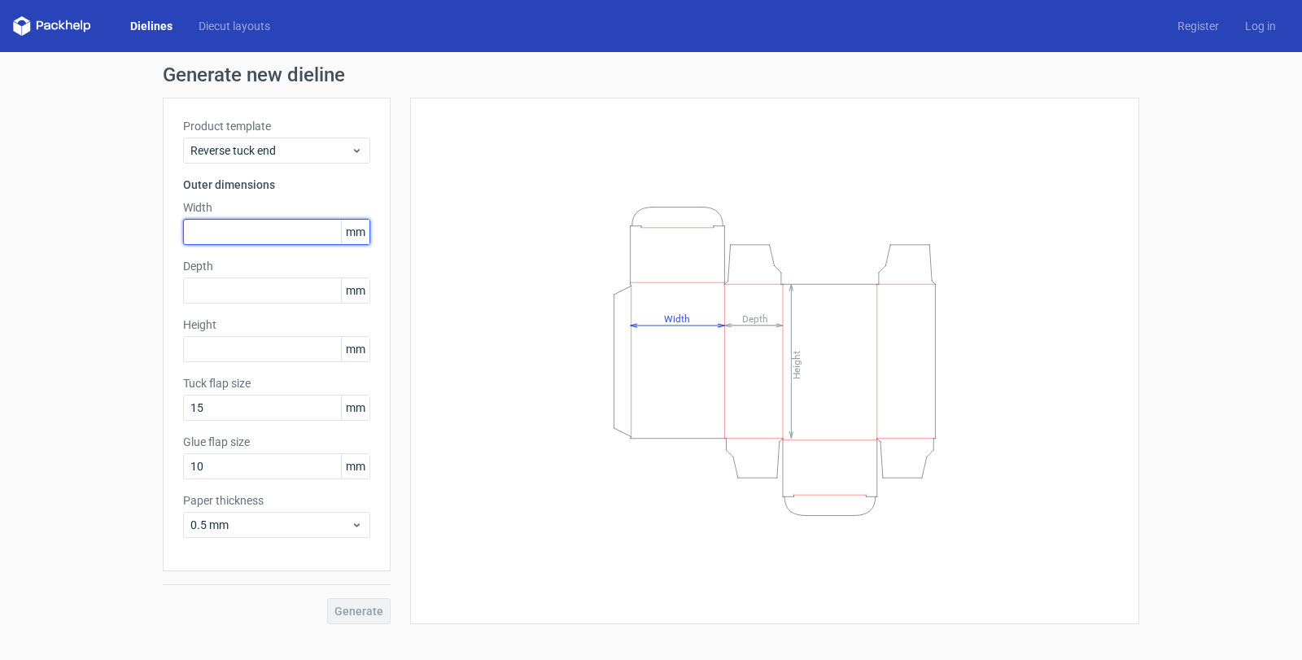
click at [241, 226] on input "text" at bounding box center [276, 232] width 187 height 26
type input "53"
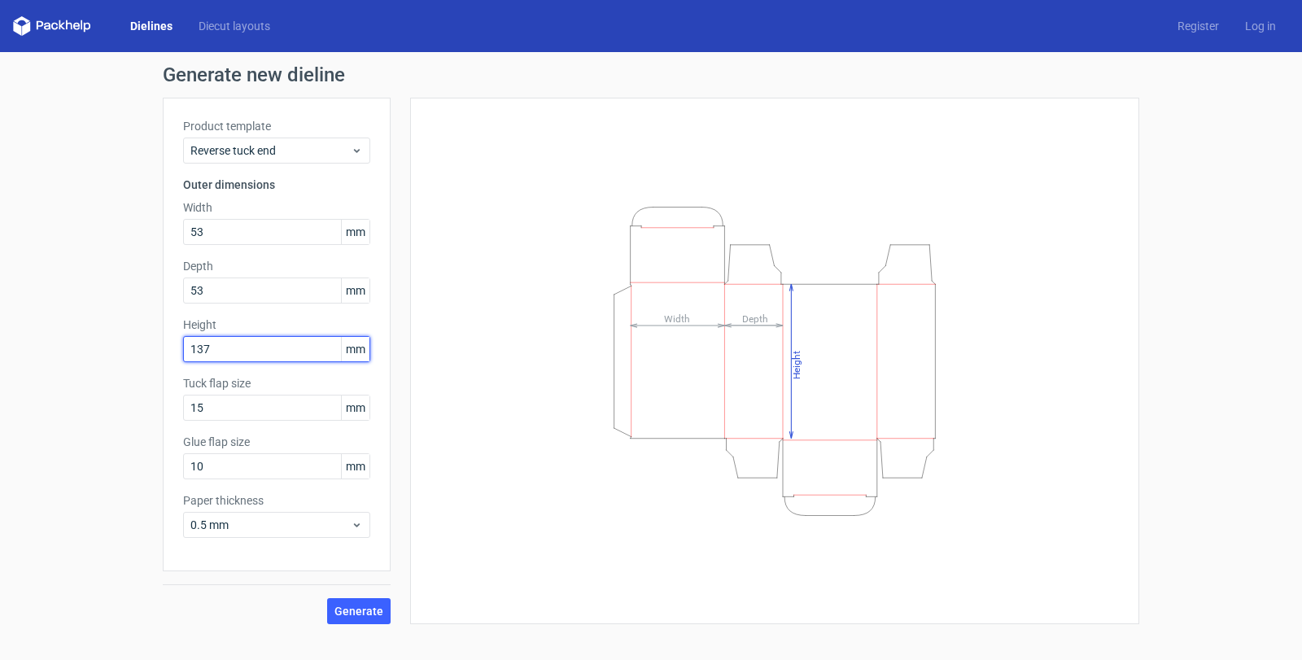
type input "137"
drag, startPoint x: 179, startPoint y: 382, endPoint x: 268, endPoint y: 379, distance: 88.7
click at [268, 379] on div "Product template Reverse tuck end Outer dimensions Width 53 mm Depth 53 mm Heig…" at bounding box center [277, 334] width 228 height 473
copy label "Tuck flap size"
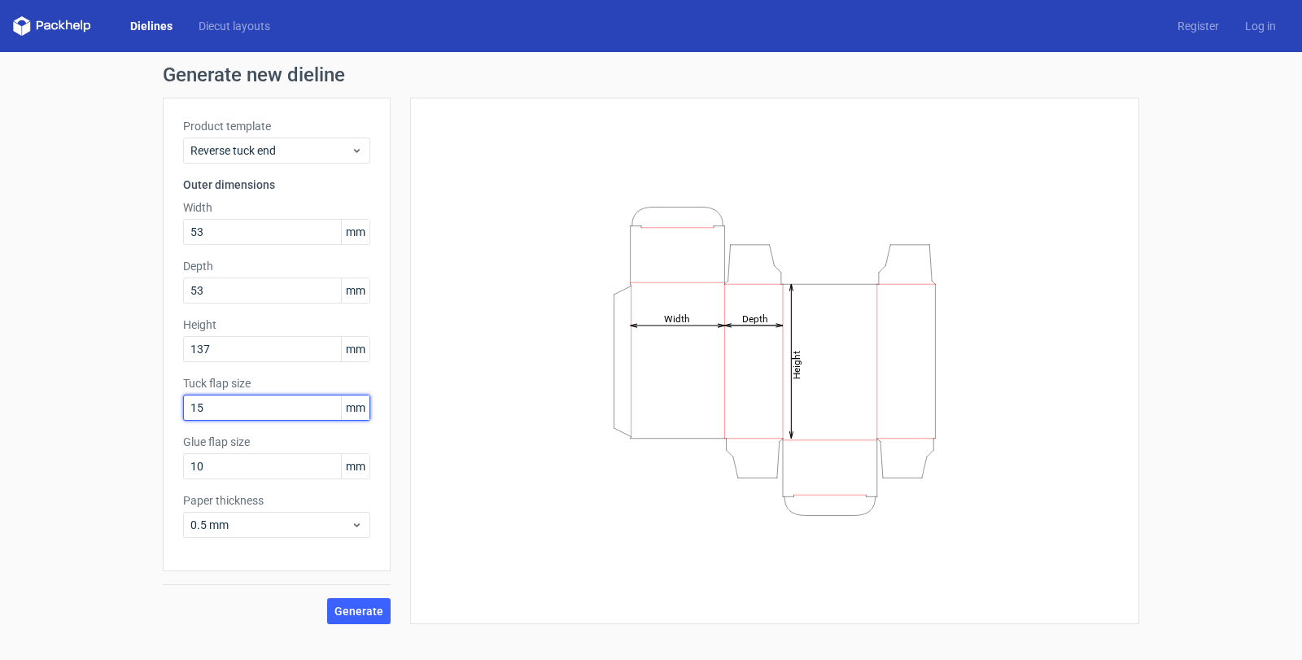
click at [222, 408] on input "15" at bounding box center [276, 408] width 187 height 26
drag, startPoint x: 238, startPoint y: 408, endPoint x: 70, endPoint y: 367, distance: 173.4
click at [76, 379] on div "Generate new dieline Product template Reverse tuck end Outer dimensions Width 5…" at bounding box center [651, 344] width 1302 height 585
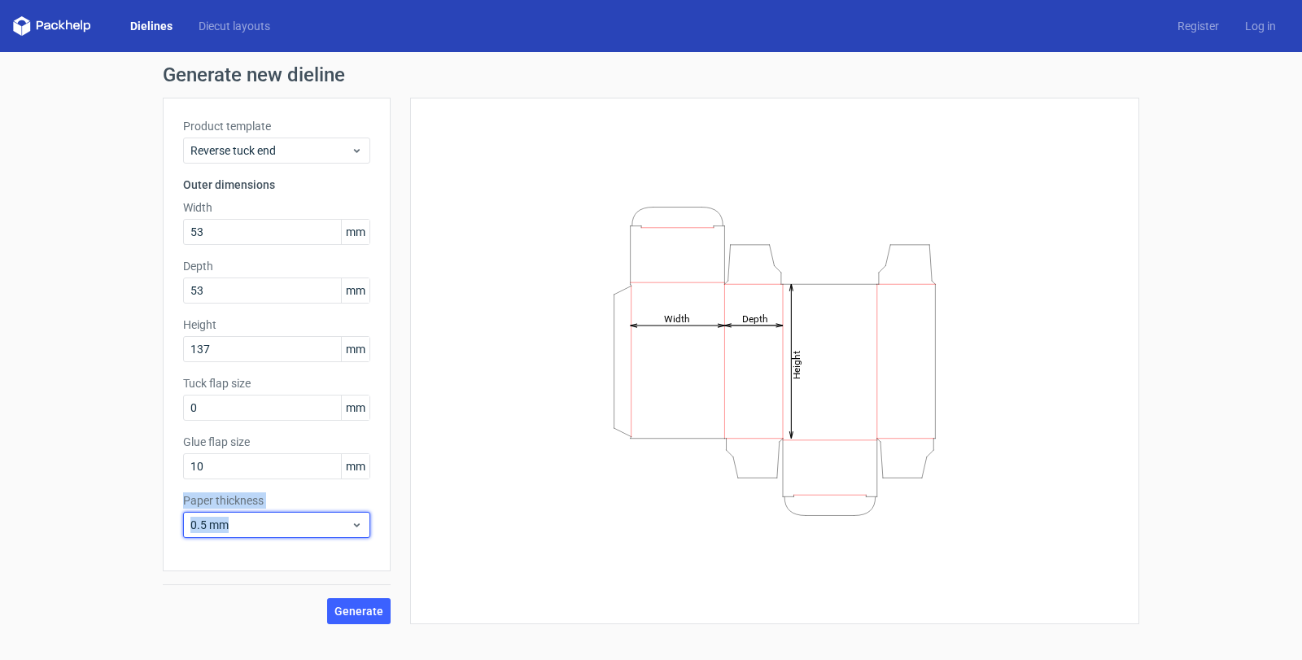
drag, startPoint x: 231, startPoint y: 518, endPoint x: 2, endPoint y: 485, distance: 231.0
click at [2, 485] on div "Generate new dieline Product template Reverse tuck end Outer dimensions Width 5…" at bounding box center [651, 344] width 1302 height 585
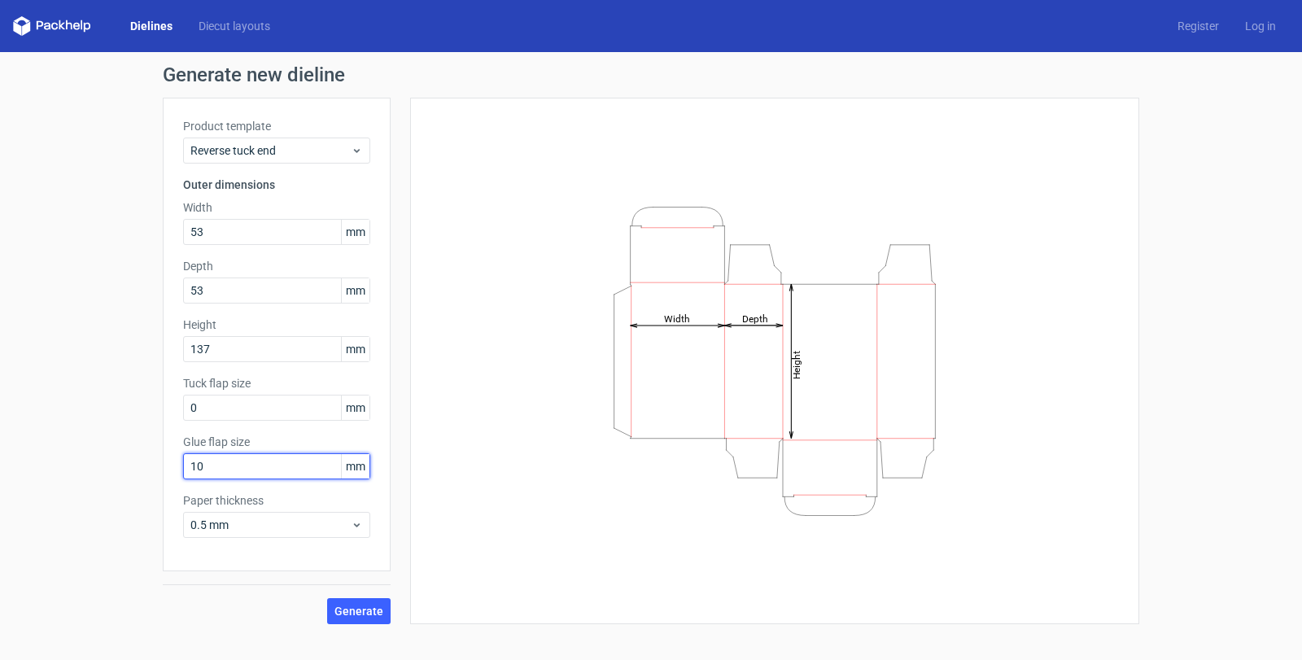
click at [218, 473] on input "10" at bounding box center [276, 466] width 187 height 26
click at [365, 609] on span "Generate" at bounding box center [358, 610] width 49 height 11
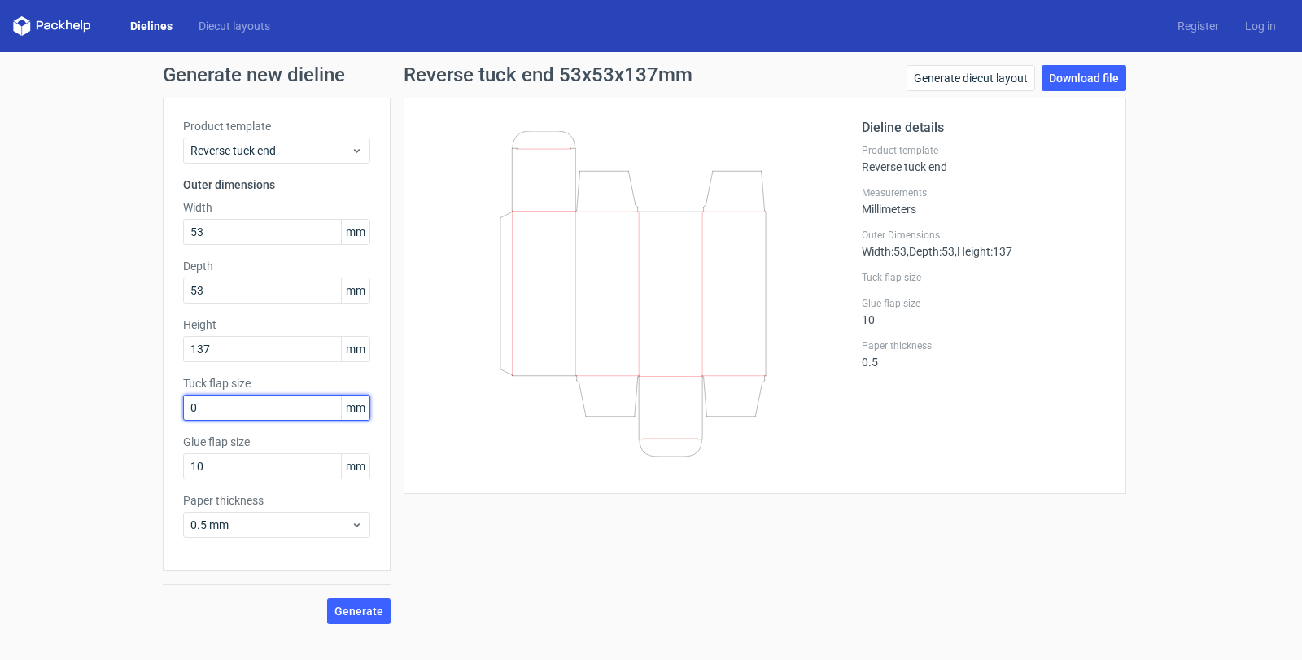
drag, startPoint x: 190, startPoint y: 405, endPoint x: 109, endPoint y: 373, distance: 87.3
click at [111, 391] on div "Generate new dieline Product template Reverse tuck end Outer dimensions Width 5…" at bounding box center [651, 344] width 1302 height 585
type input "15"
click at [359, 613] on span "Generate" at bounding box center [358, 610] width 49 height 11
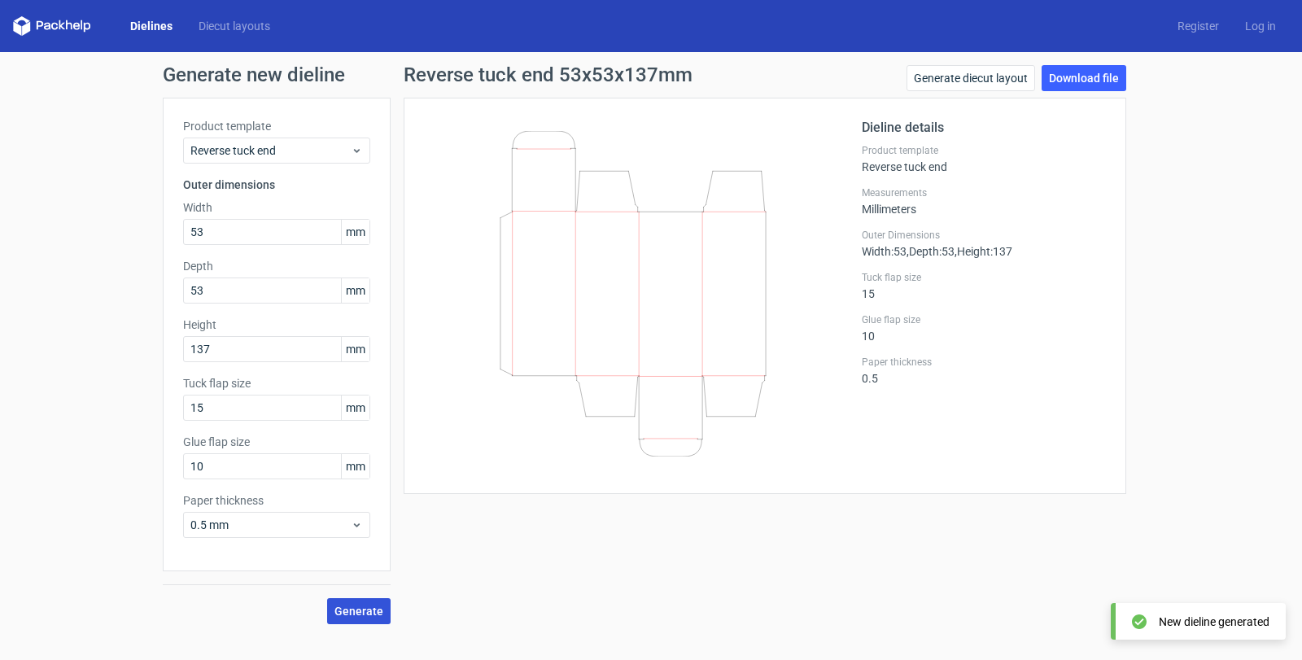
click at [360, 610] on span "Generate" at bounding box center [358, 610] width 49 height 11
drag, startPoint x: 220, startPoint y: 468, endPoint x: 128, endPoint y: 462, distance: 92.1
click at [94, 437] on div "Generate new dieline Product template Reverse tuck end Outer dimensions Width 5…" at bounding box center [651, 344] width 1302 height 585
click at [339, 605] on span "Generate" at bounding box center [358, 610] width 49 height 11
drag, startPoint x: 211, startPoint y: 468, endPoint x: 135, endPoint y: 444, distance: 79.3
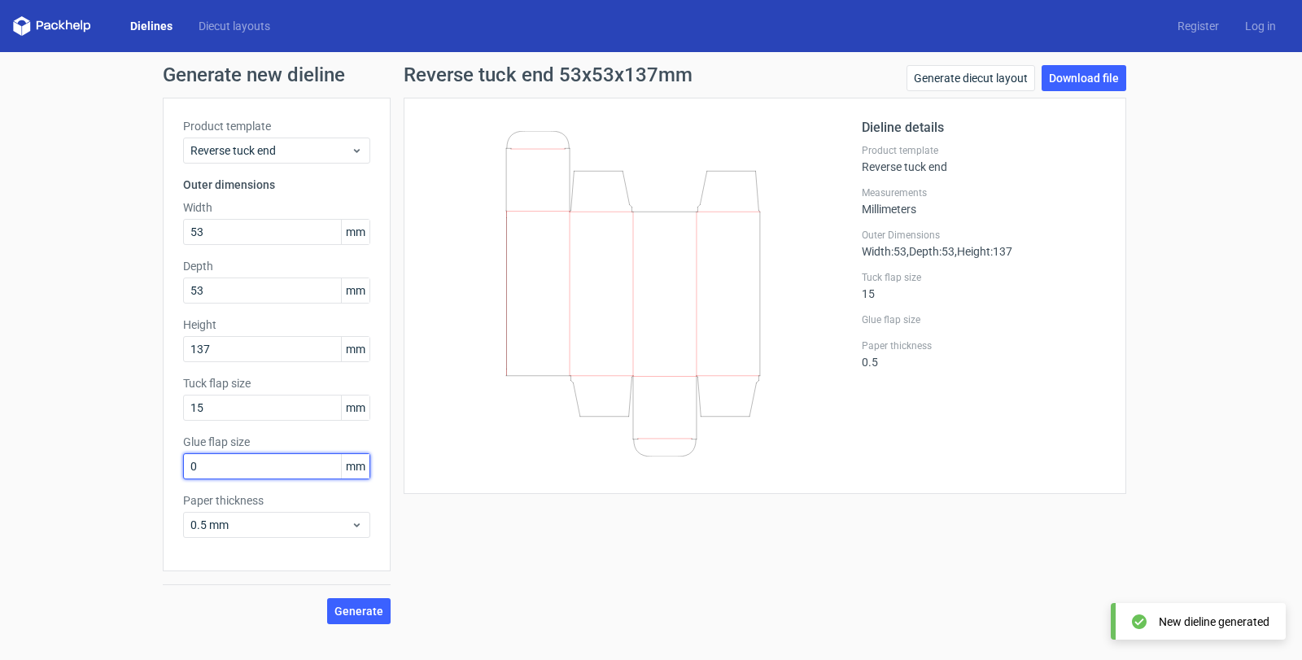
click at [137, 448] on div "Generate new dieline Product template Reverse tuck end Outer dimensions Width 5…" at bounding box center [651, 344] width 1302 height 585
type input "15"
drag, startPoint x: 166, startPoint y: 409, endPoint x: 113, endPoint y: 399, distance: 53.8
click at [107, 399] on div "Generate new dieline Product template Reverse tuck end Outer dimensions Width 5…" at bounding box center [651, 344] width 1302 height 585
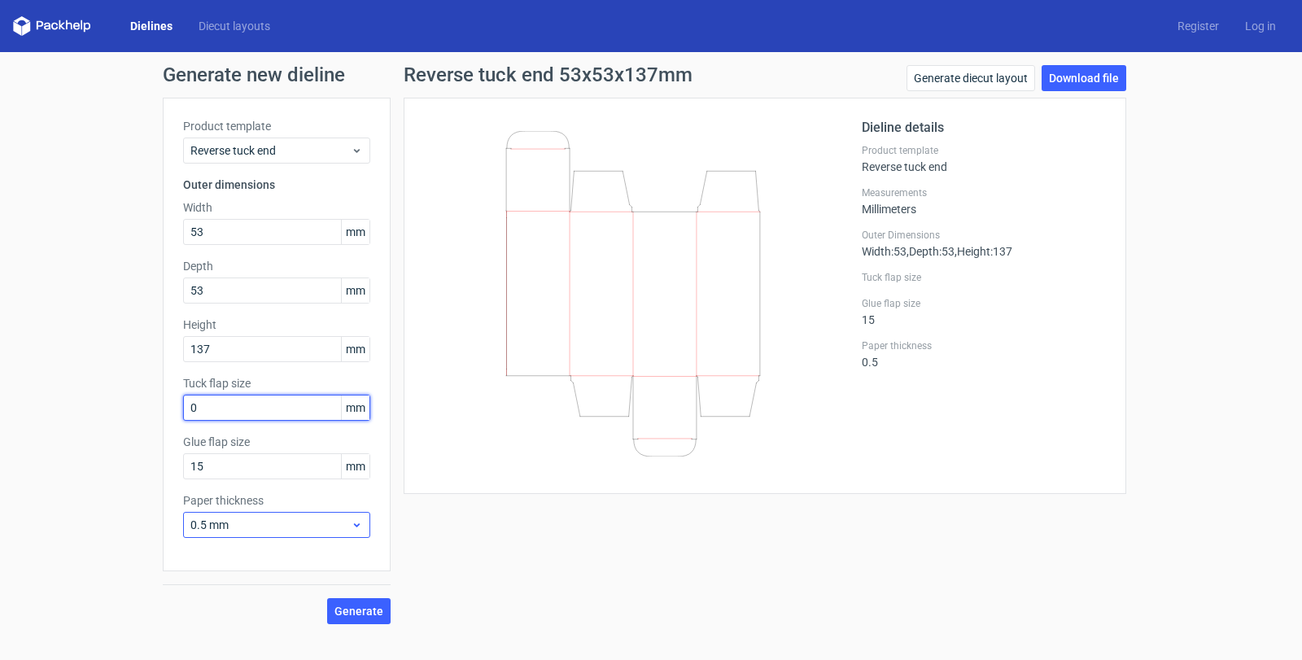
type input "0"
click at [305, 522] on span "0.5 mm" at bounding box center [270, 525] width 160 height 16
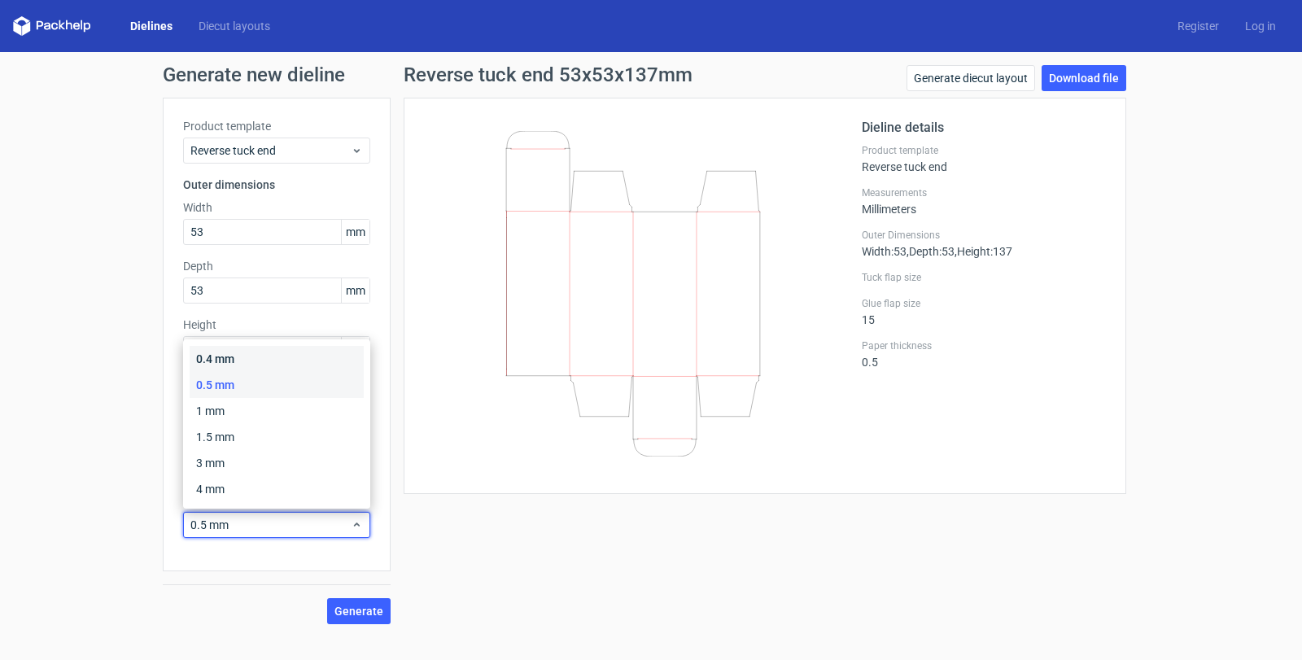
click at [225, 362] on div "0.4 mm" at bounding box center [277, 359] width 174 height 26
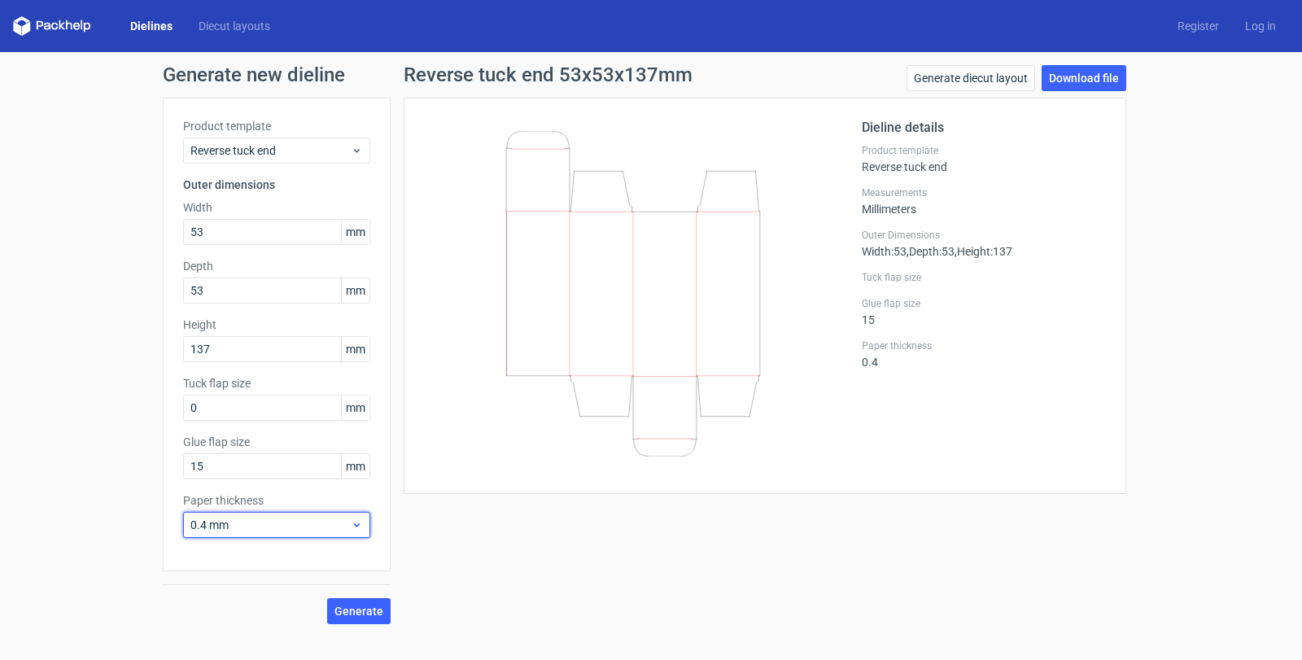
click at [233, 527] on span "0.4 mm" at bounding box center [270, 525] width 160 height 16
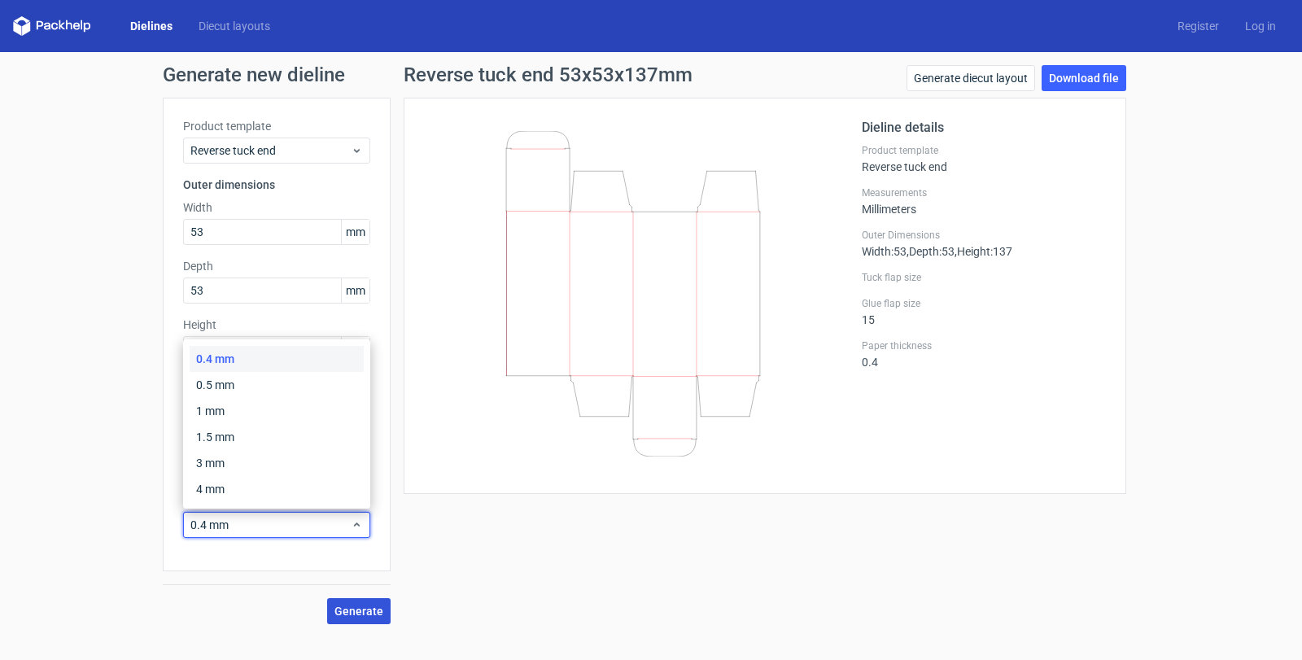
click at [356, 605] on span "Generate" at bounding box center [358, 610] width 49 height 11
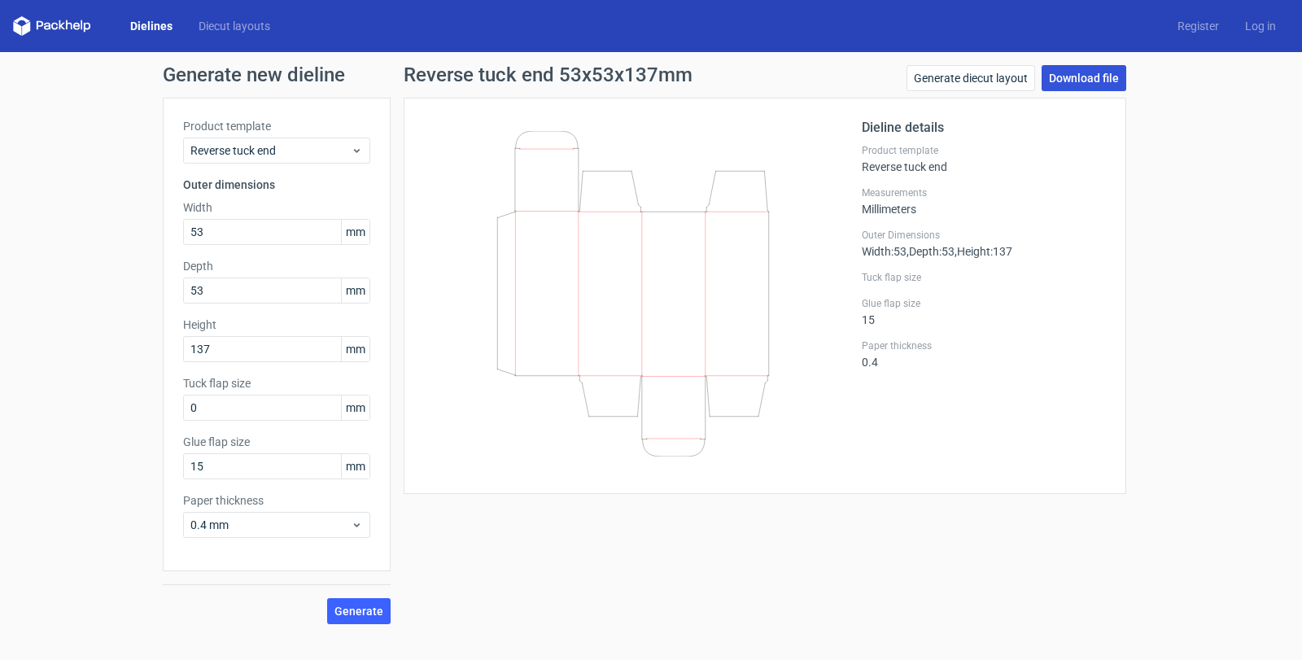
click at [1071, 76] on link "Download file" at bounding box center [1083, 78] width 85 height 26
click at [1254, 25] on link "Log in" at bounding box center [1260, 26] width 57 height 16
click at [1192, 23] on link "Register" at bounding box center [1198, 26] width 68 height 16
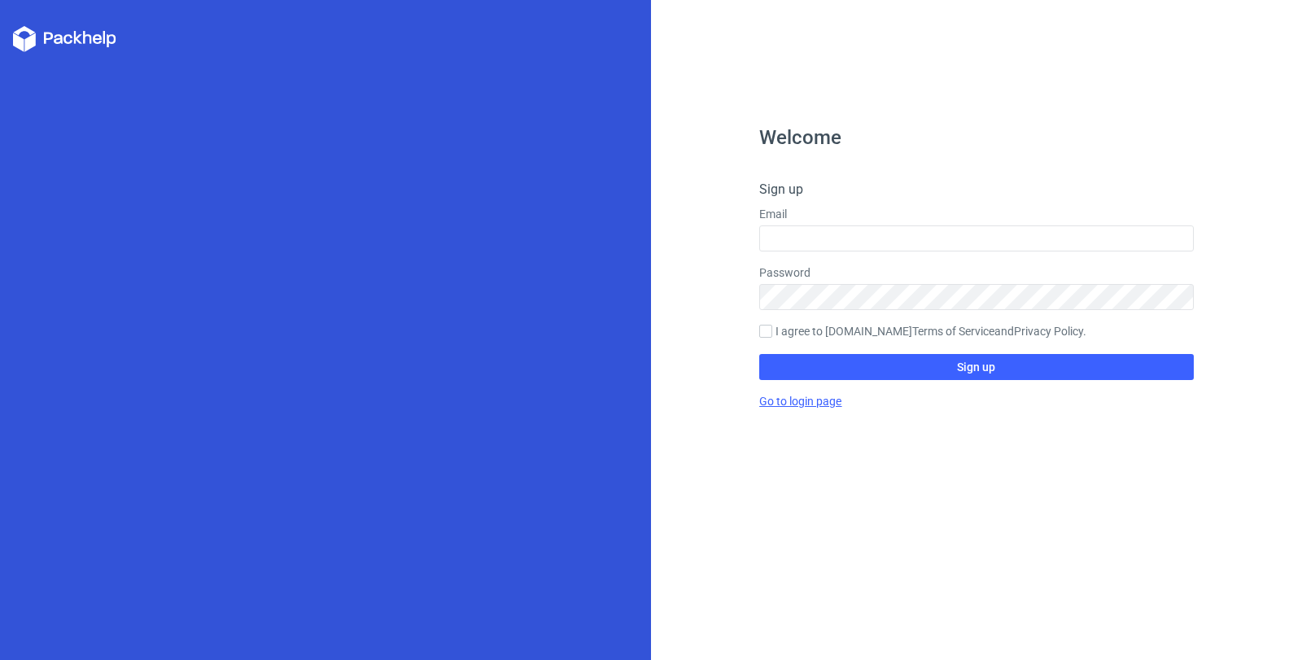
click at [788, 401] on link "Go to login page" at bounding box center [800, 401] width 82 height 13
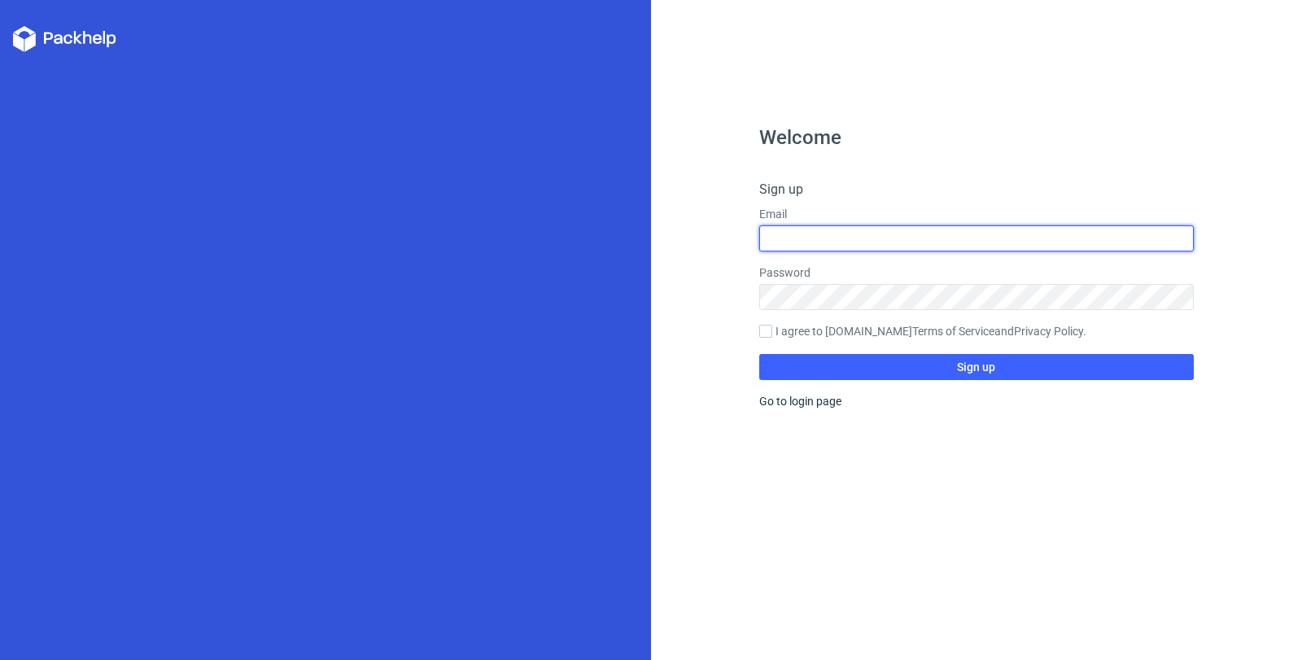
click at [788, 233] on input "text" at bounding box center [976, 238] width 434 height 26
type input "[EMAIL_ADDRESS][DOMAIN_NAME]"
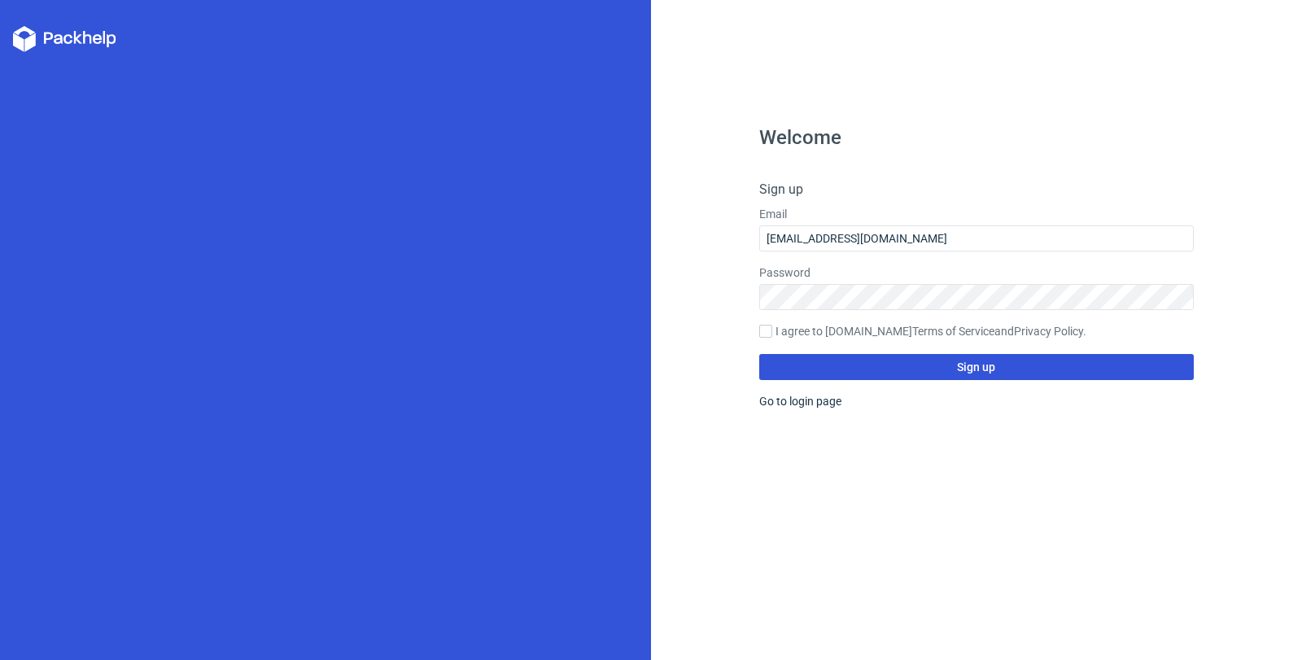
click at [958, 373] on button "Sign up" at bounding box center [976, 367] width 434 height 26
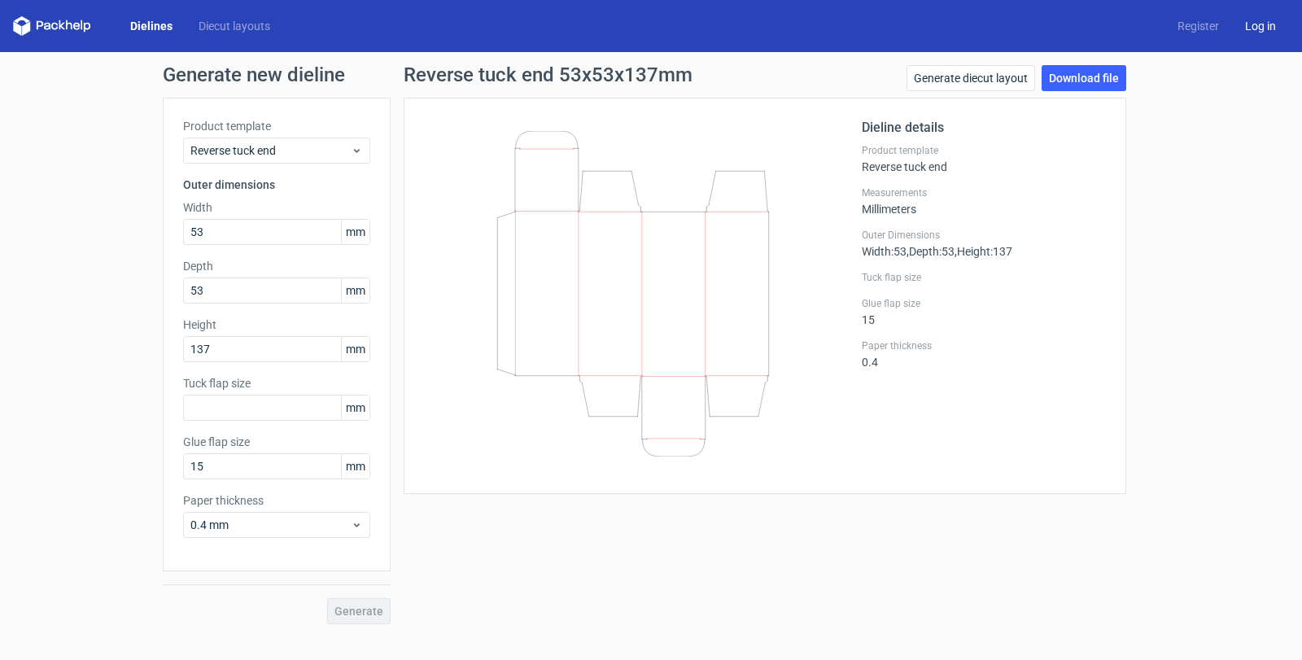
click at [1248, 23] on link "Log in" at bounding box center [1260, 26] width 57 height 16
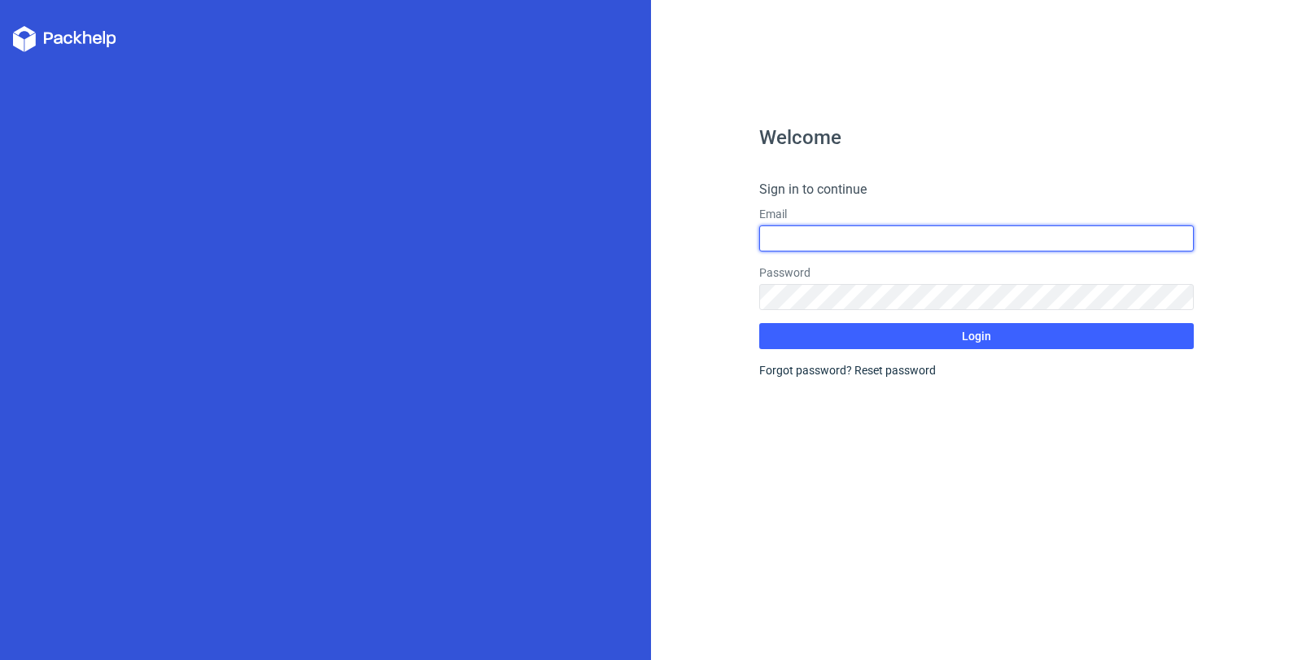
click at [815, 234] on input "text" at bounding box center [976, 238] width 434 height 26
click at [827, 230] on input "text" at bounding box center [976, 238] width 434 height 26
type input "premierprintsporur"
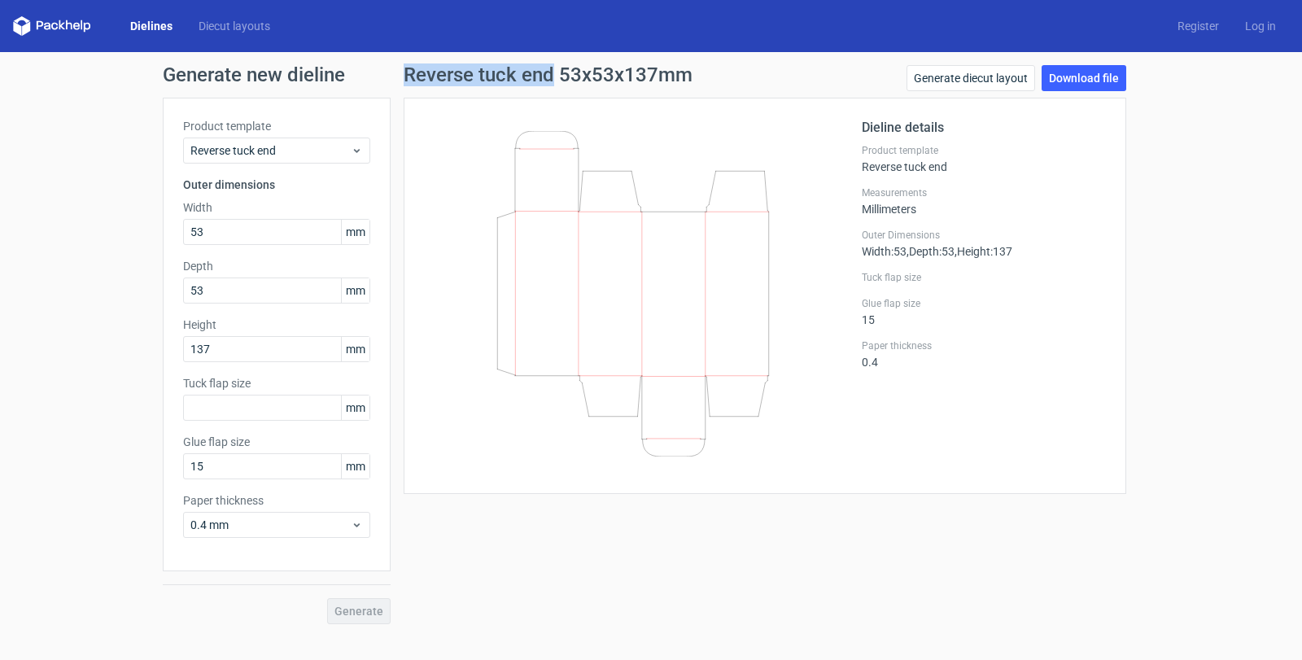
drag, startPoint x: 405, startPoint y: 73, endPoint x: 550, endPoint y: 72, distance: 144.8
click at [550, 72] on h1 "Reverse tuck end 53x53x137mm" at bounding box center [548, 75] width 289 height 20
copy h1 "Reverse tuck end"
click at [963, 81] on link "Generate diecut layout" at bounding box center [970, 78] width 129 height 26
click at [1270, 20] on link "Log in" at bounding box center [1260, 26] width 57 height 16
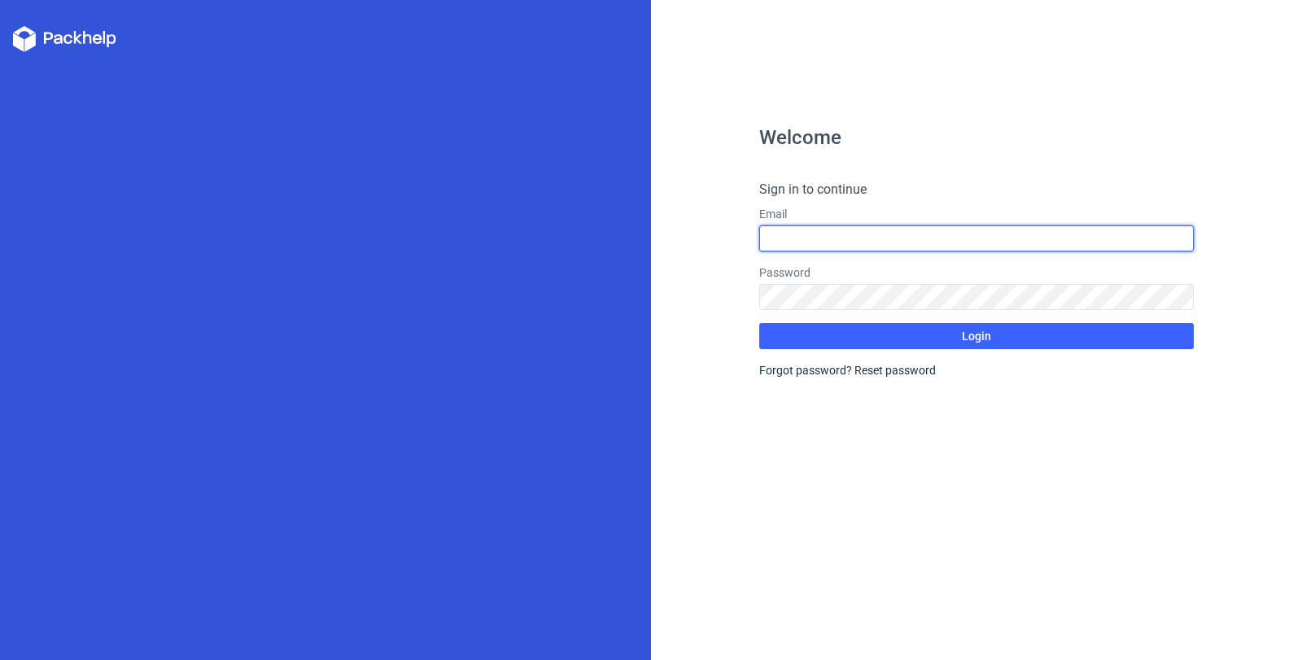
click at [788, 226] on input "text" at bounding box center [976, 238] width 434 height 26
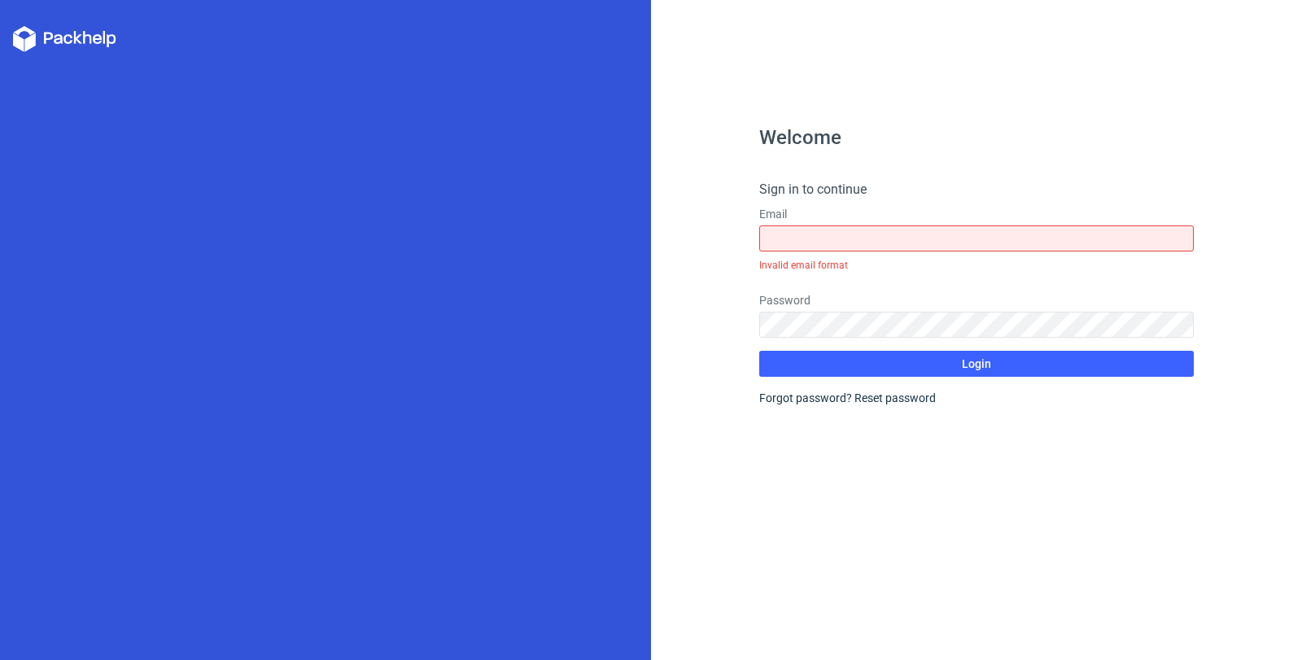
click at [680, 242] on div "Welcome Sign in to continue Email Invalid email format Password Login Forgot pa…" at bounding box center [976, 330] width 651 height 660
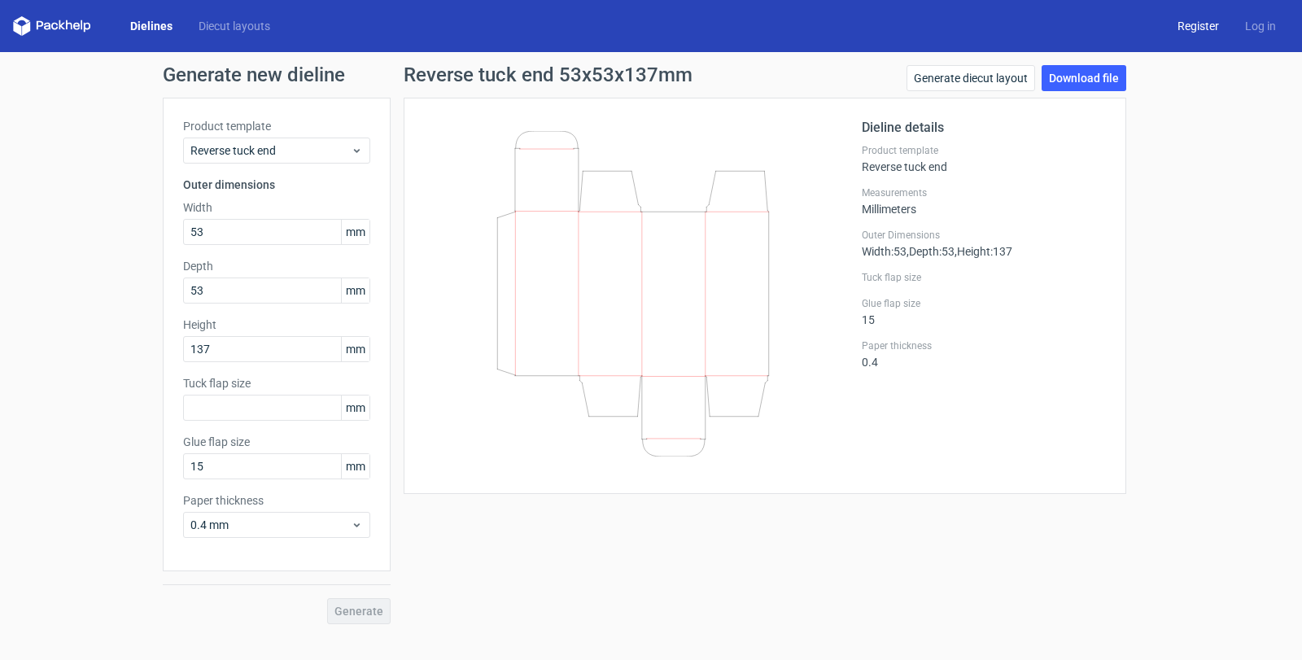
click at [1212, 28] on link "Register" at bounding box center [1198, 26] width 68 height 16
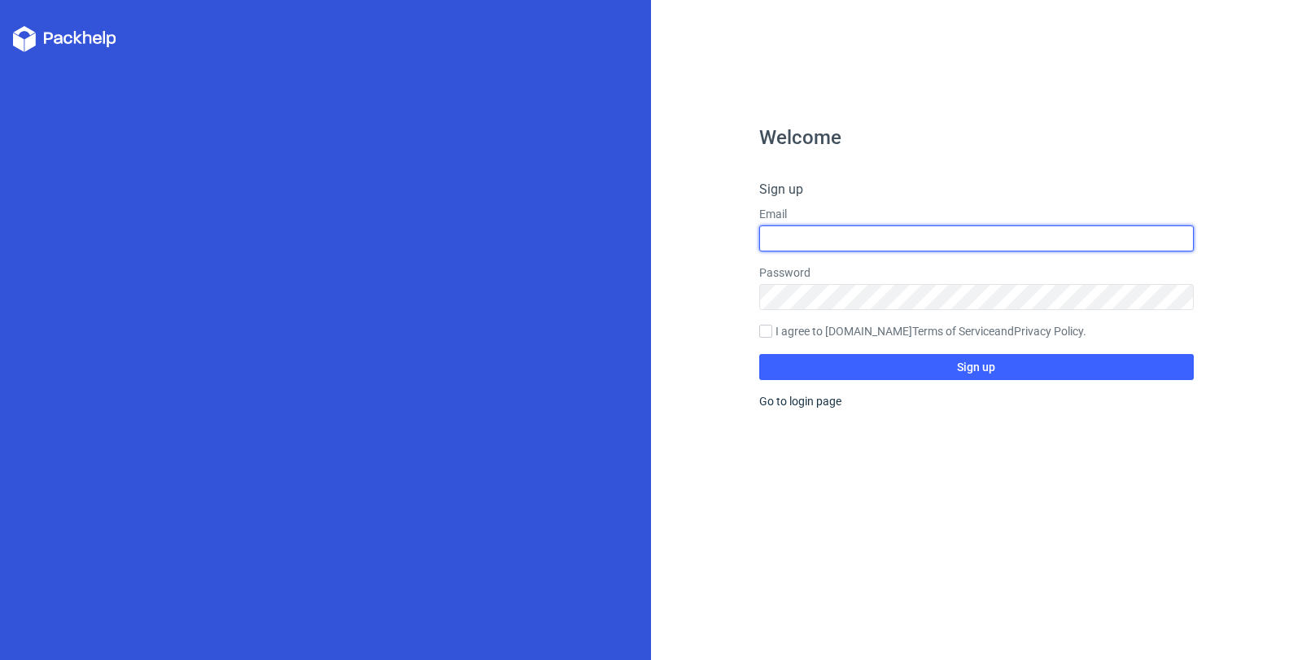
click at [836, 244] on input "text" at bounding box center [976, 238] width 434 height 26
click at [800, 236] on input "text" at bounding box center [976, 238] width 434 height 26
type input "[EMAIL_ADDRESS][DOMAIN_NAME]"
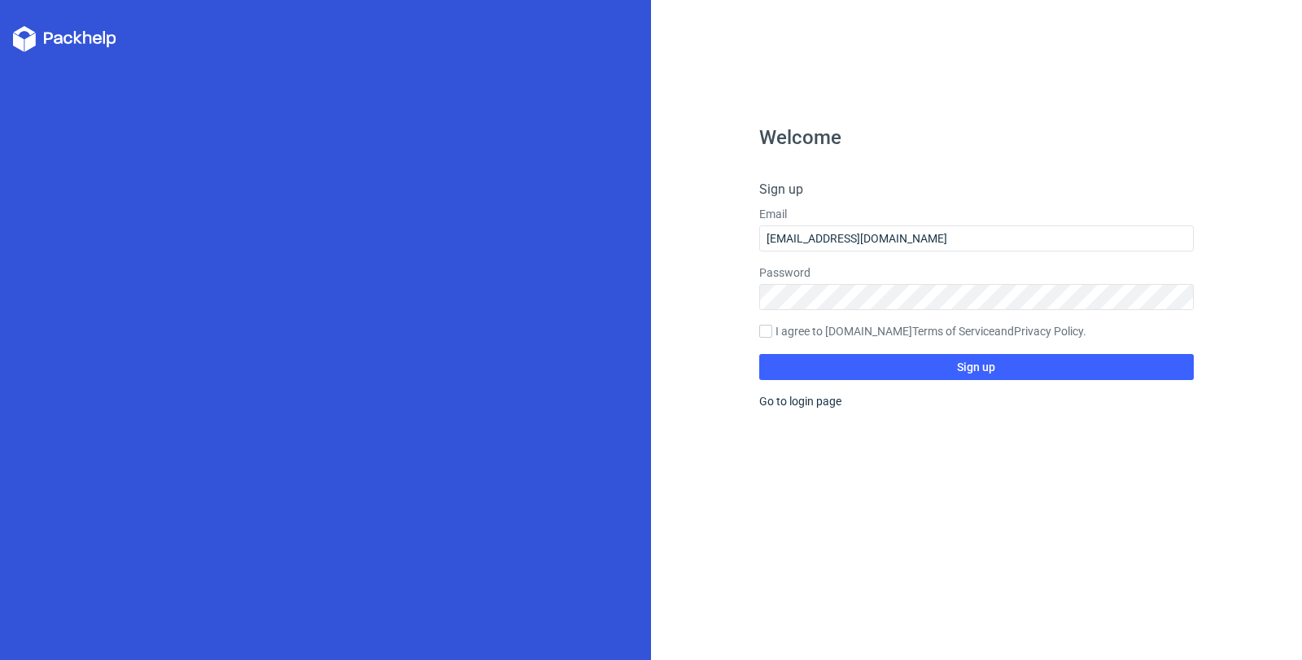
click at [774, 325] on label "I agree to [DOMAIN_NAME] Terms of Service and Privacy Policy ." at bounding box center [976, 332] width 434 height 18
click at [772, 325] on input "I agree to [DOMAIN_NAME] Terms of Service and Privacy Policy ." at bounding box center [765, 331] width 13 height 13
checkbox input "true"
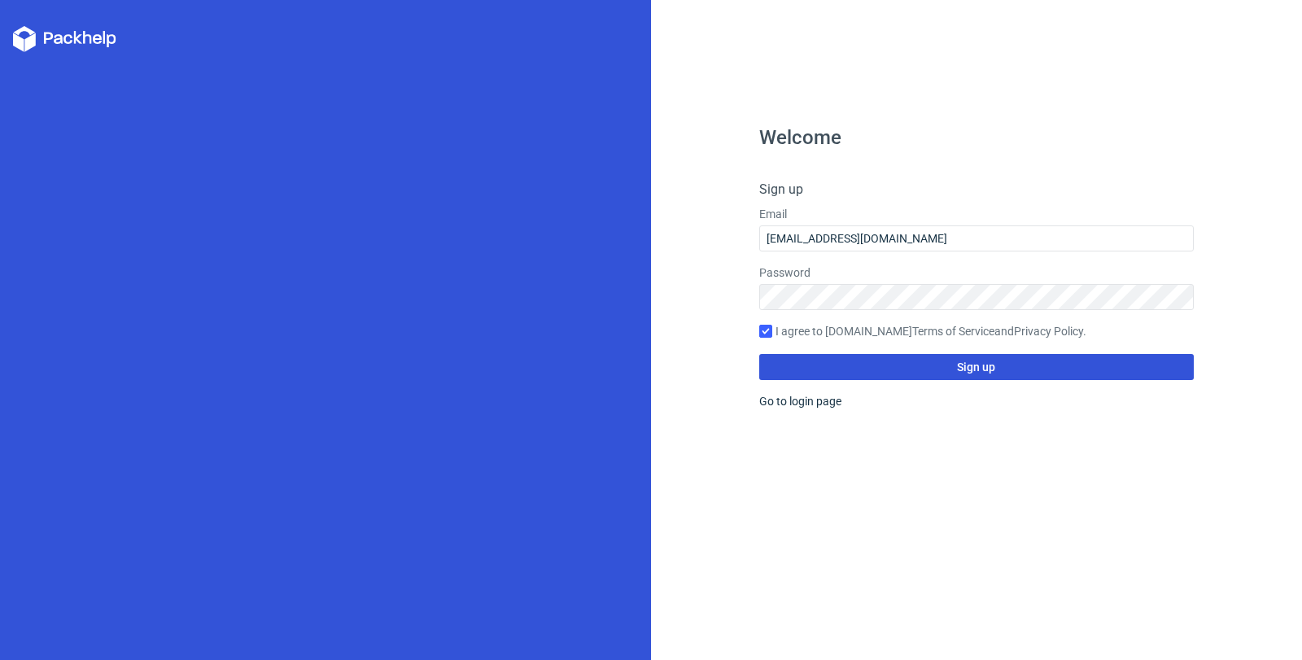
drag, startPoint x: 912, startPoint y: 369, endPoint x: 923, endPoint y: 372, distance: 10.9
click at [919, 370] on button "Sign up" at bounding box center [976, 367] width 434 height 26
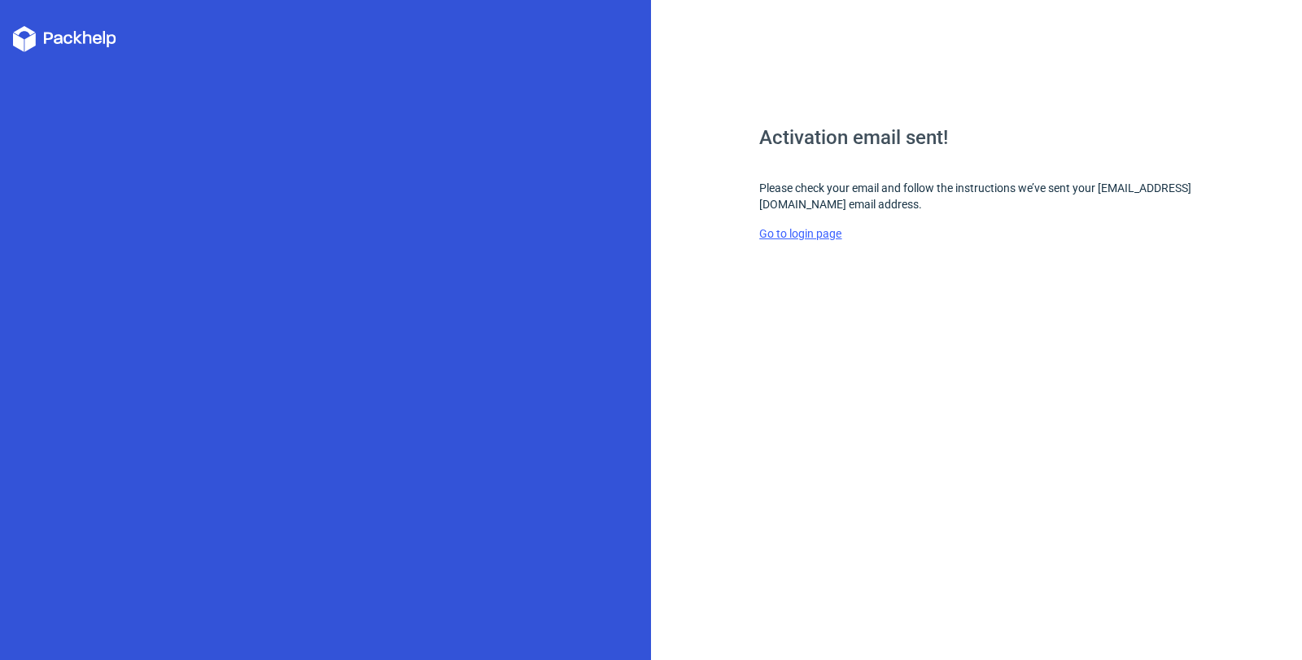
click at [797, 228] on link "Go to login page" at bounding box center [800, 233] width 82 height 13
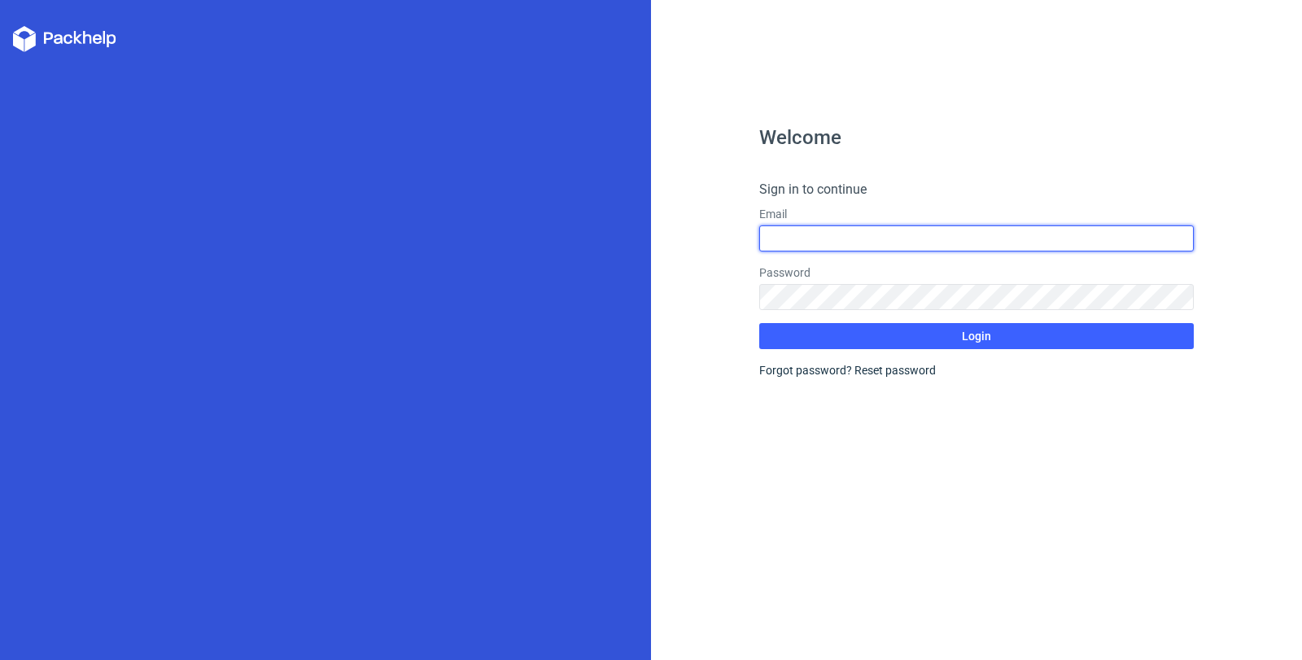
click at [797, 229] on input "text" at bounding box center [976, 238] width 434 height 26
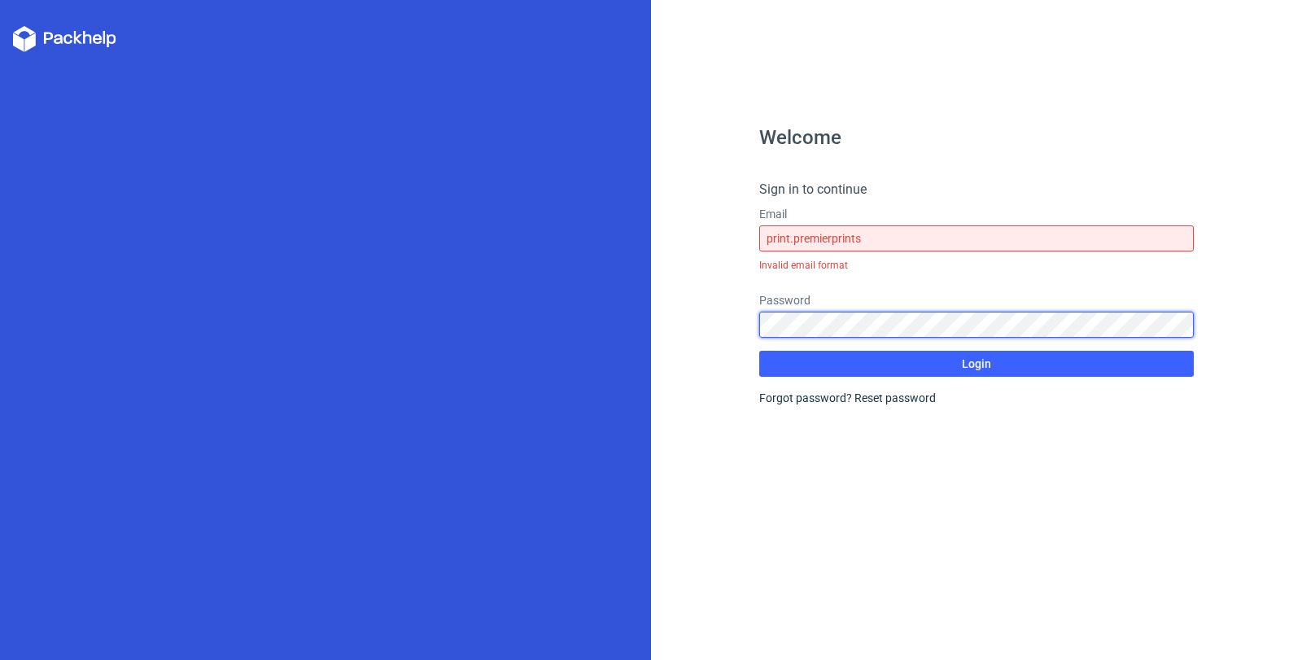
click at [759, 351] on button "Login" at bounding box center [976, 364] width 434 height 26
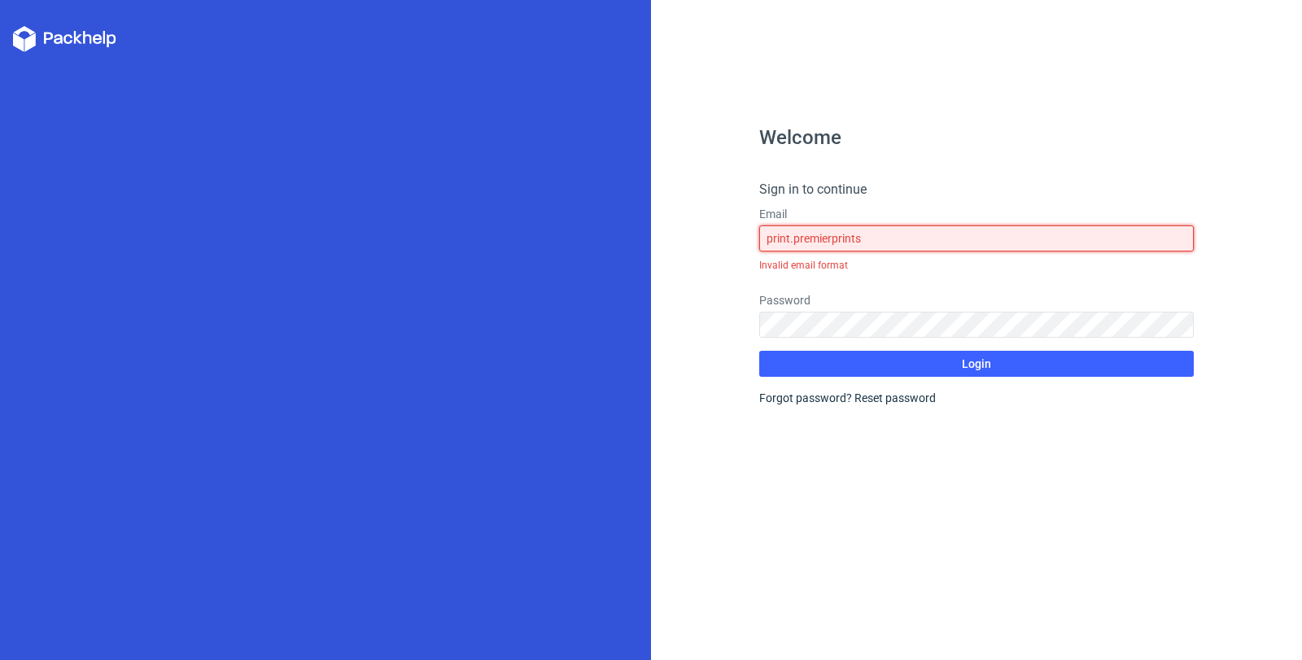
click at [873, 232] on input "print.premierprints" at bounding box center [976, 238] width 434 height 26
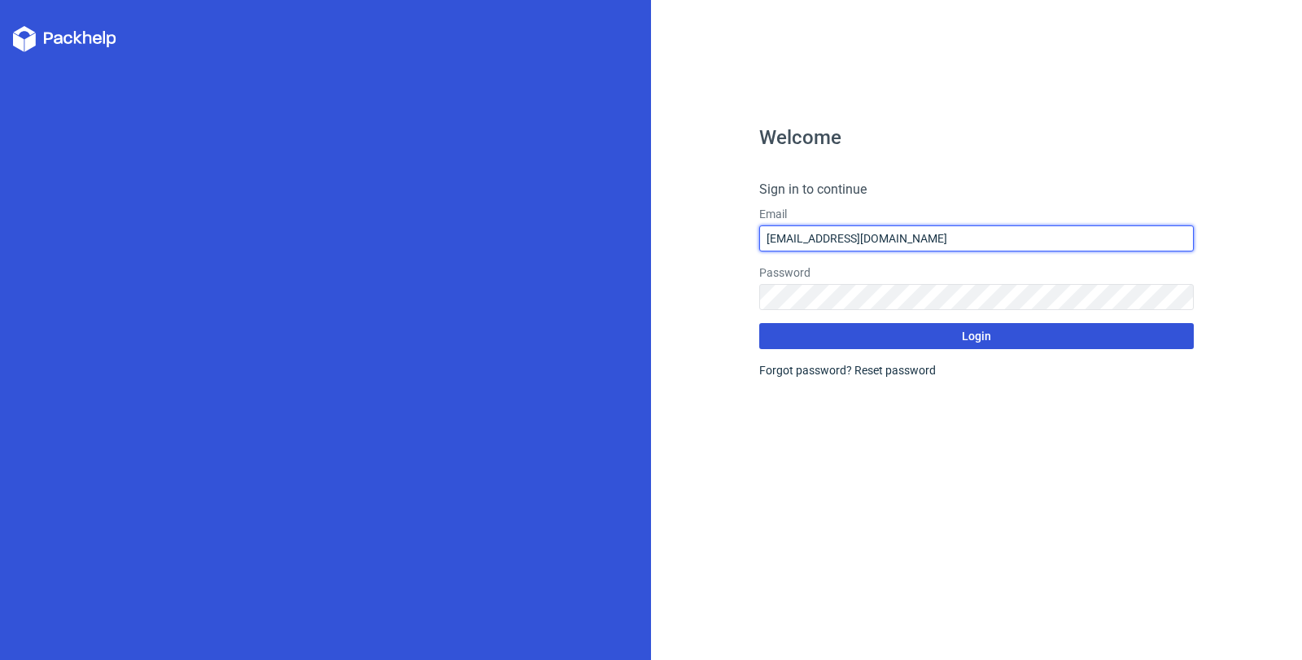
type input "[EMAIL_ADDRESS][DOMAIN_NAME]"
click at [1007, 342] on button "Login" at bounding box center [976, 336] width 434 height 26
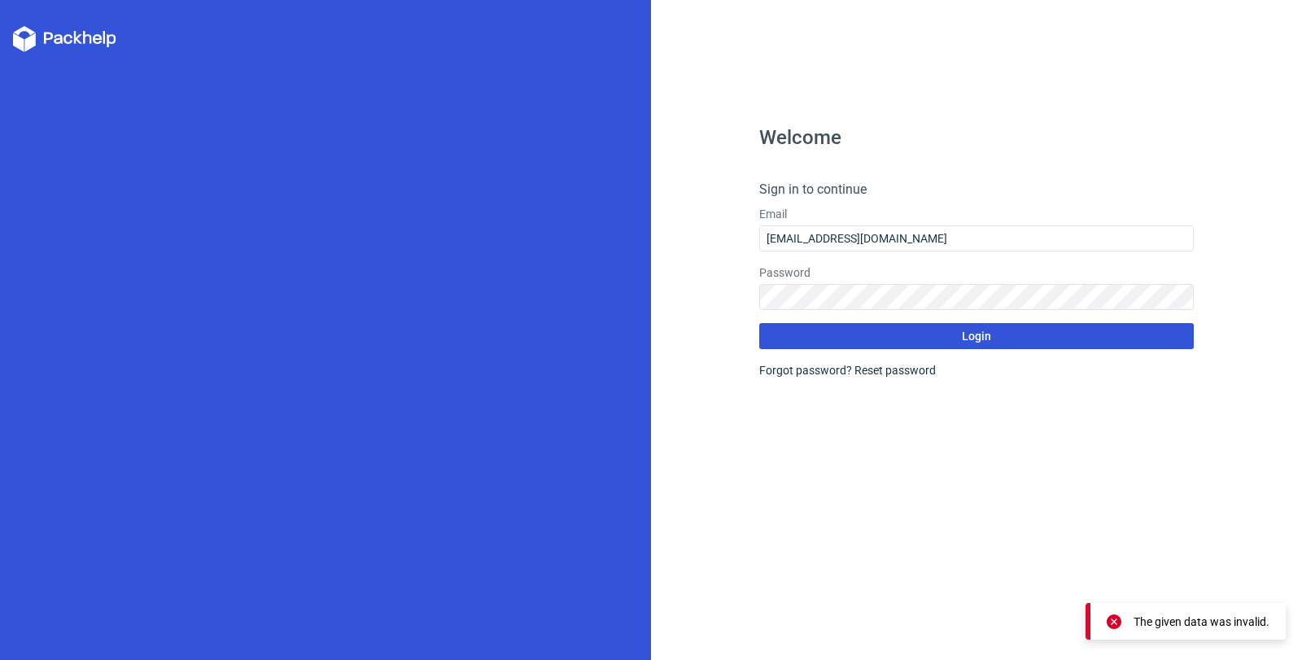
click at [917, 332] on button "Login" at bounding box center [976, 336] width 434 height 26
click at [902, 331] on button "Login" at bounding box center [976, 336] width 434 height 26
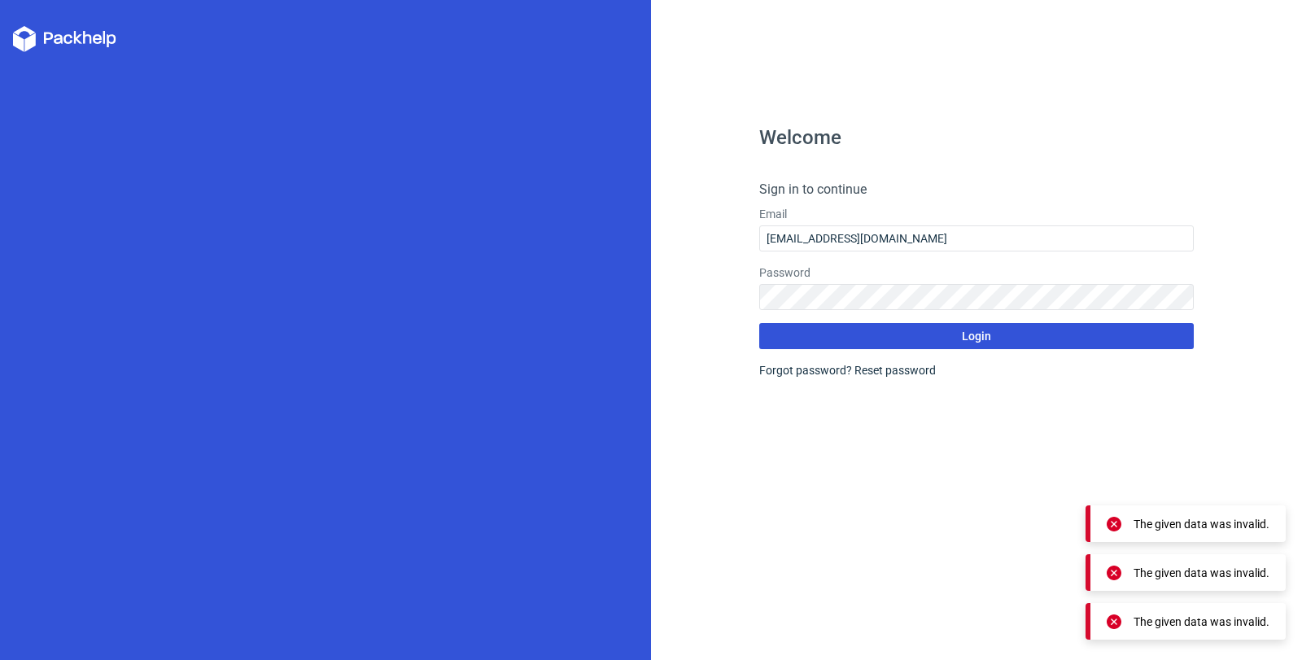
click at [903, 331] on button "Login" at bounding box center [976, 336] width 434 height 26
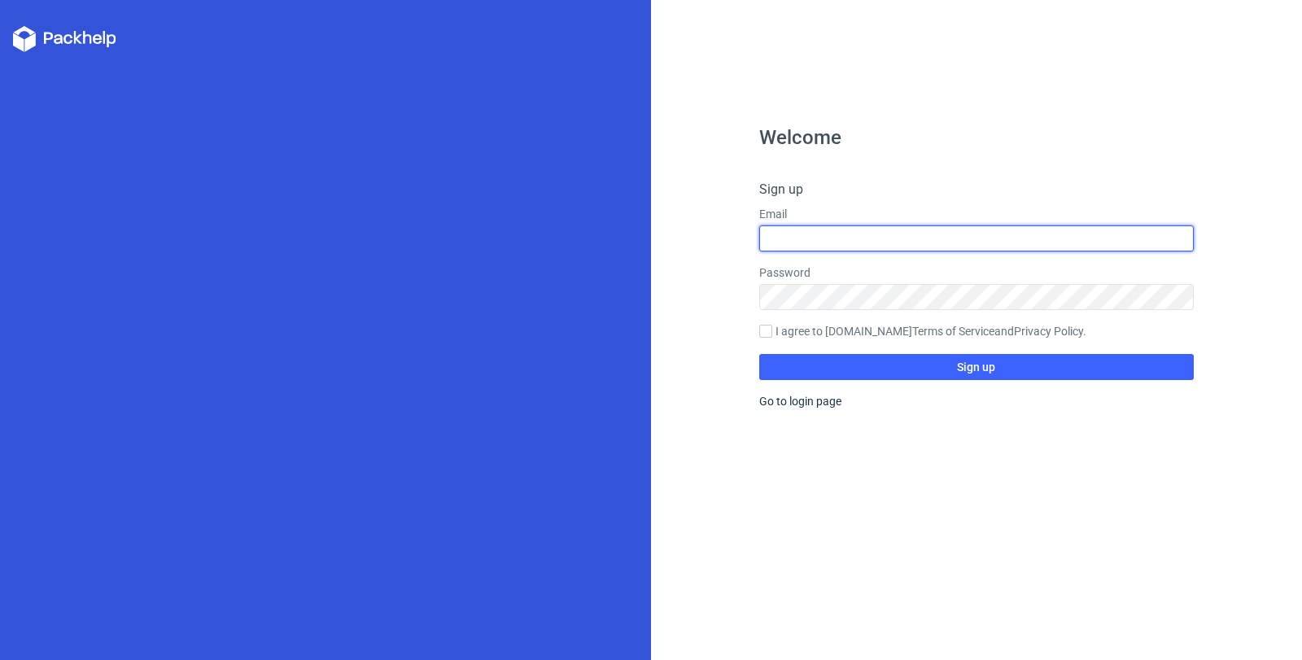
click at [827, 229] on input "text" at bounding box center [976, 238] width 434 height 26
type input "[EMAIL_ADDRESS][DOMAIN_NAME]"
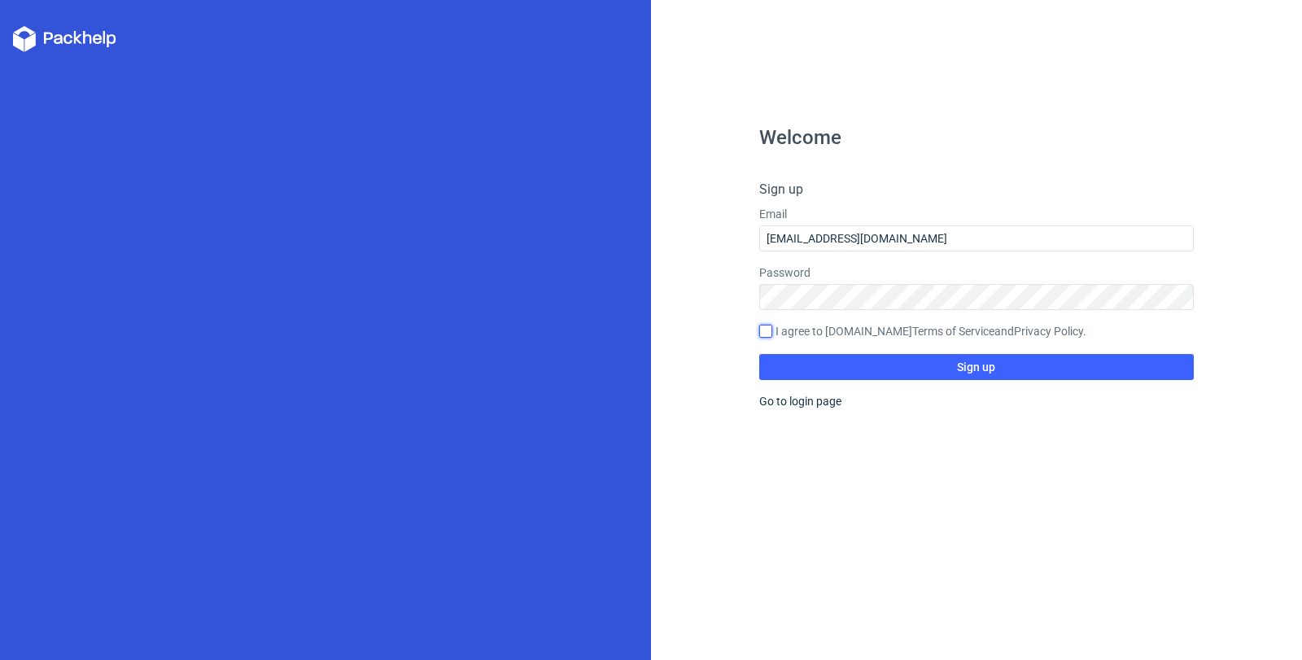
click at [767, 326] on input "I agree to [DOMAIN_NAME] Terms of Service and Privacy Policy ." at bounding box center [765, 331] width 13 height 13
checkbox input "true"
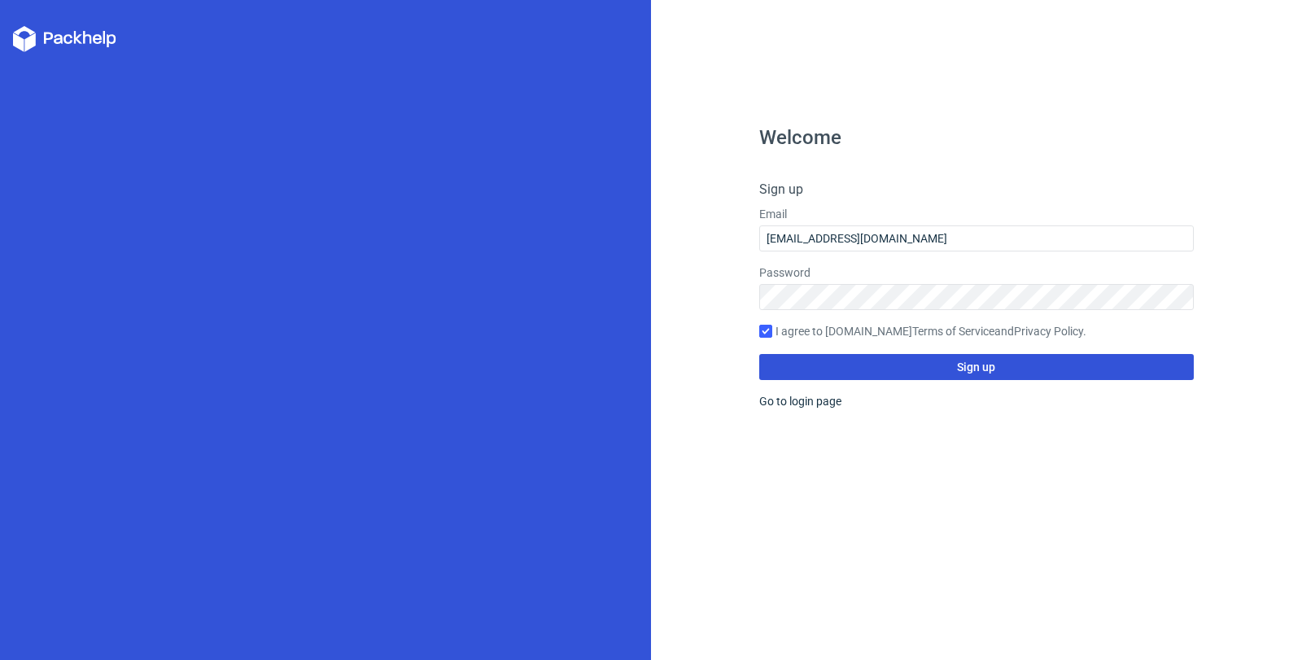
click at [879, 369] on button "Sign up" at bounding box center [976, 367] width 434 height 26
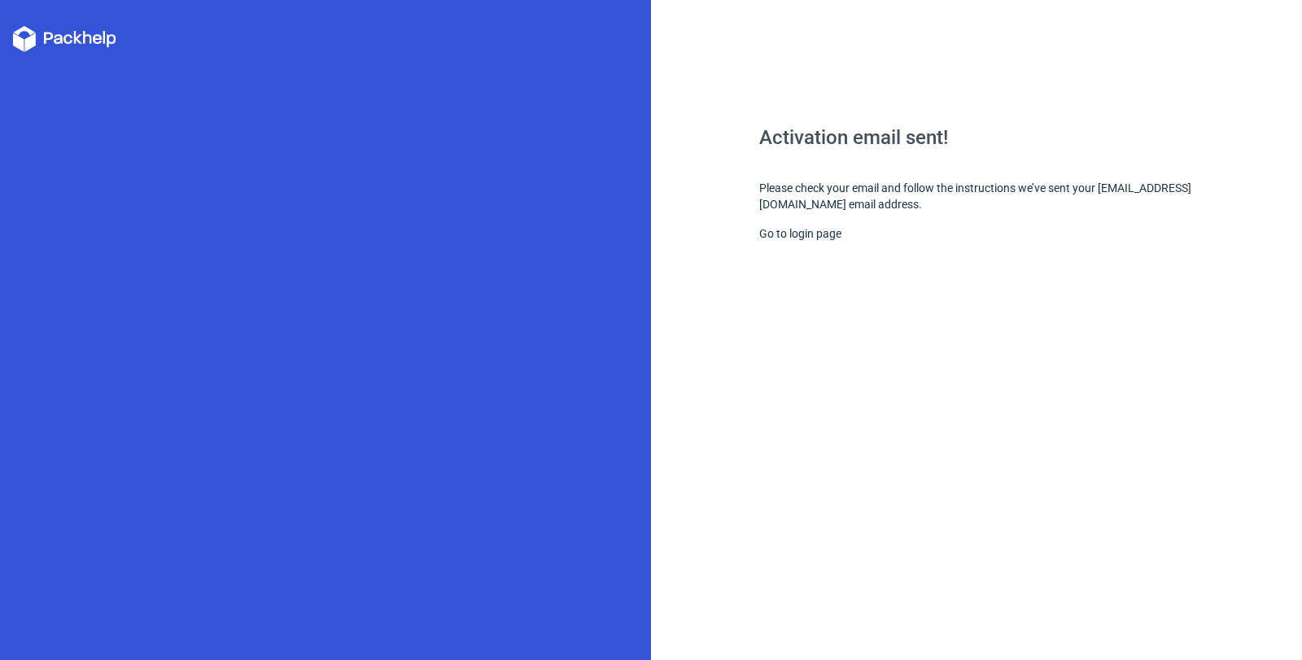
click at [855, 133] on h1 "Activation email sent!" at bounding box center [976, 138] width 434 height 20
click at [795, 235] on link "Go to login page" at bounding box center [800, 233] width 82 height 13
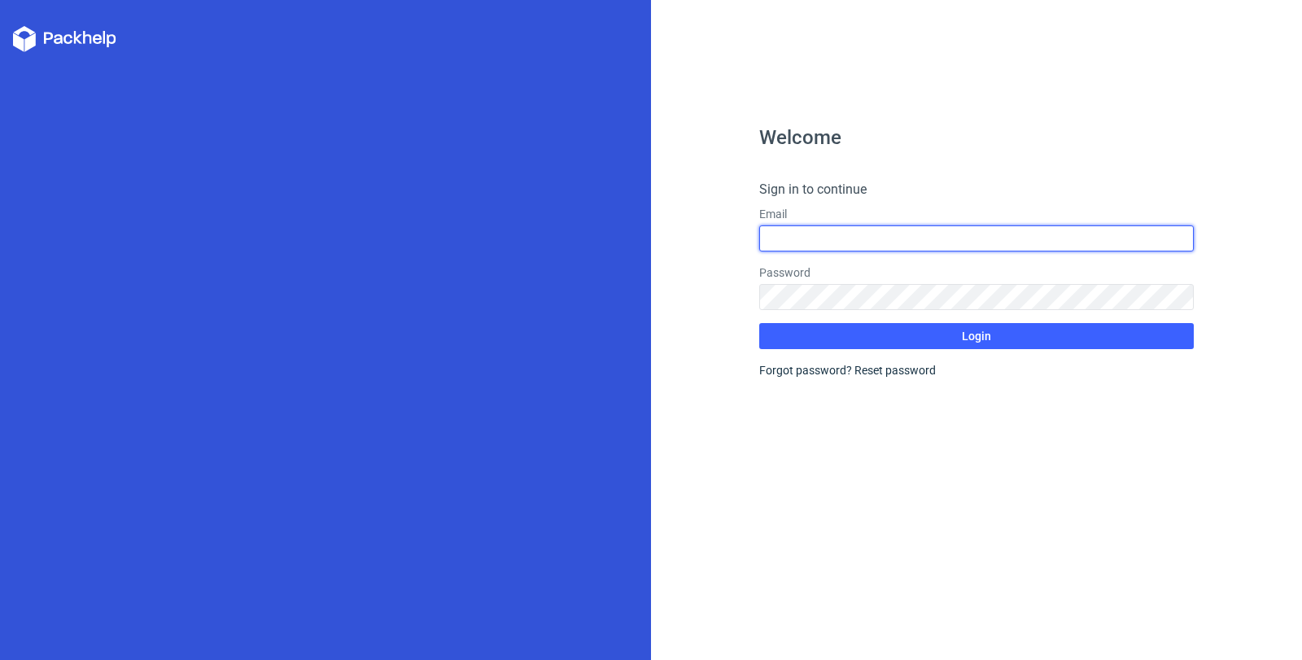
click at [815, 246] on input "text" at bounding box center [976, 238] width 434 height 26
type input "[EMAIL_ADDRESS][DOMAIN_NAME]"
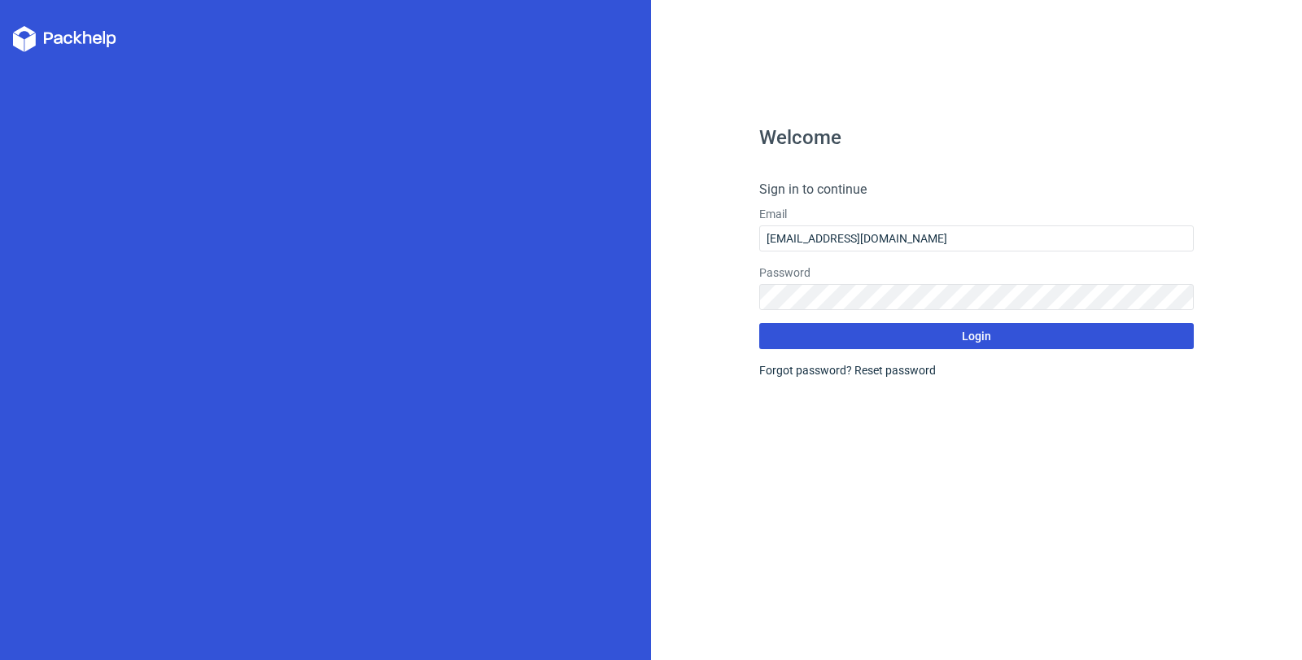
click at [975, 330] on span "Login" at bounding box center [976, 335] width 29 height 11
click at [973, 334] on span "Login" at bounding box center [976, 335] width 29 height 11
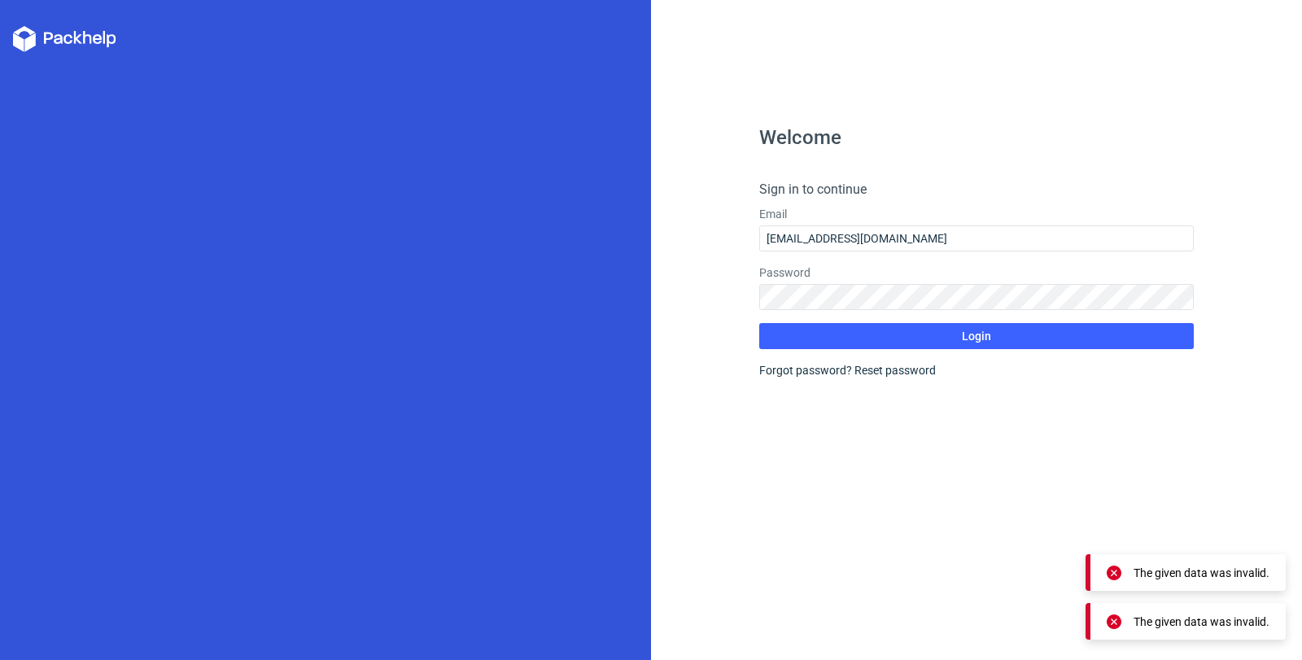
click at [61, 37] on icon at bounding box center [58, 39] width 9 height 10
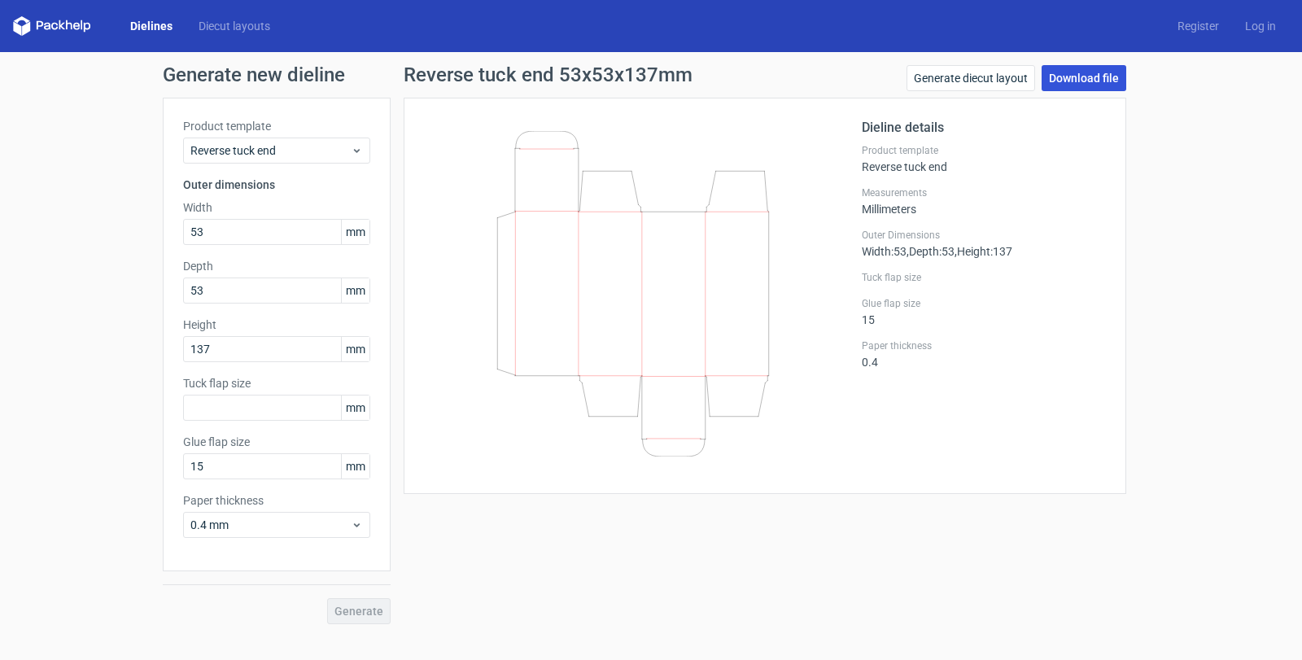
click at [1094, 69] on link "Download file" at bounding box center [1083, 78] width 85 height 26
